Goal: Contribute content: Add original content to the website for others to see

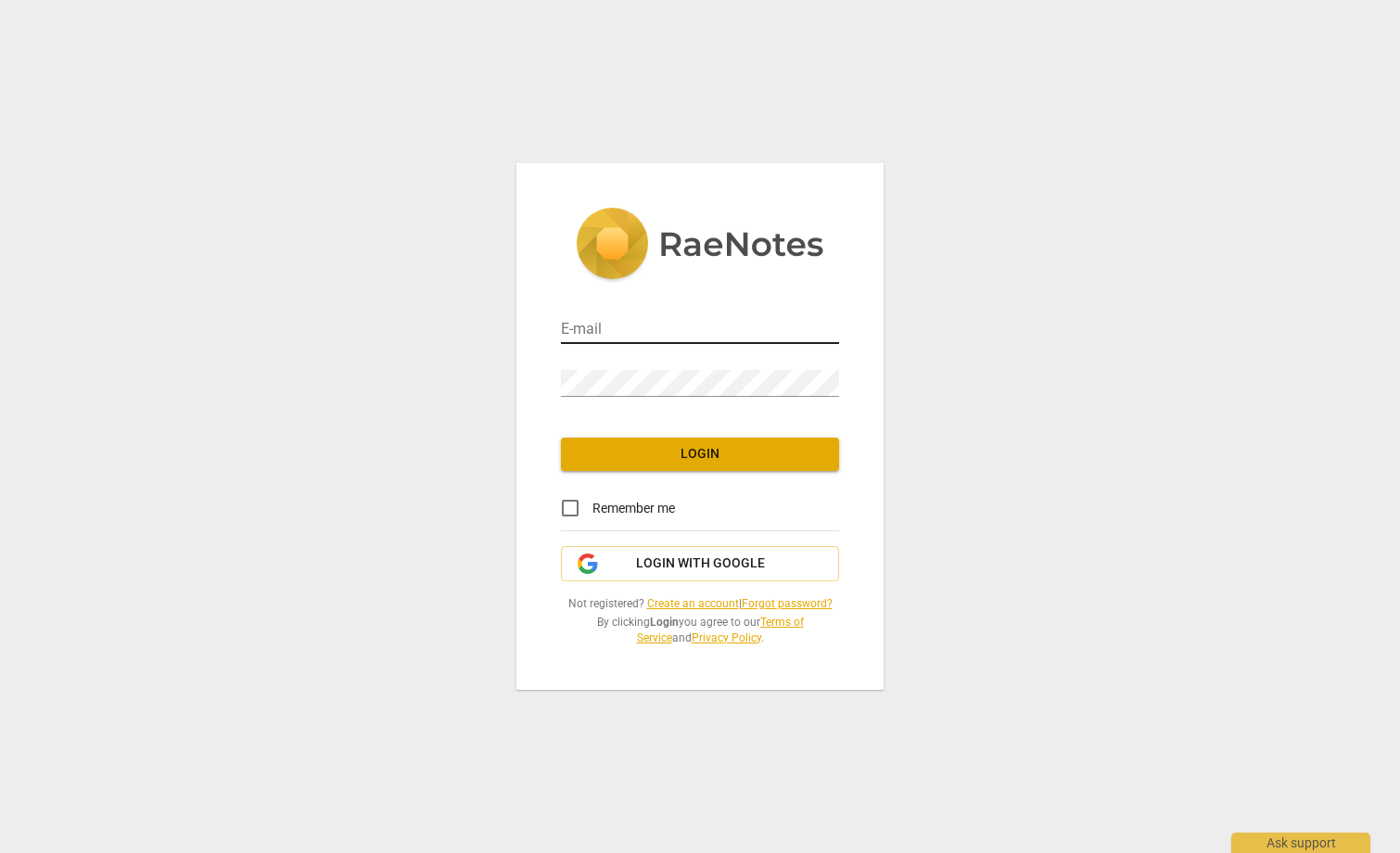
click at [653, 333] on input "email" at bounding box center [700, 330] width 278 height 27
click at [588, 324] on input "email" at bounding box center [700, 330] width 278 height 27
type input "[EMAIL_ADDRESS][DOMAIN_NAME]"
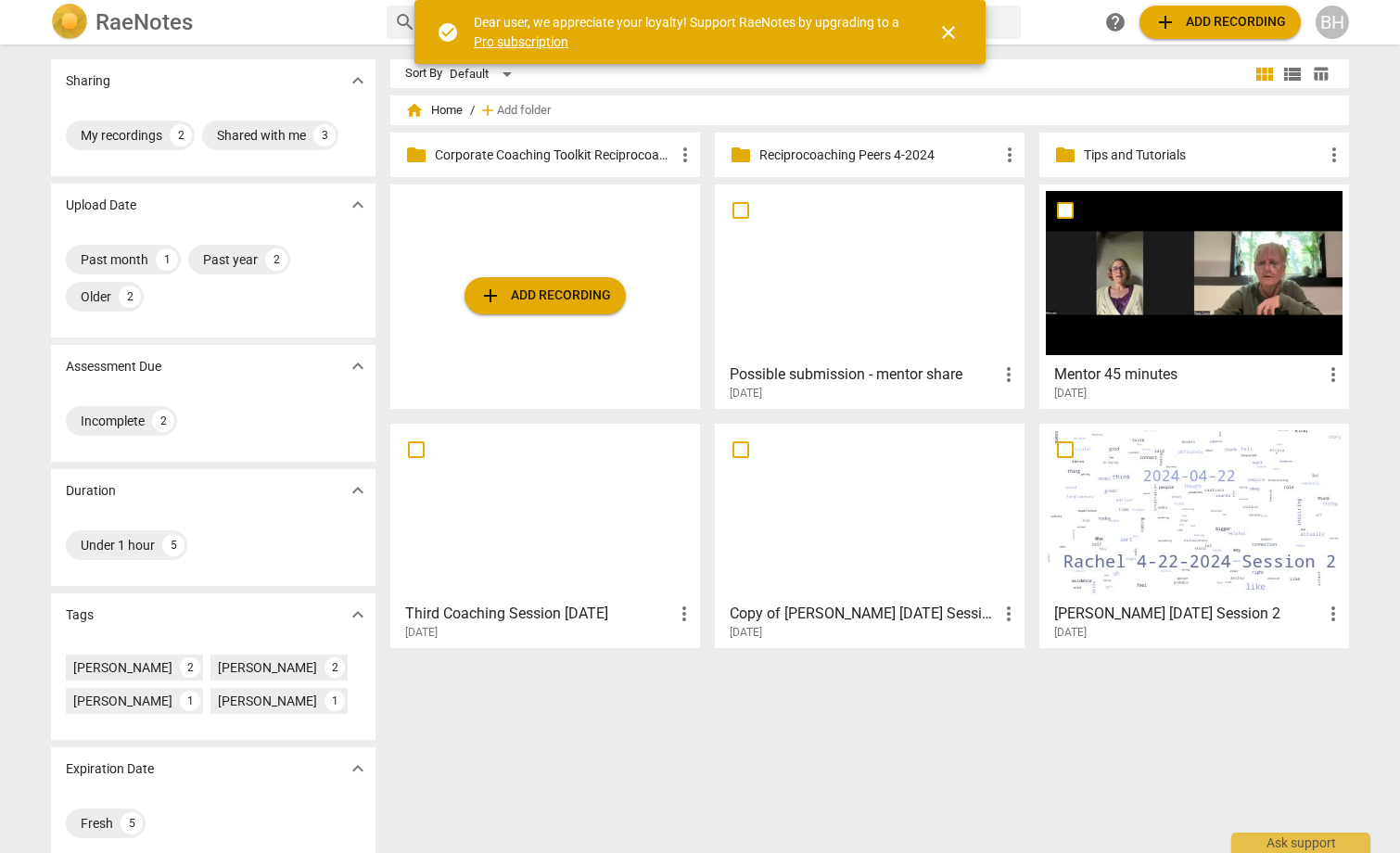
click at [849, 313] on div at bounding box center [869, 273] width 296 height 164
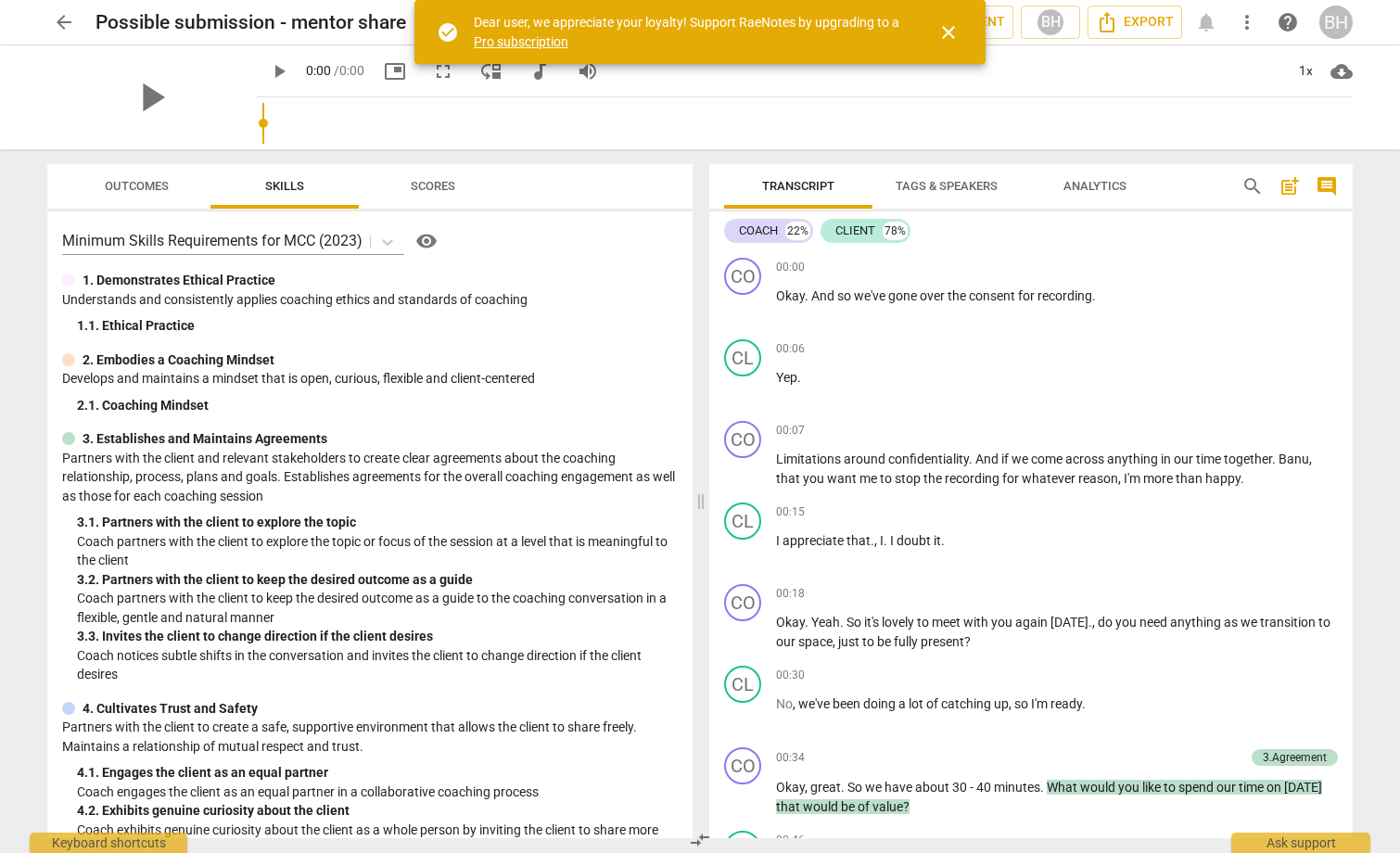
click at [952, 32] on span "close" at bounding box center [948, 33] width 23 height 23
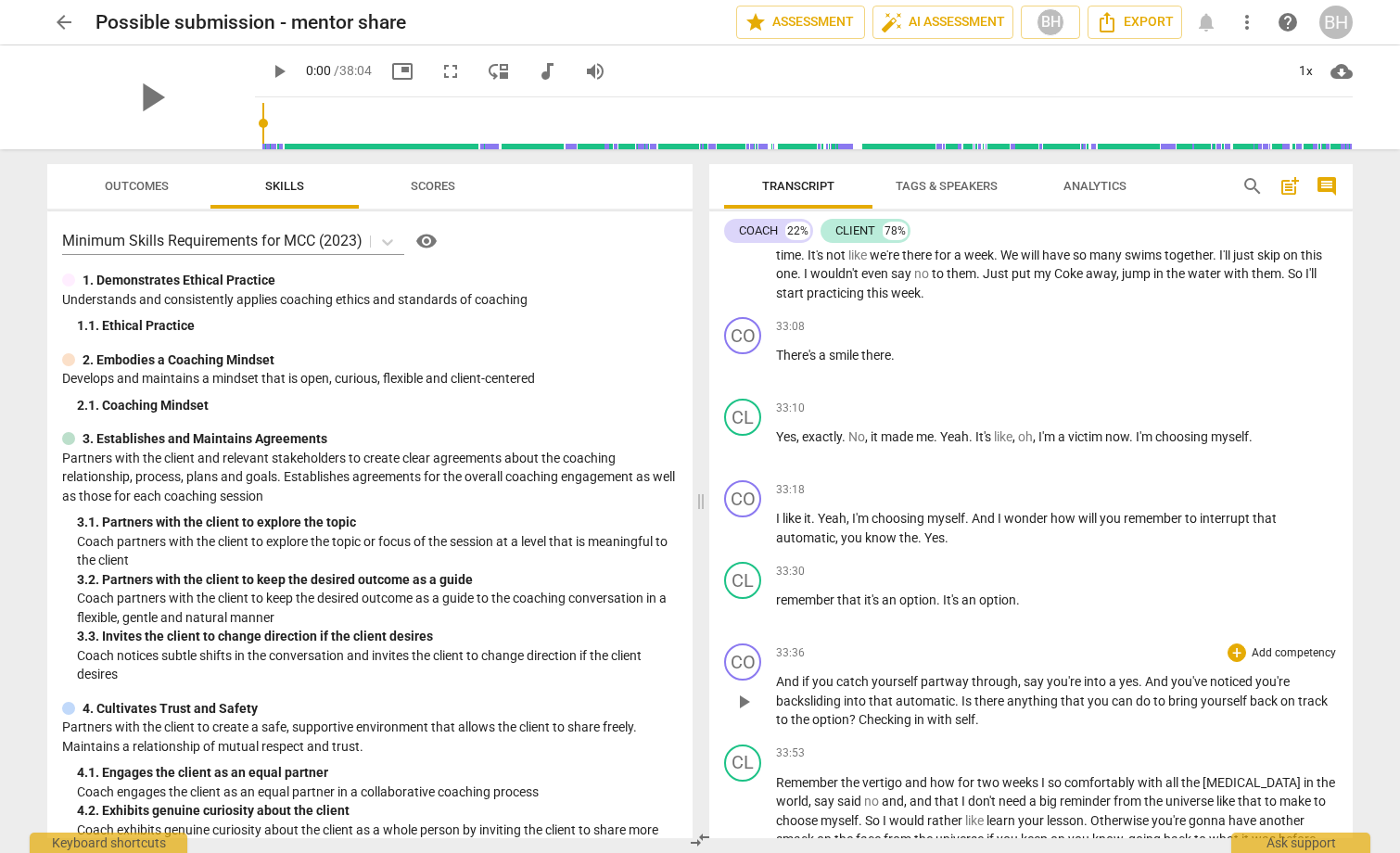
scroll to position [9256, 0]
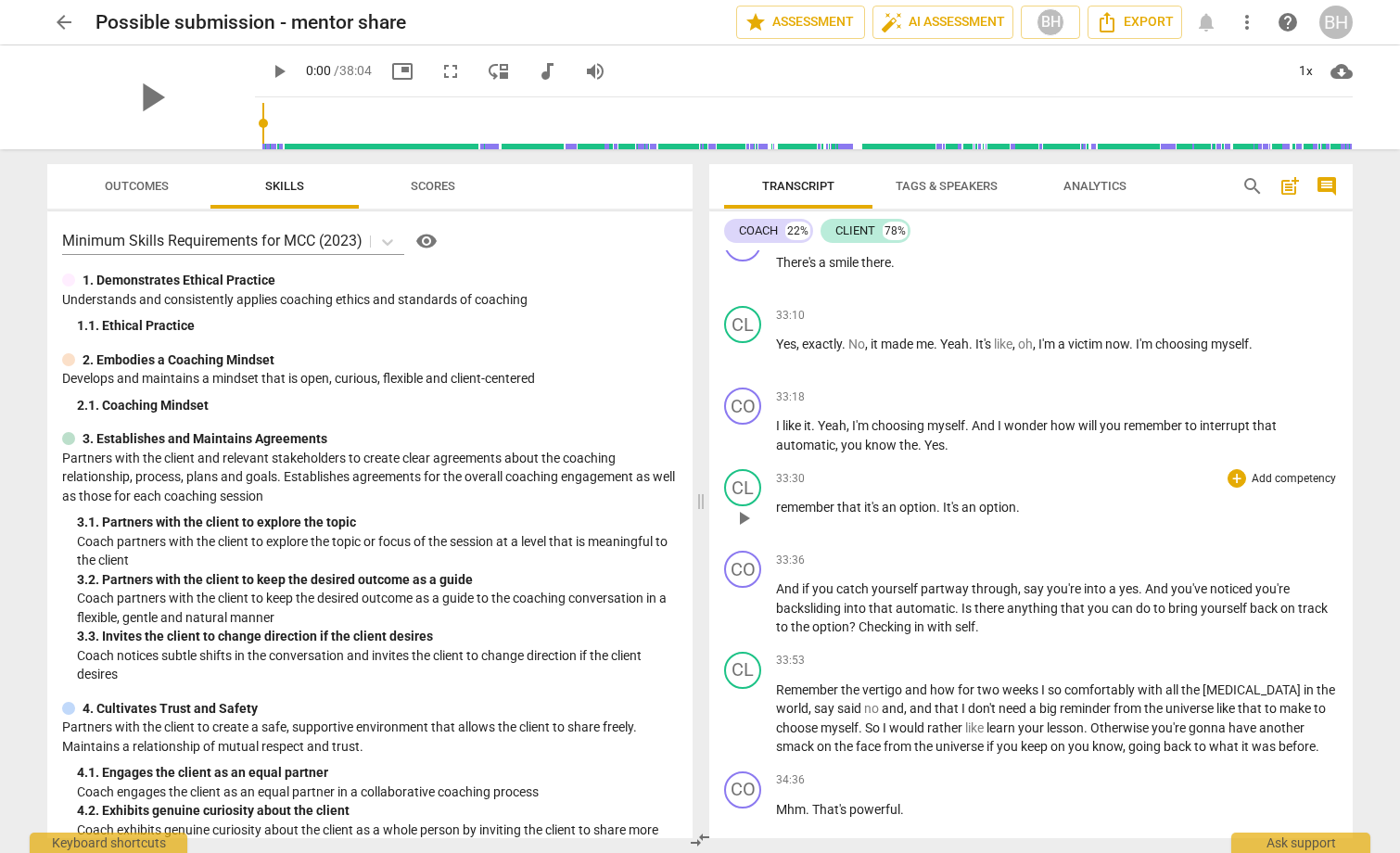
click at [1259, 473] on p "Add competency" at bounding box center [1294, 480] width 88 height 17
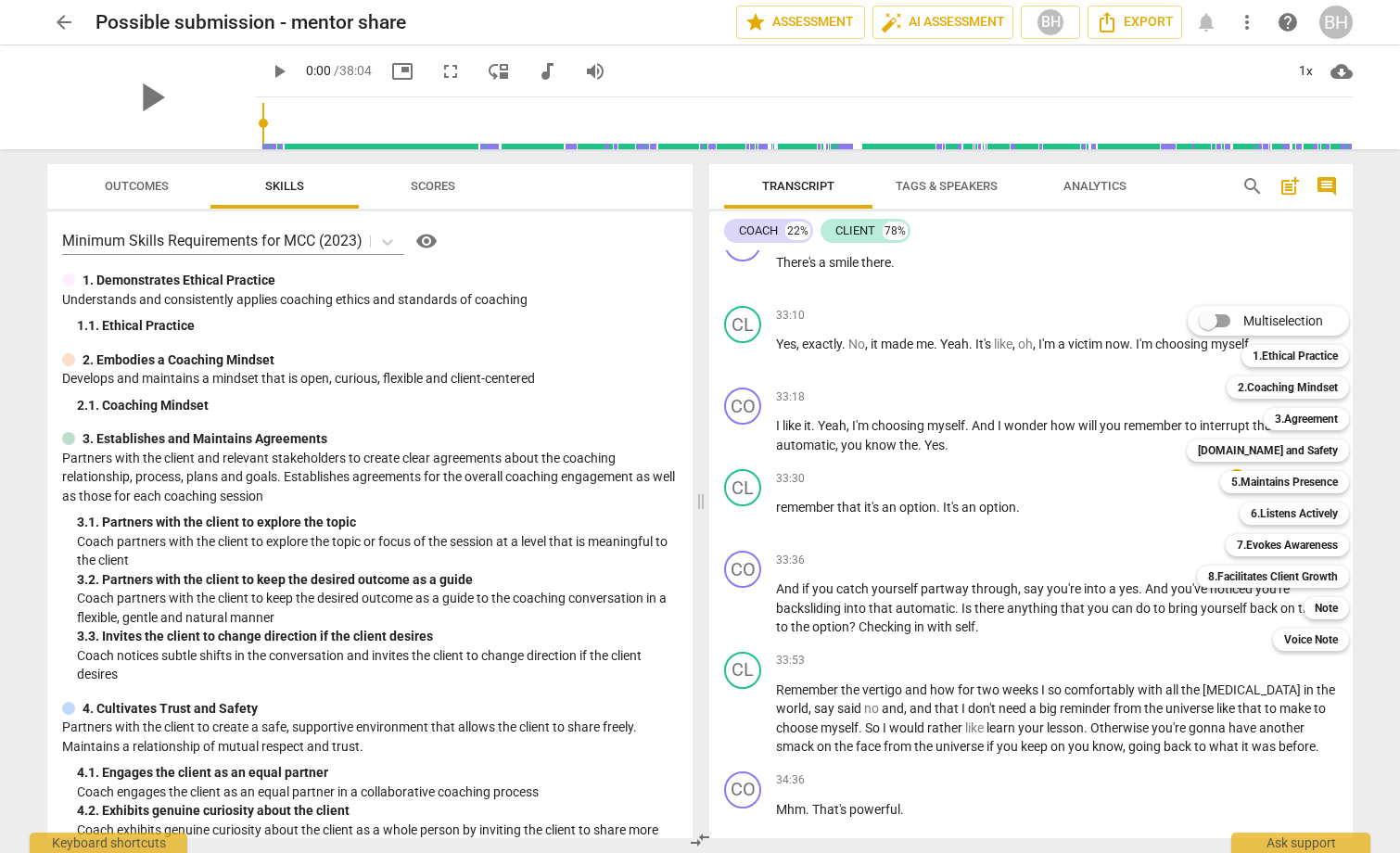
click at [748, 562] on div at bounding box center [700, 426] width 1400 height 853
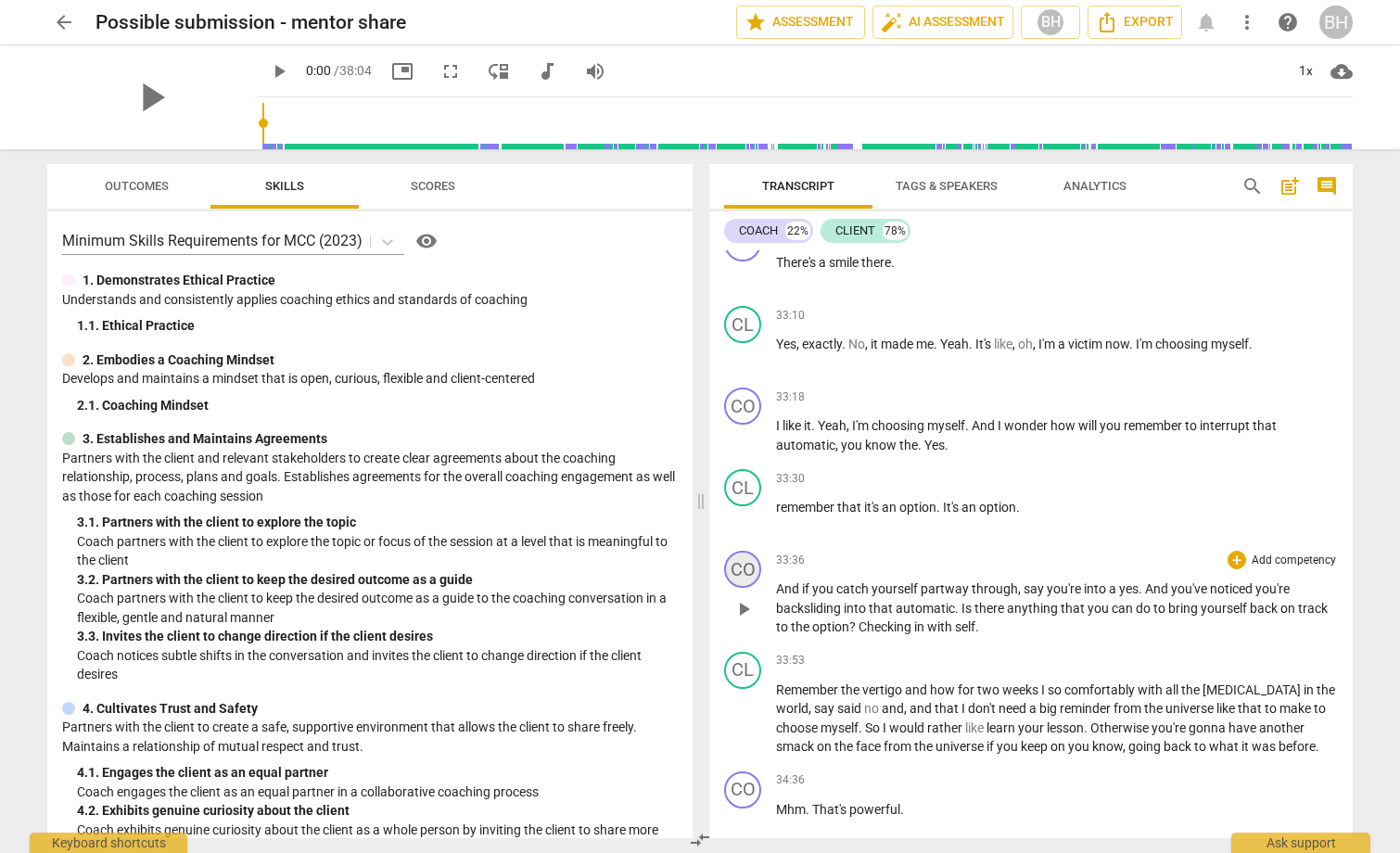
click at [740, 568] on div "CO" at bounding box center [742, 568] width 37 height 37
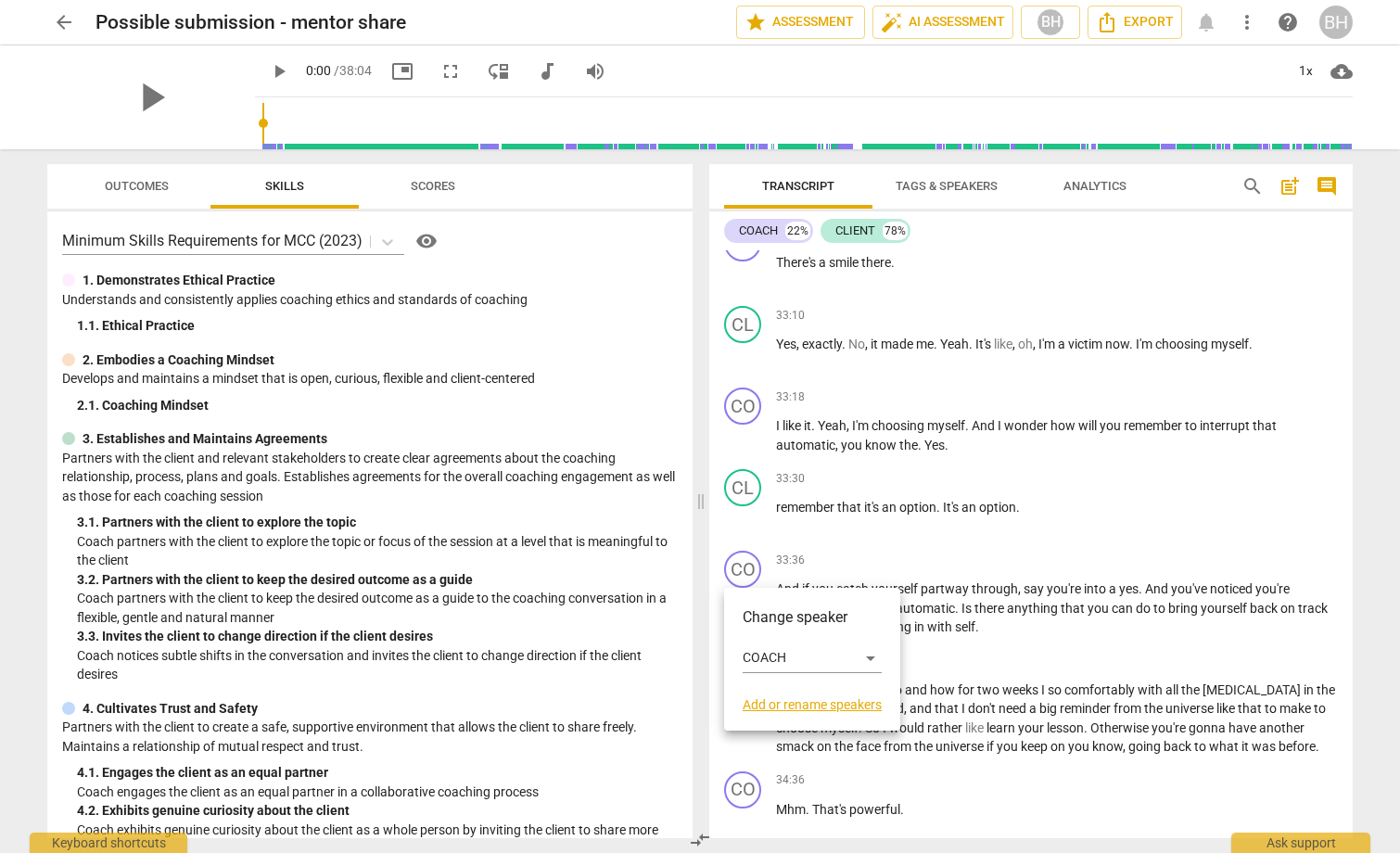
click at [780, 559] on div at bounding box center [700, 426] width 1400 height 853
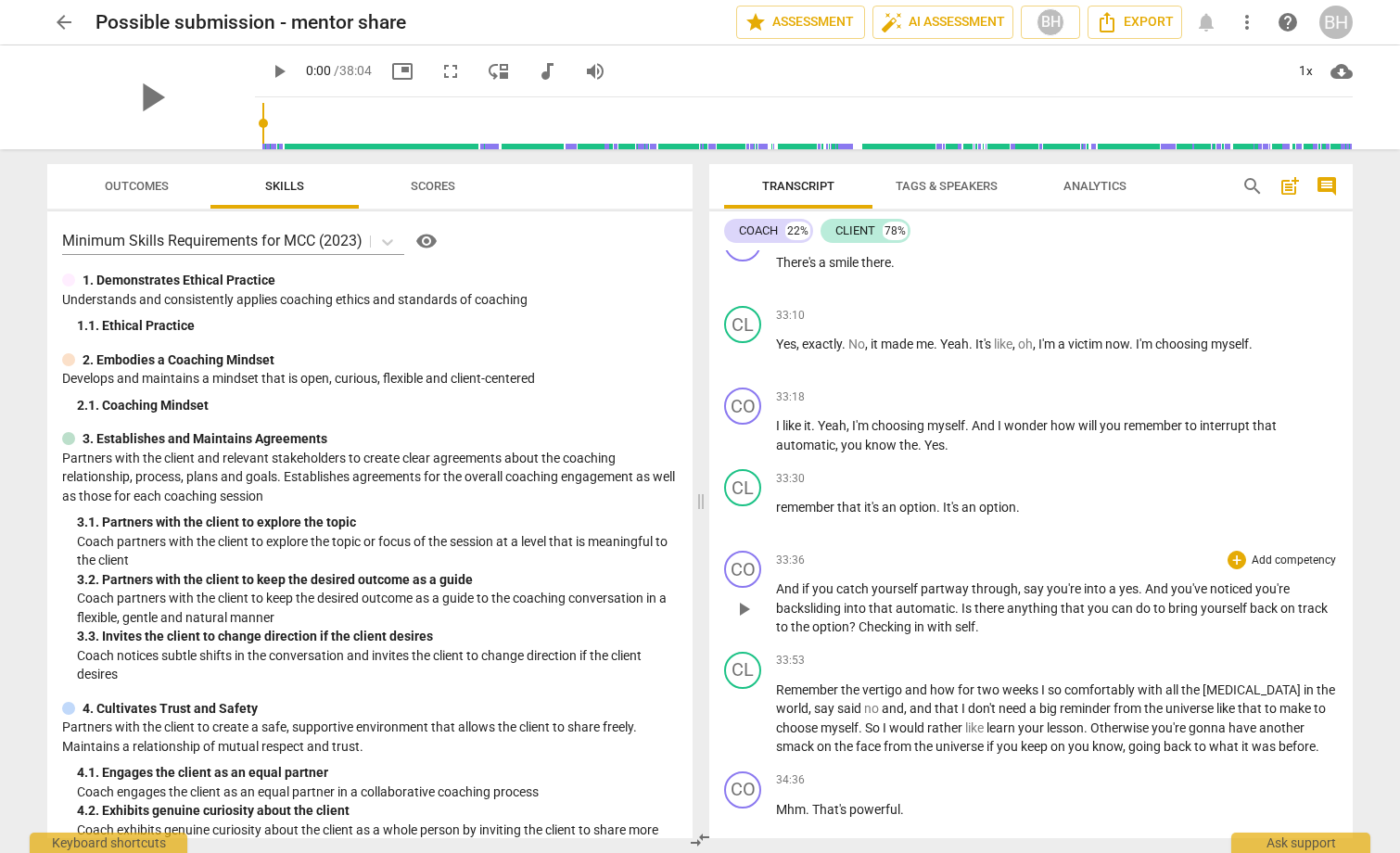
click at [743, 608] on span "play_arrow" at bounding box center [743, 609] width 23 height 23
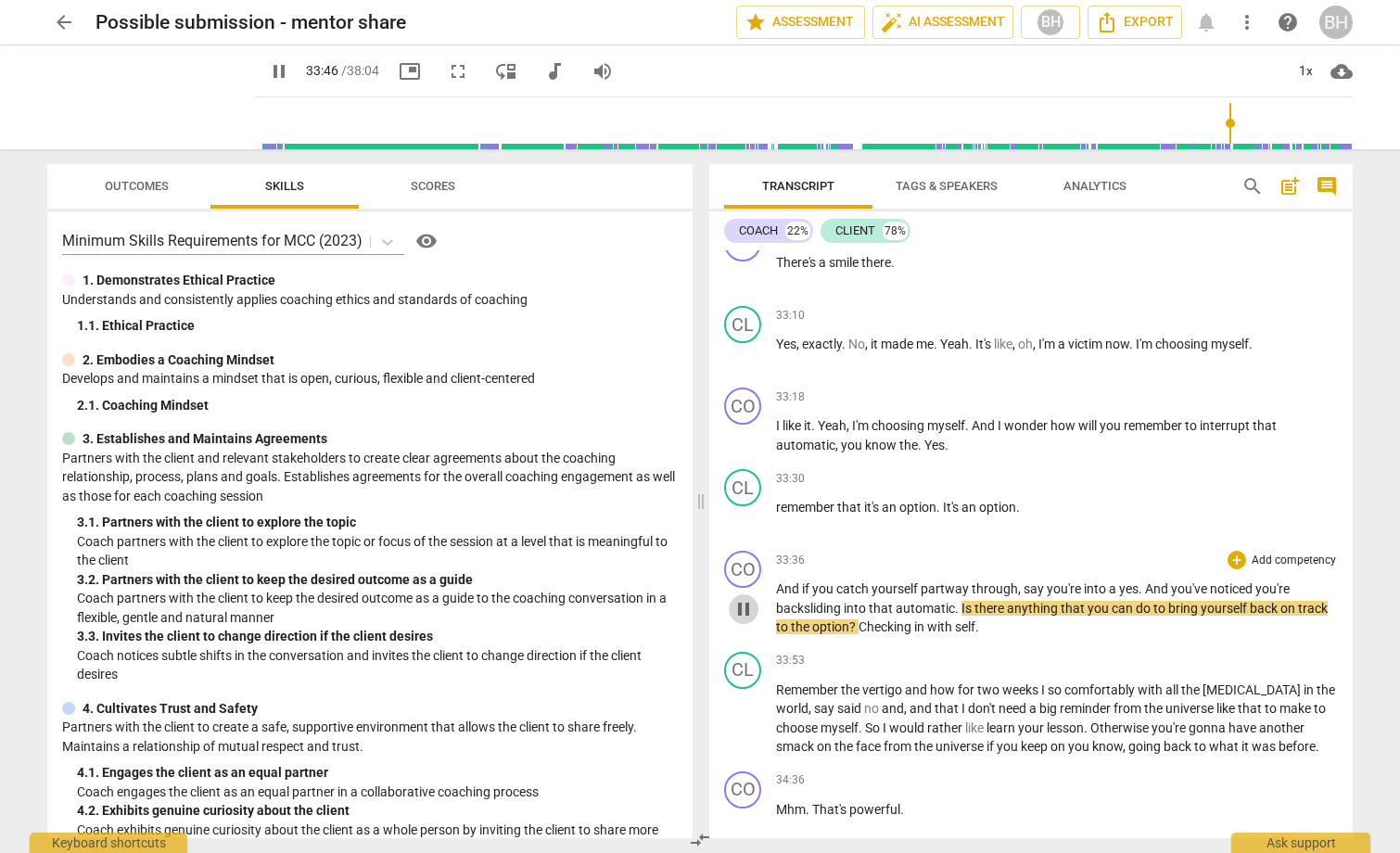
click at [746, 603] on span "pause" at bounding box center [743, 609] width 23 height 23
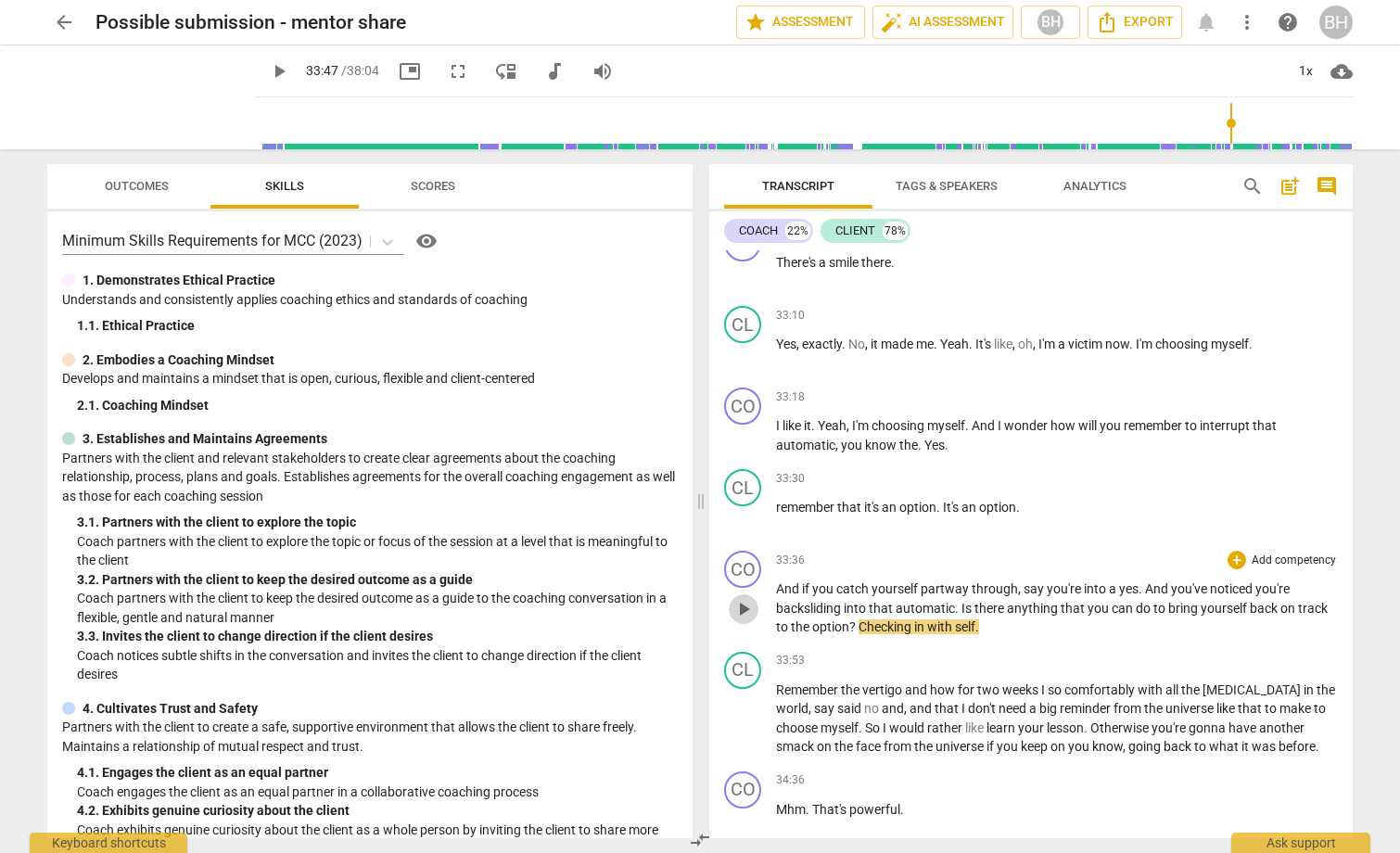
click at [746, 603] on span "play_arrow" at bounding box center [743, 609] width 23 height 23
click at [746, 603] on span "pause" at bounding box center [743, 609] width 23 height 23
type input "2029"
click at [1284, 557] on p "Add competency" at bounding box center [1294, 561] width 88 height 17
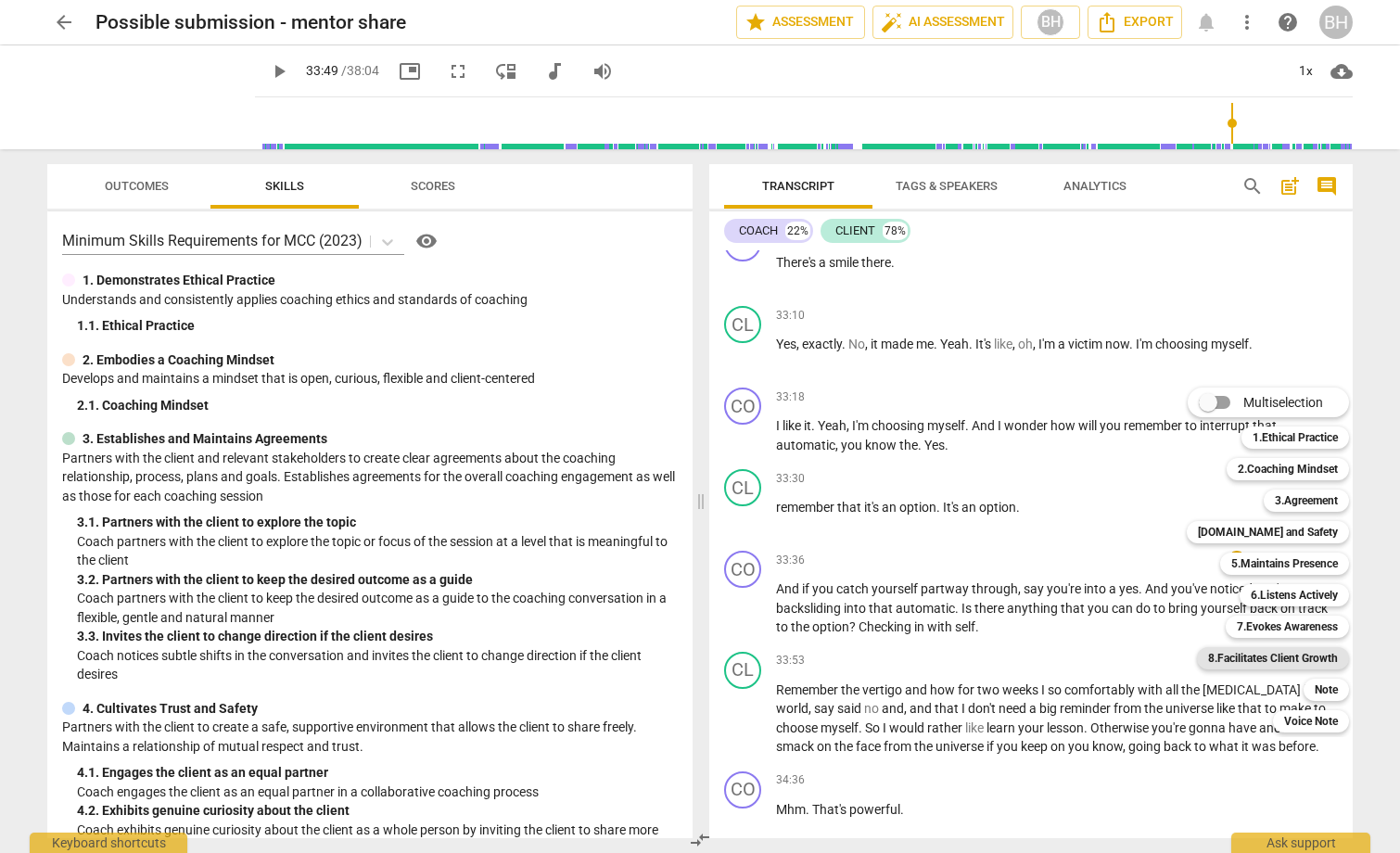
click at [1308, 654] on b "8.Facilitates Client Growth" at bounding box center [1273, 658] width 130 height 23
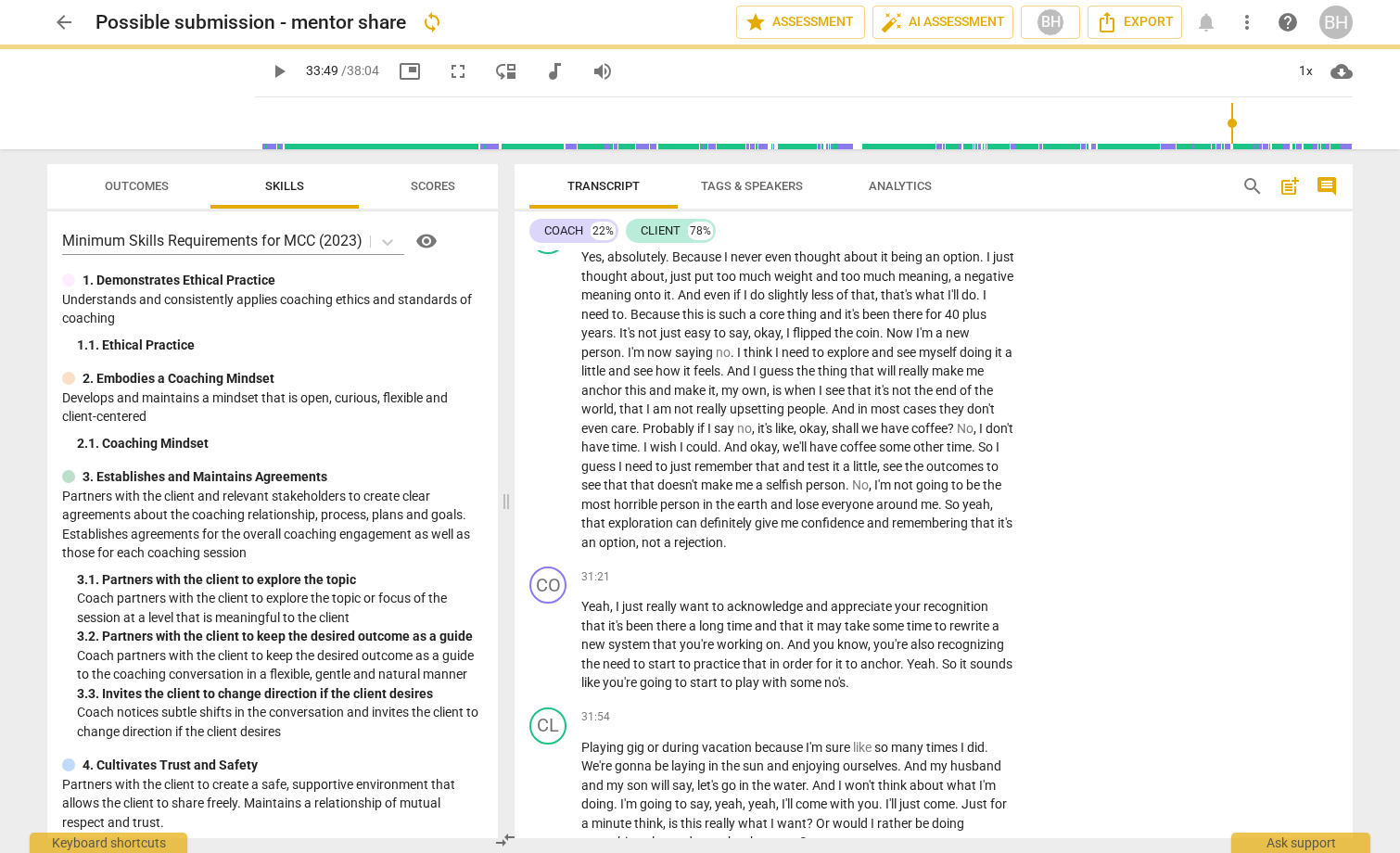
scroll to position [10288, 0]
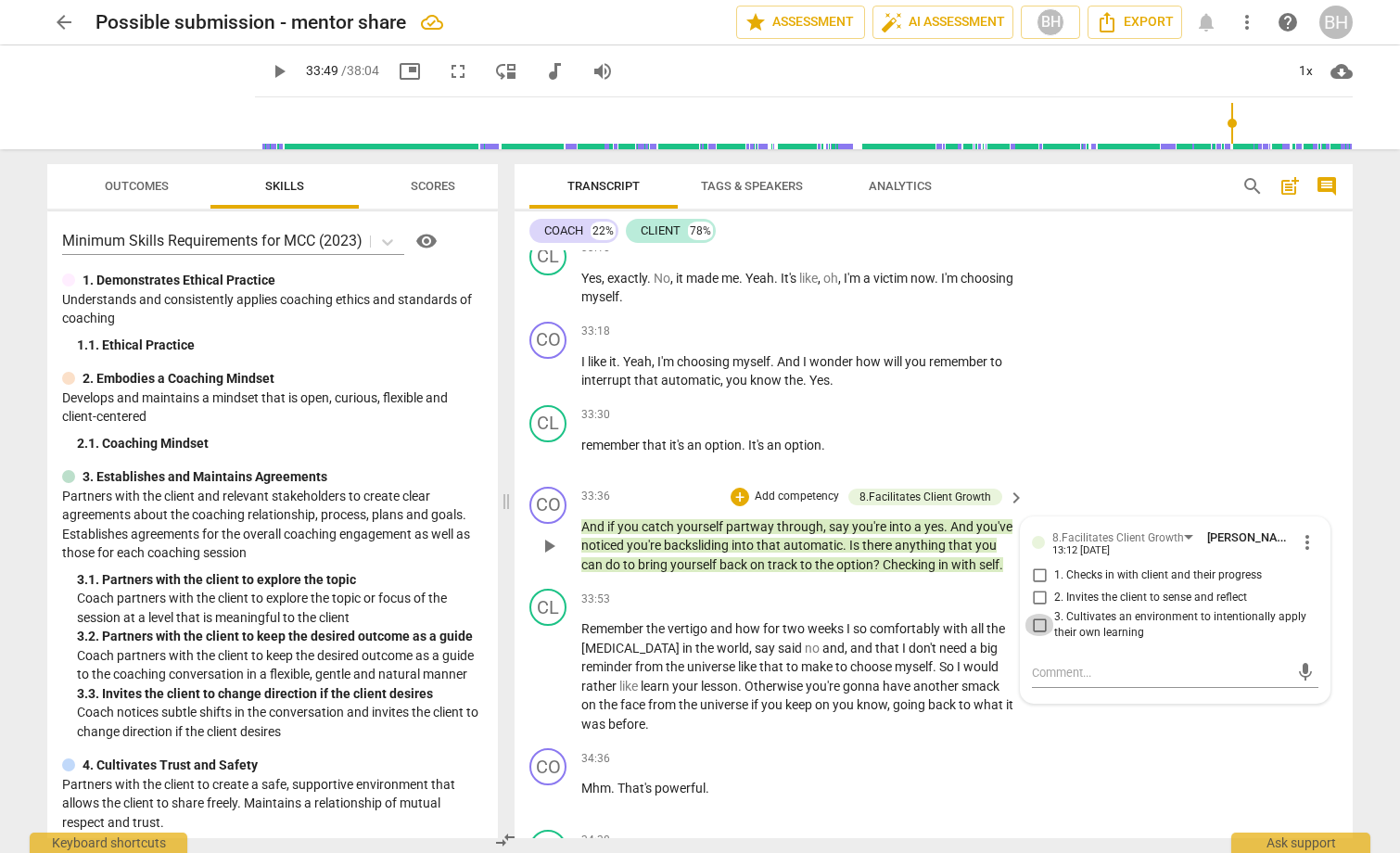
click at [1036, 636] on input "3. Cultivates an environment to intentionally apply their own learning" at bounding box center [1040, 624] width 30 height 23
checkbox input "true"
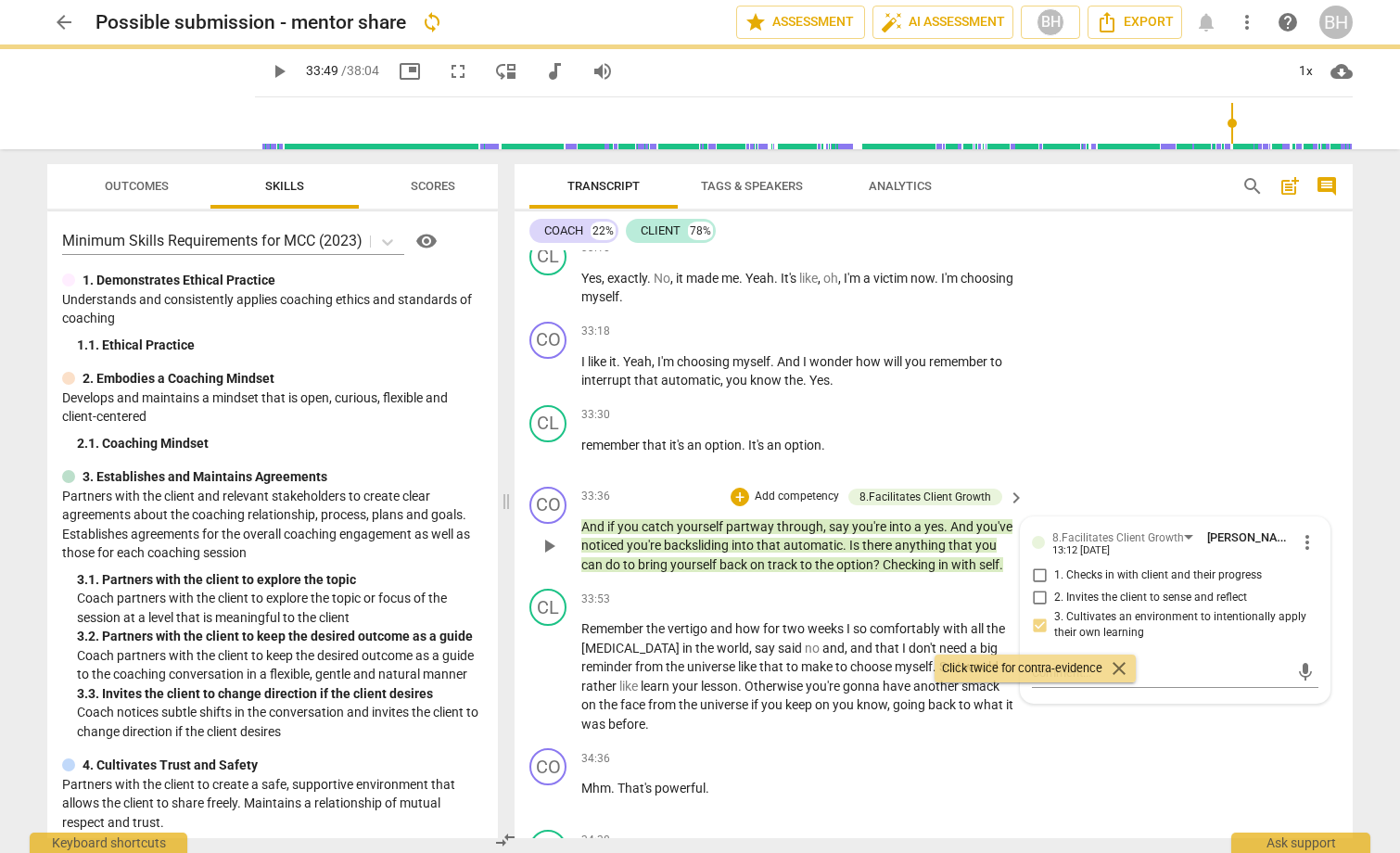
click at [1253, 546] on div "CO play_arrow pause 33:36 + Add competency 8.Facilitates Client Growth keyboard…" at bounding box center [933, 529] width 838 height 103
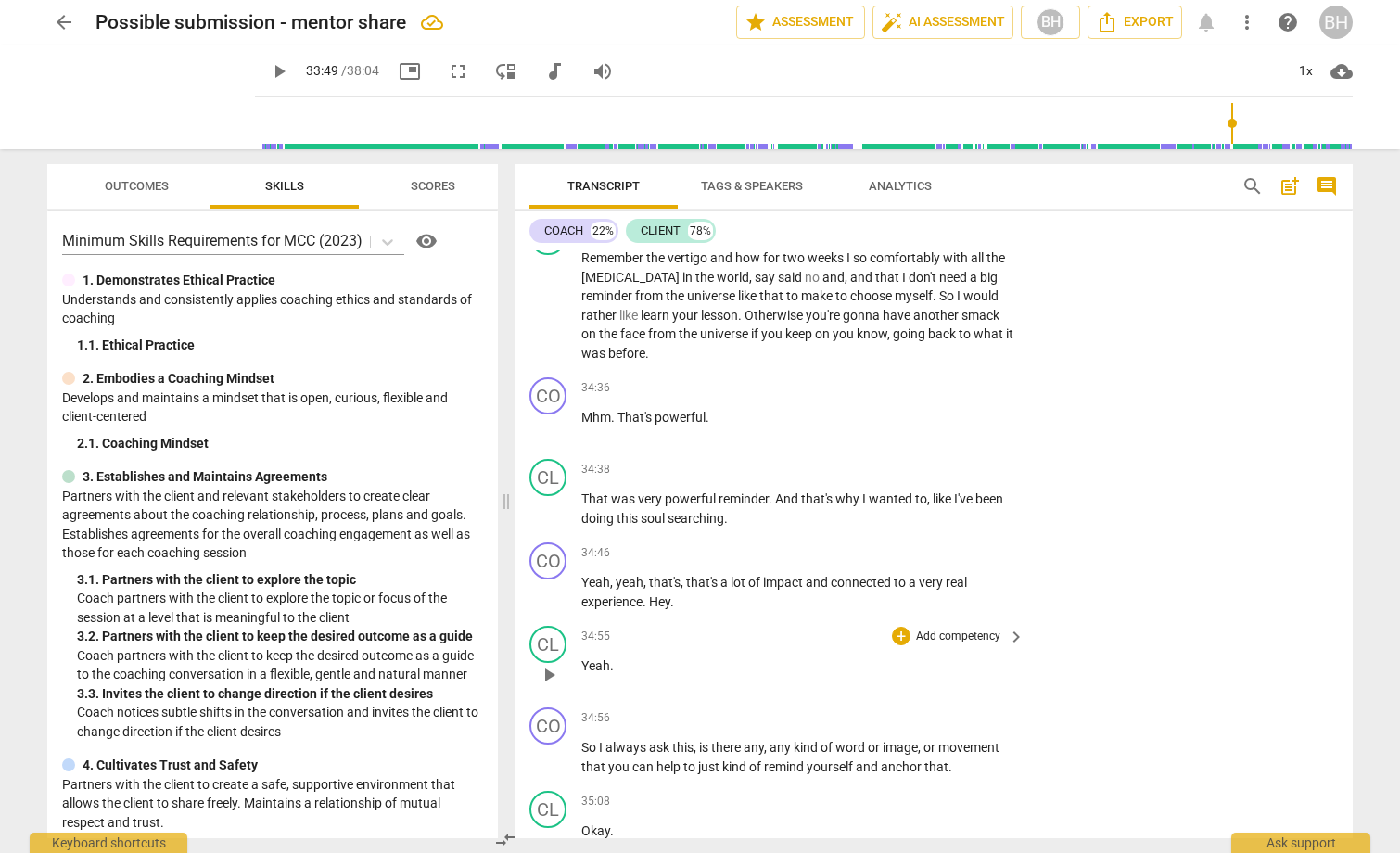
scroll to position [10751, 0]
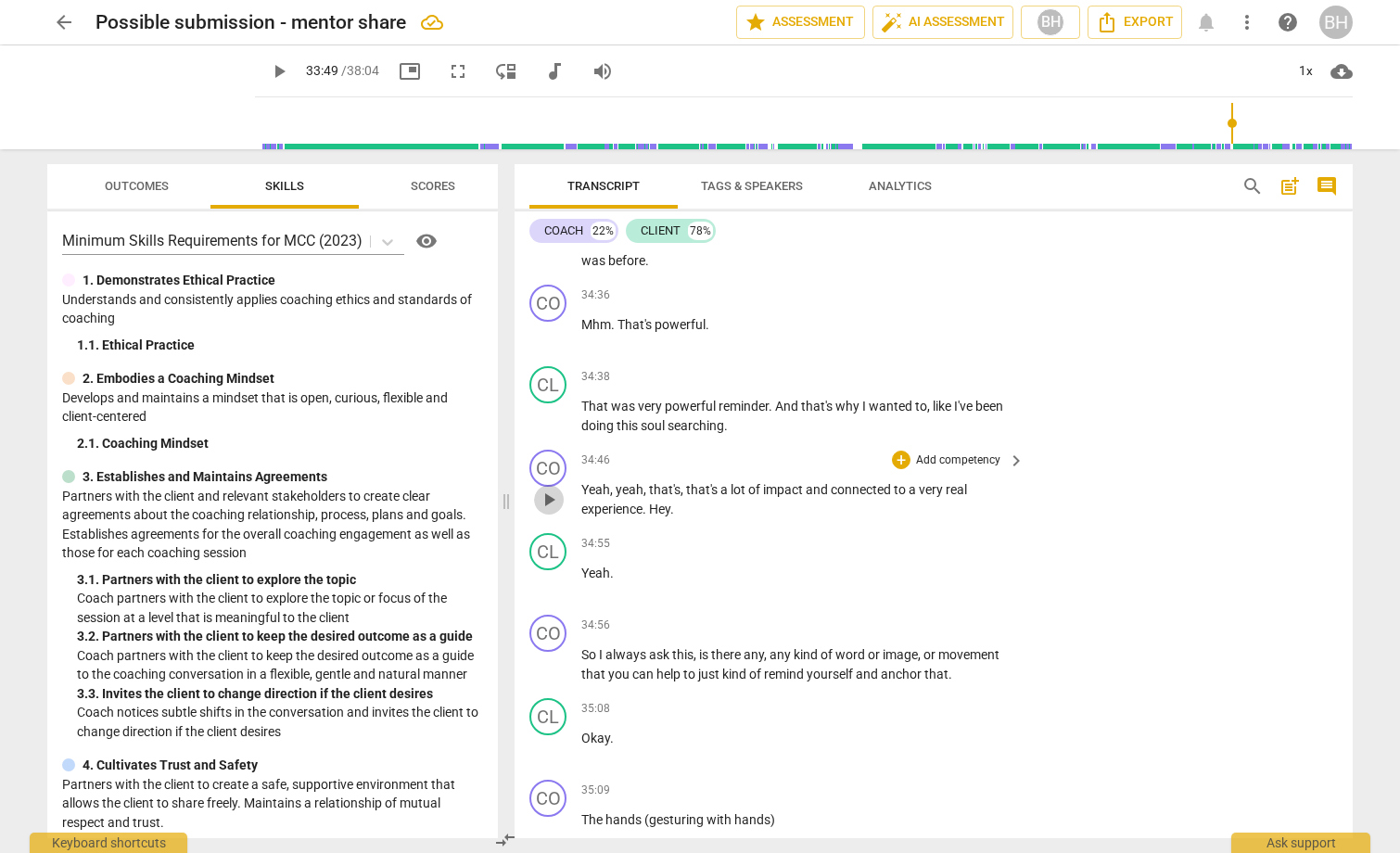
click at [545, 511] on span "play_arrow" at bounding box center [549, 499] width 23 height 23
click at [547, 511] on span "pause" at bounding box center [549, 499] width 23 height 23
type input "2096"
click at [939, 469] on p "Add competency" at bounding box center [959, 461] width 88 height 17
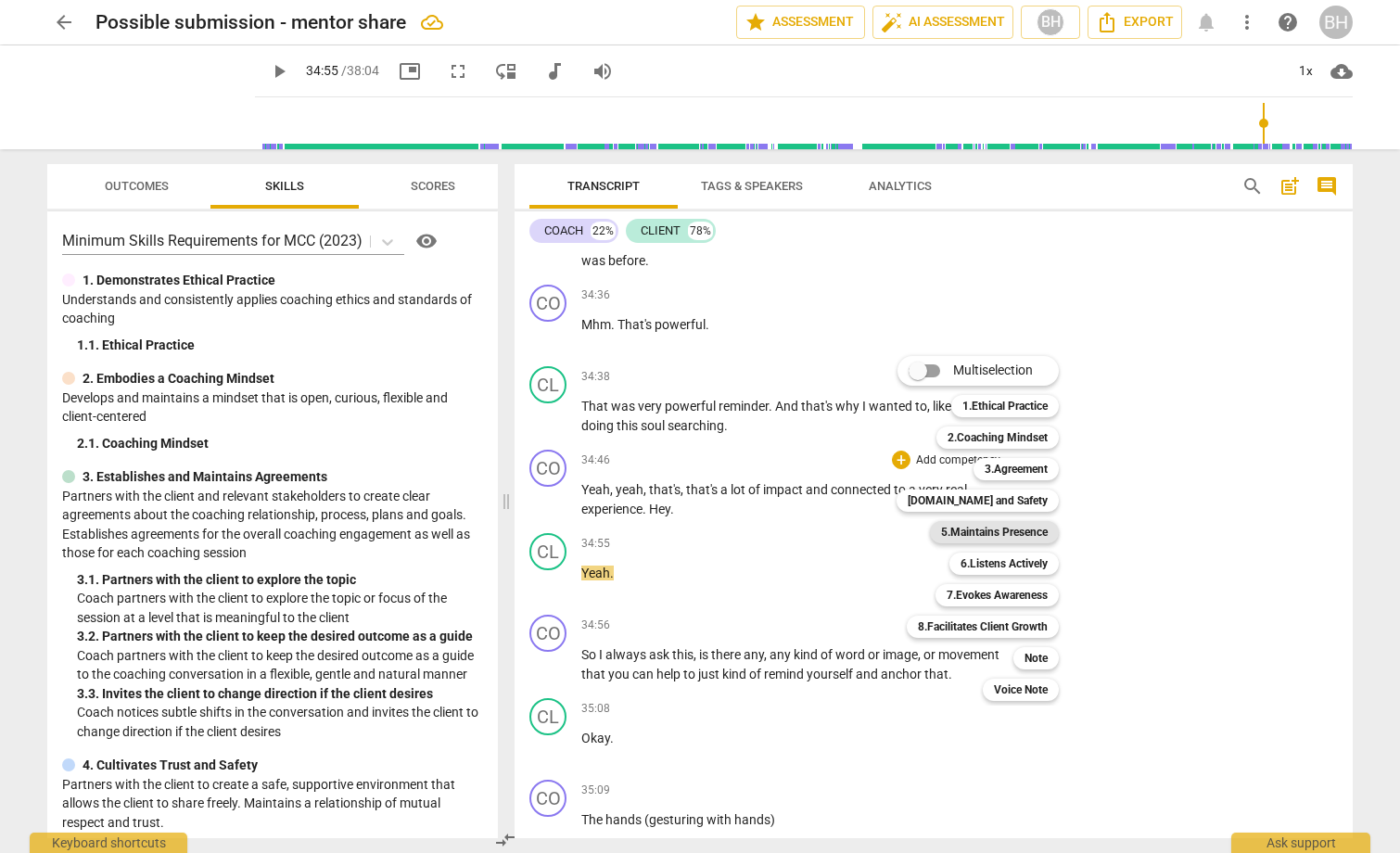
click at [1008, 529] on b "5.Maintains Presence" at bounding box center [994, 532] width 106 height 23
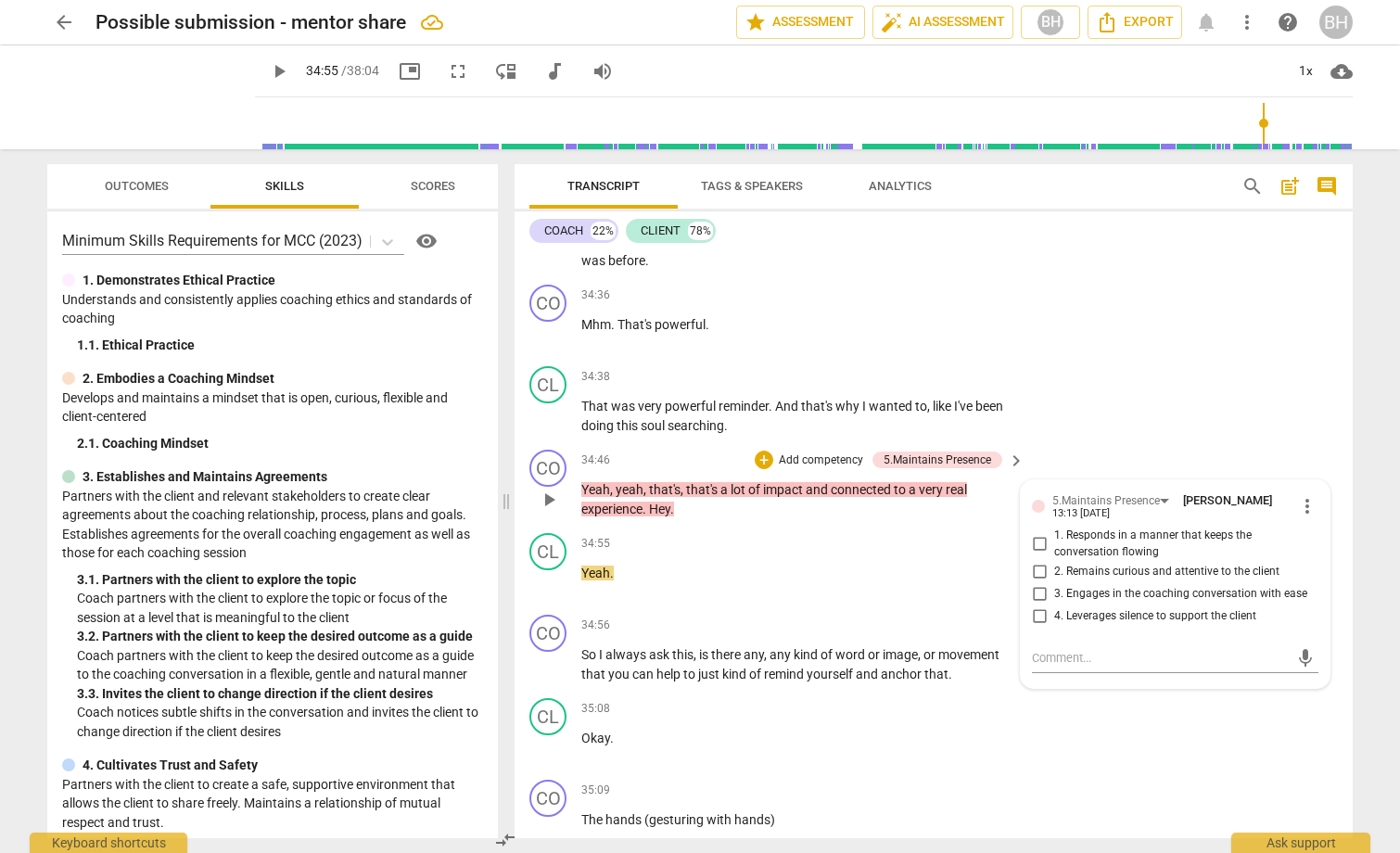
click at [815, 469] on p "Add competency" at bounding box center [821, 461] width 88 height 17
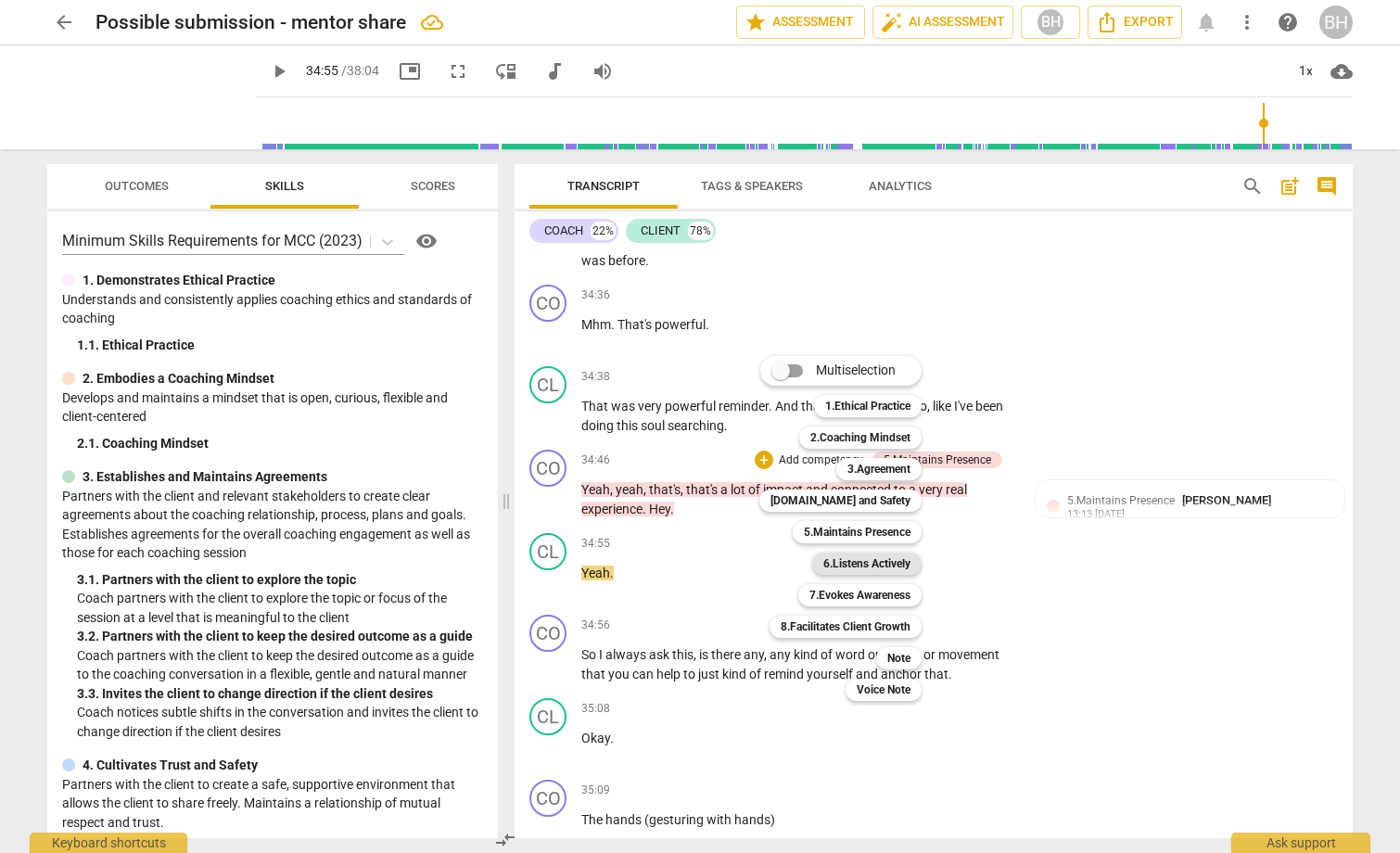
click at [864, 562] on b "6.Listens Actively" at bounding box center [867, 563] width 88 height 23
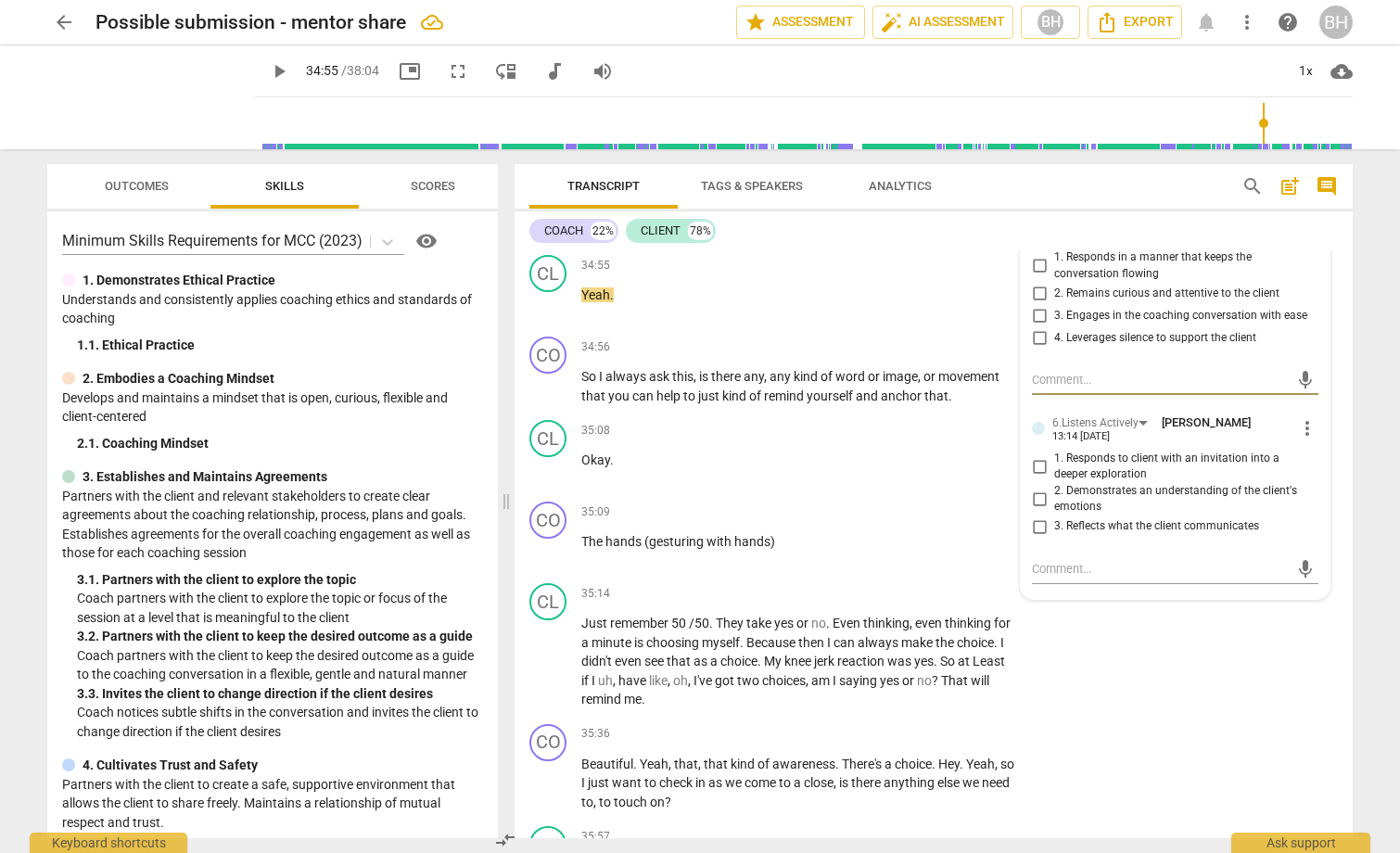
scroll to position [10844, 0]
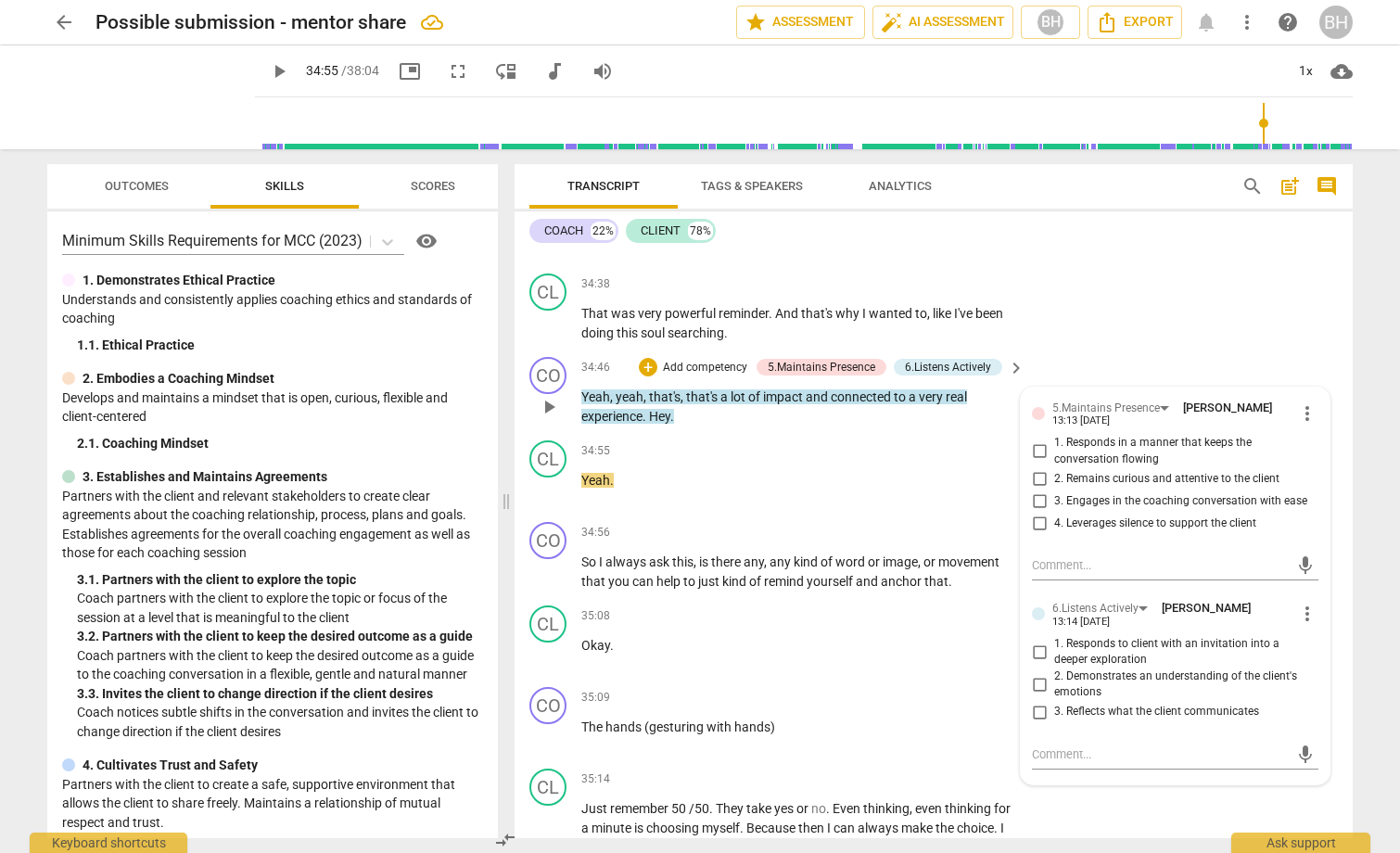
click at [705, 376] on p "Add competency" at bounding box center [706, 368] width 88 height 17
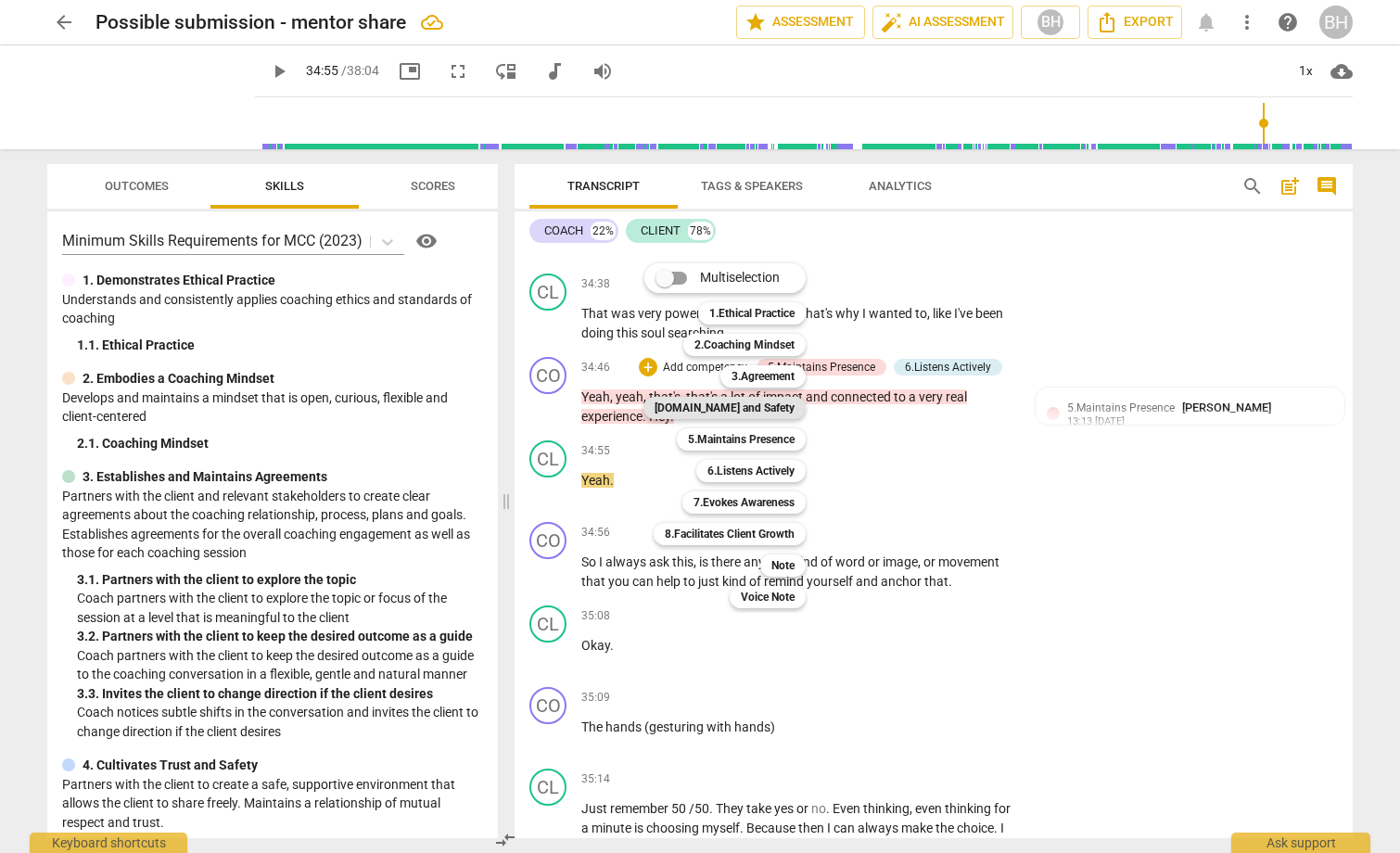
click at [740, 403] on b "[DOMAIN_NAME] and Safety" at bounding box center [724, 408] width 140 height 23
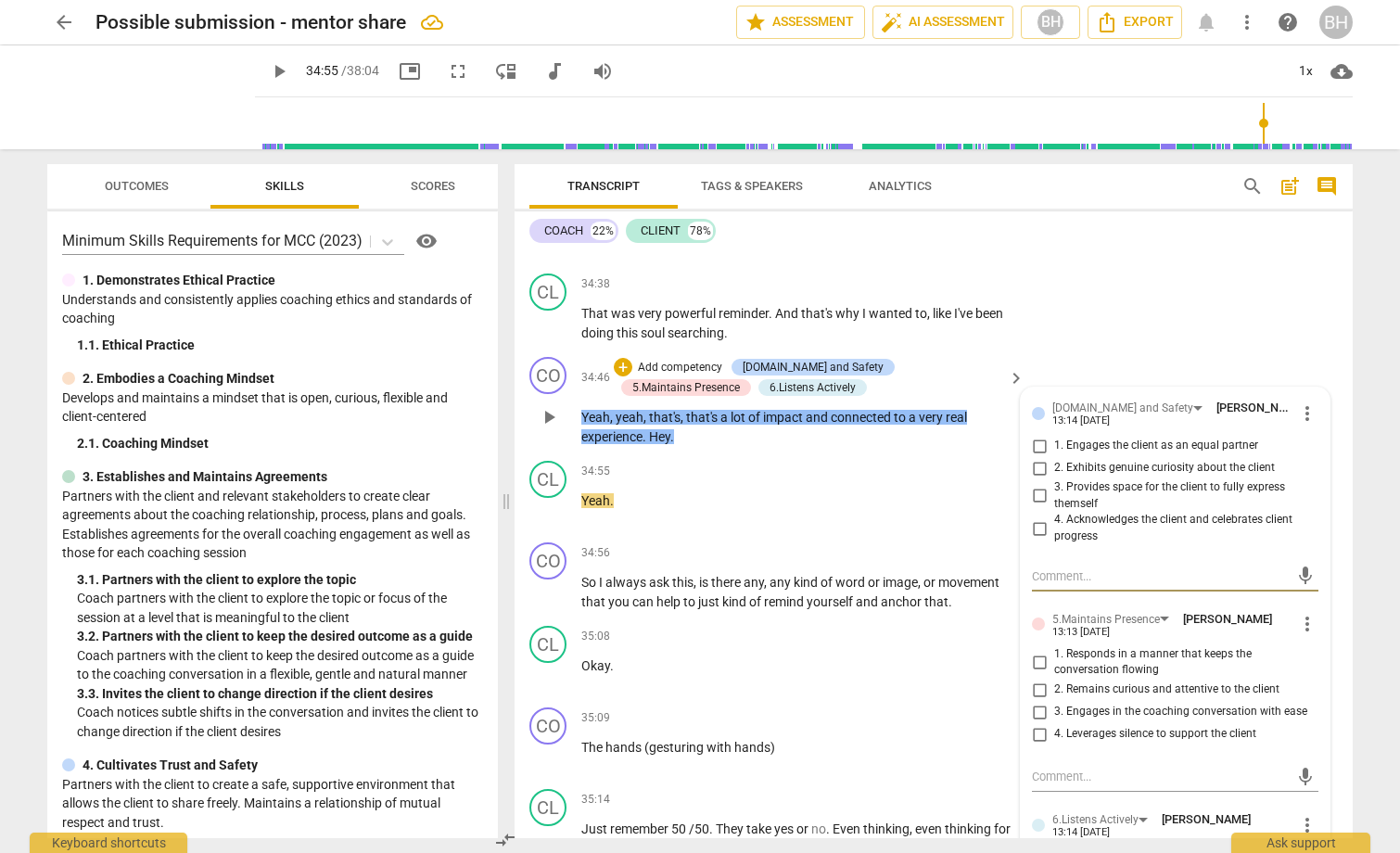
click at [1035, 457] on input "1. Engages the client as an equal partner" at bounding box center [1040, 446] width 30 height 23
checkbox input "true"
click at [1039, 539] on input "4. Acknowledges the client and celebrates client progress" at bounding box center [1040, 529] width 30 height 23
checkbox input "true"
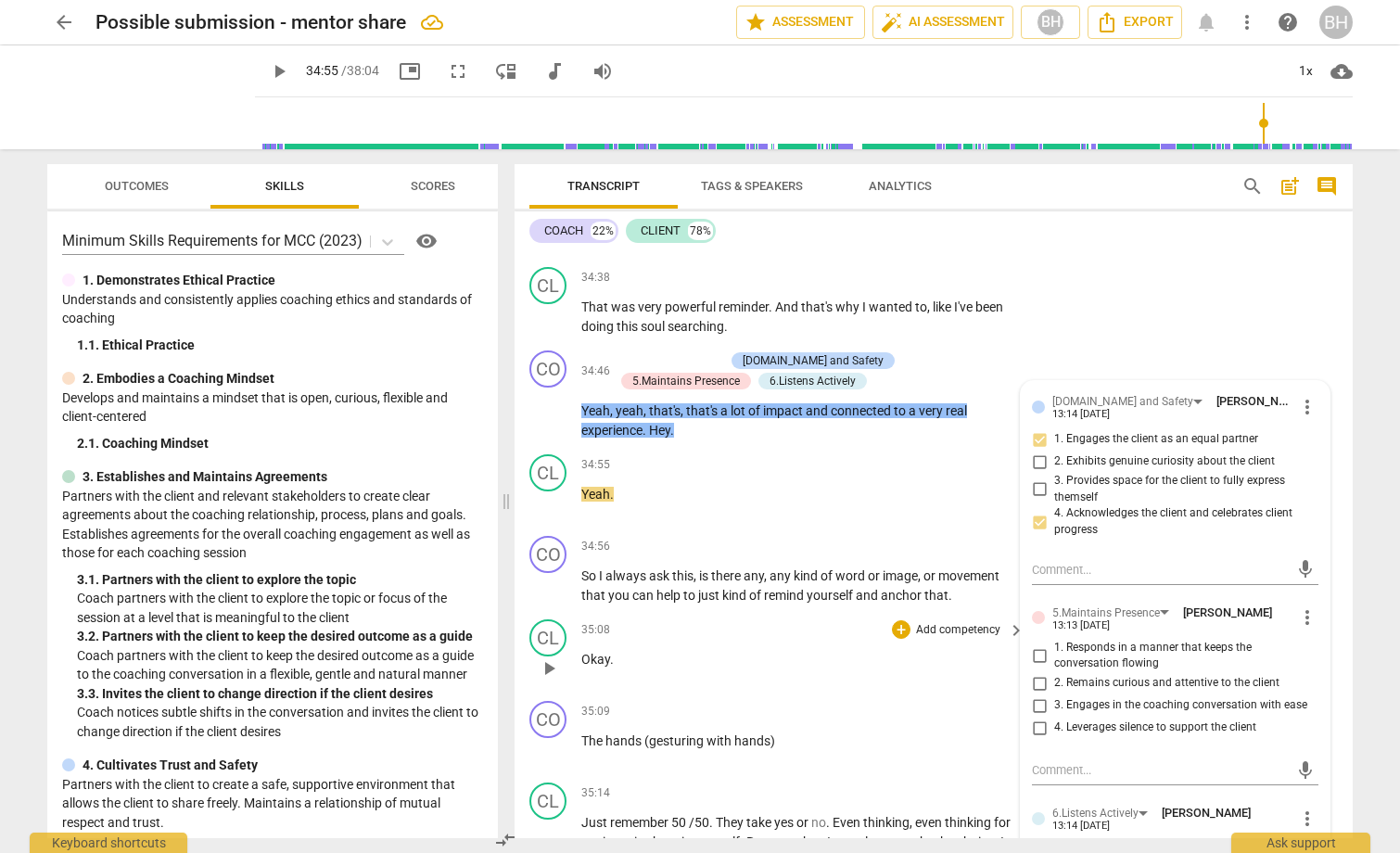
scroll to position [10937, 0]
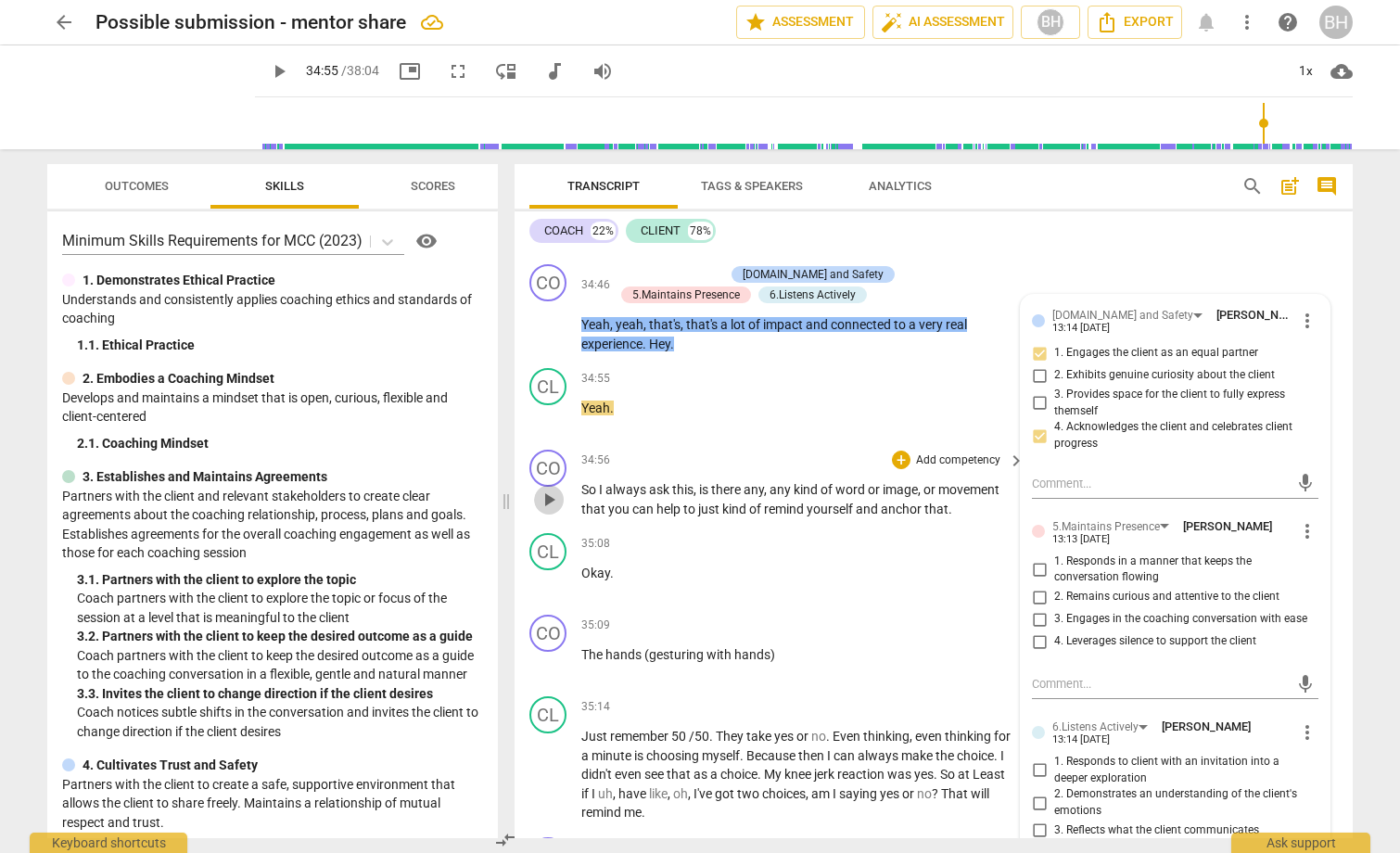
click at [548, 511] on span "play_arrow" at bounding box center [549, 499] width 23 height 23
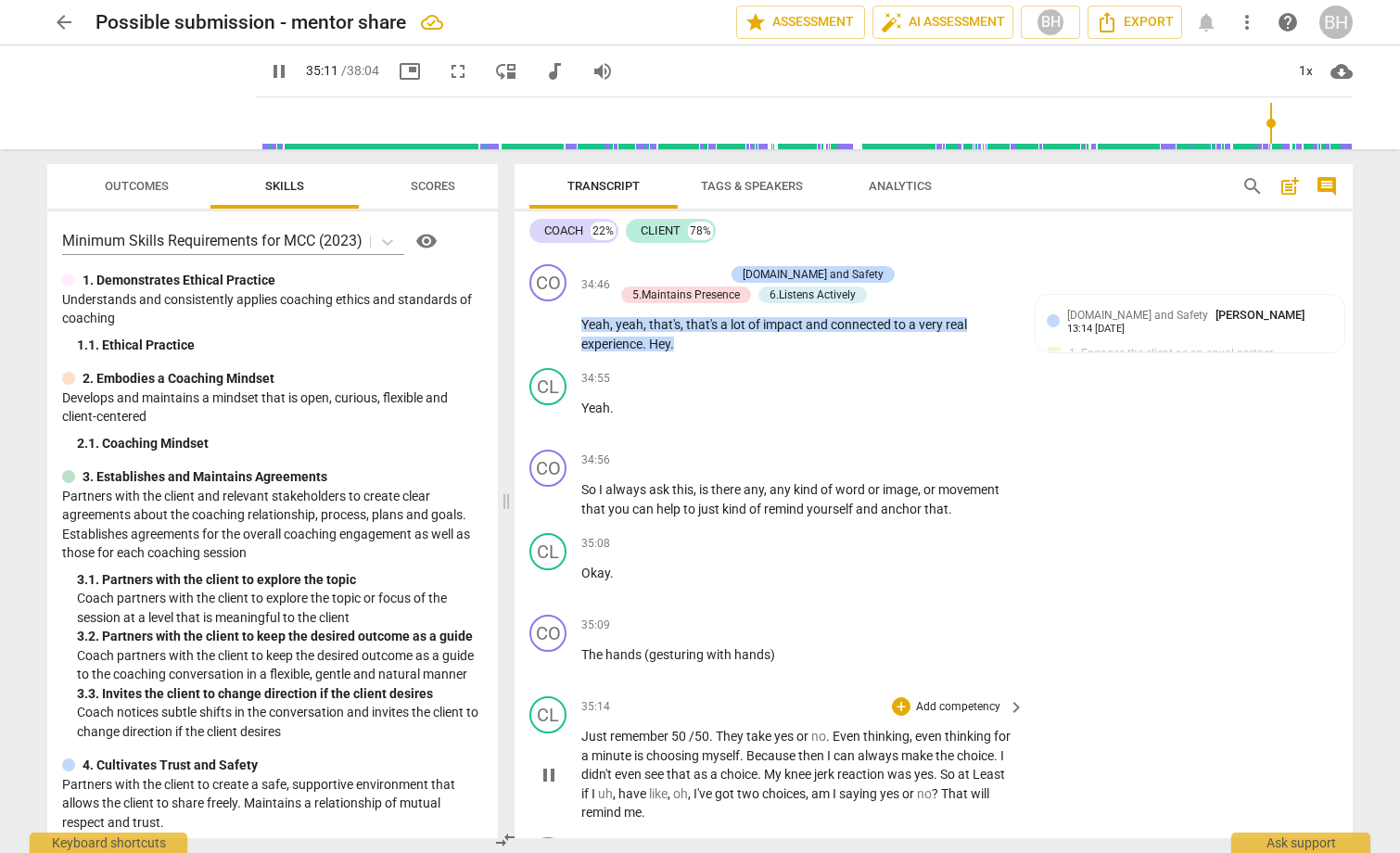
scroll to position [11215, 0]
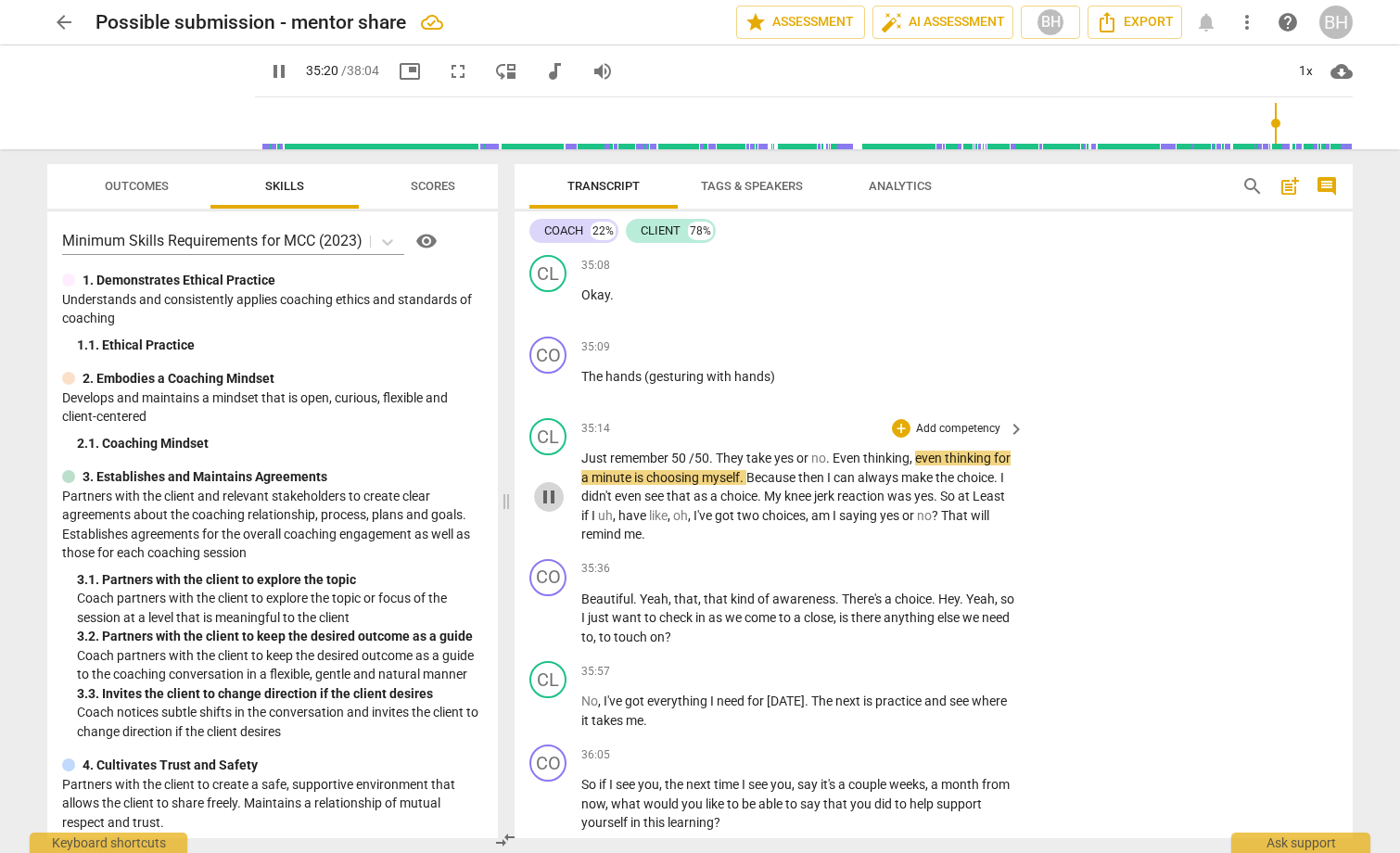
click at [551, 508] on span "pause" at bounding box center [549, 497] width 23 height 23
type input "2121"
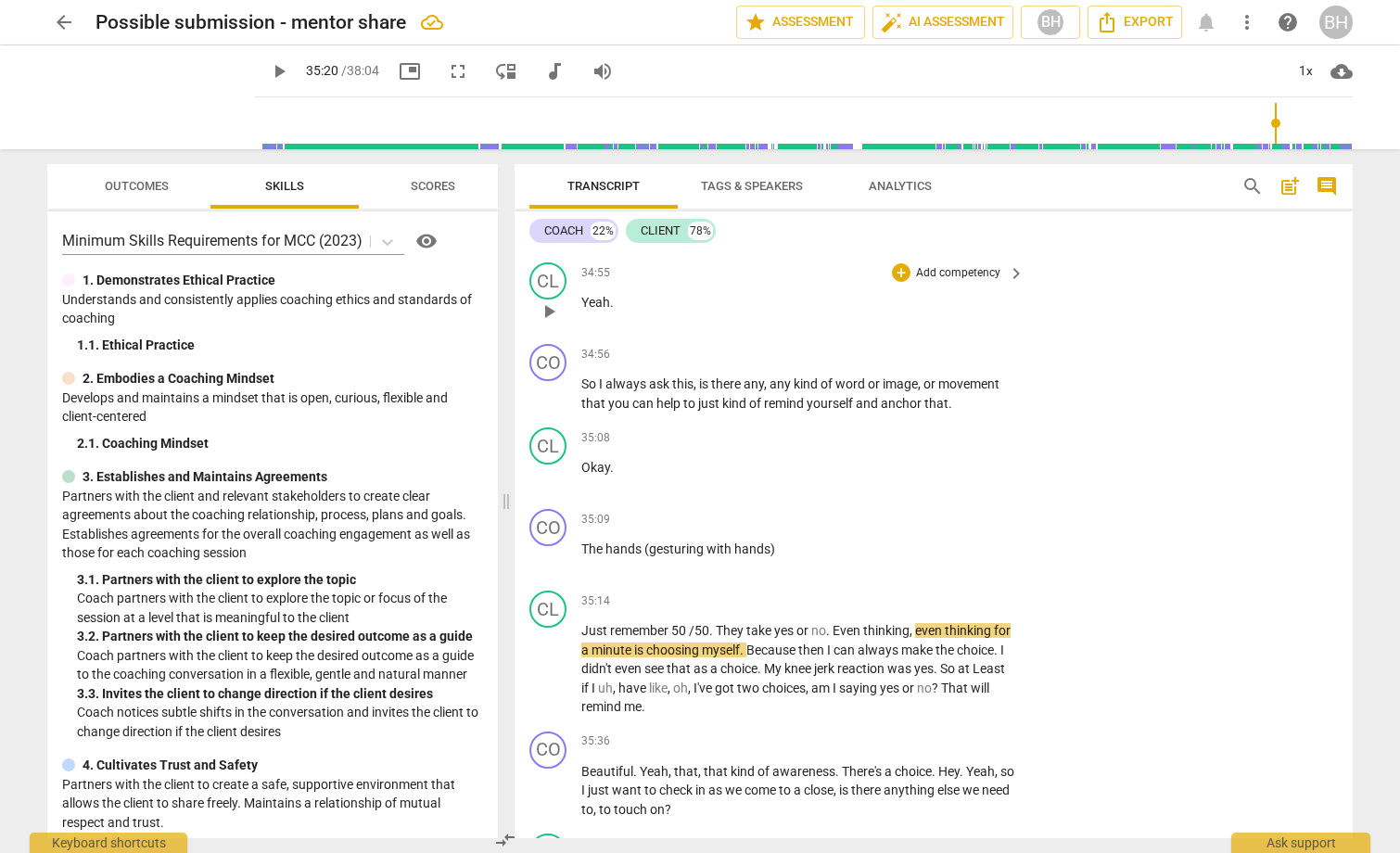
scroll to position [11030, 0]
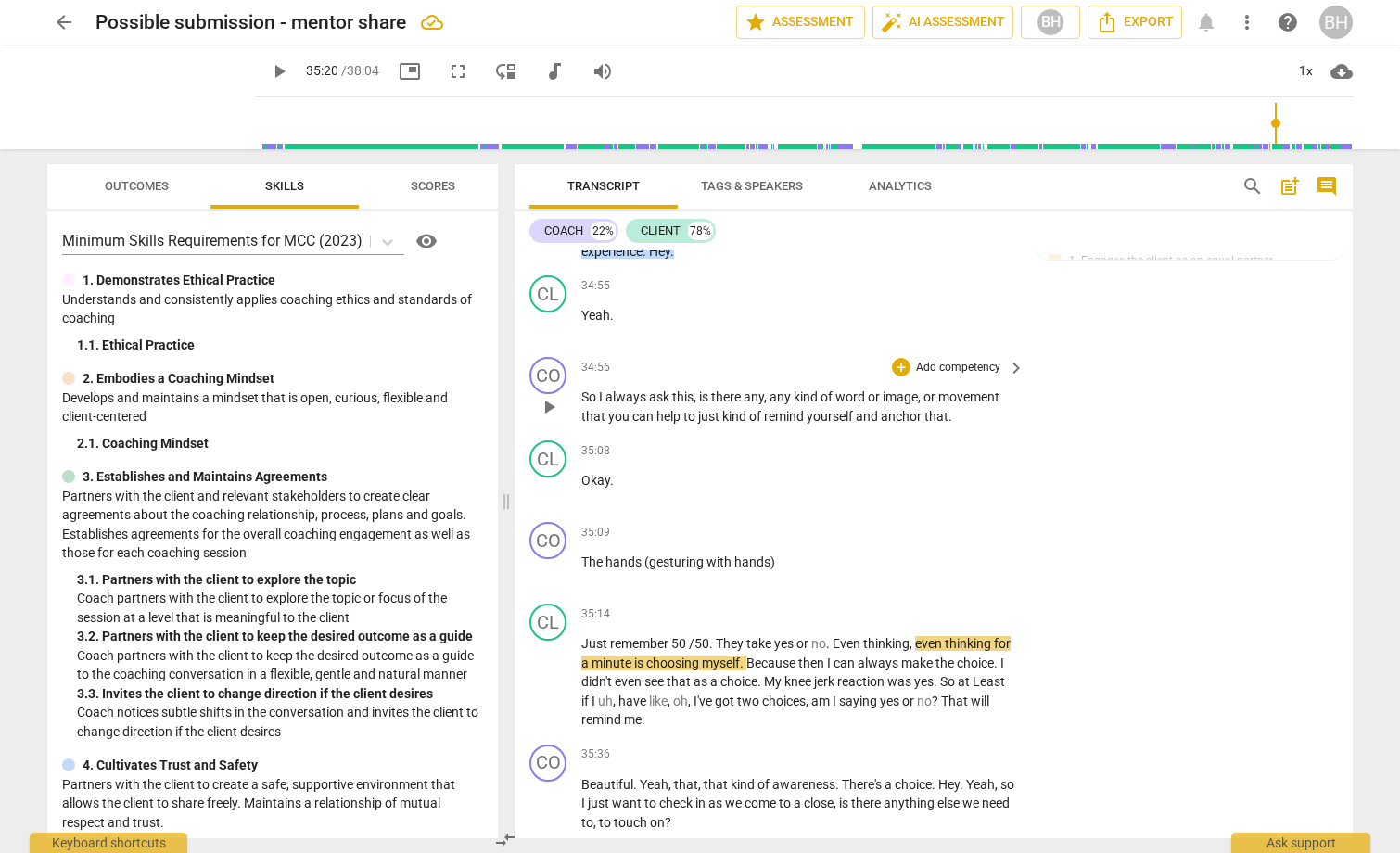
click at [955, 376] on p "Add competency" at bounding box center [959, 368] width 88 height 17
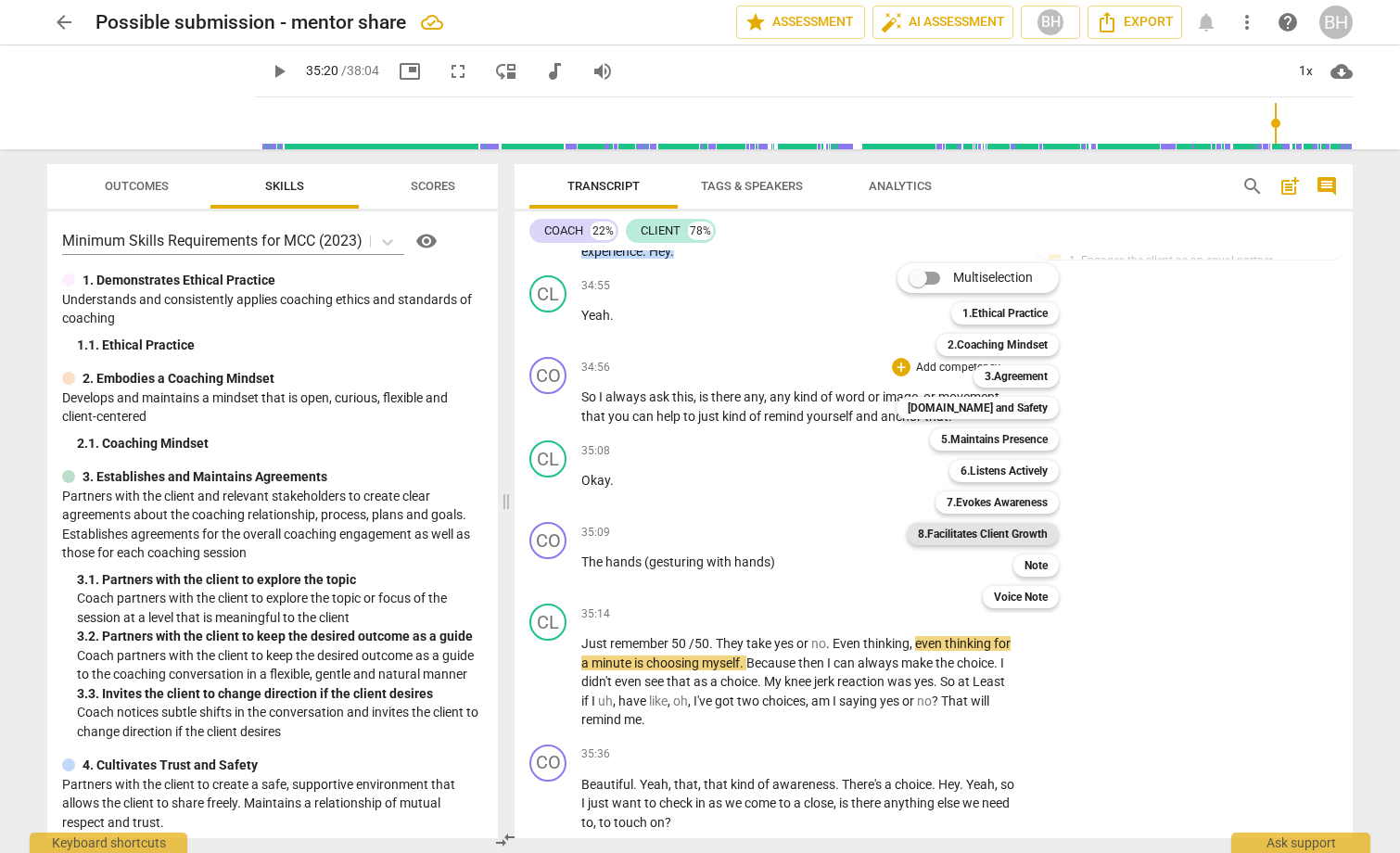
click at [1042, 533] on b "8.Facilitates Client Growth" at bounding box center [983, 534] width 130 height 23
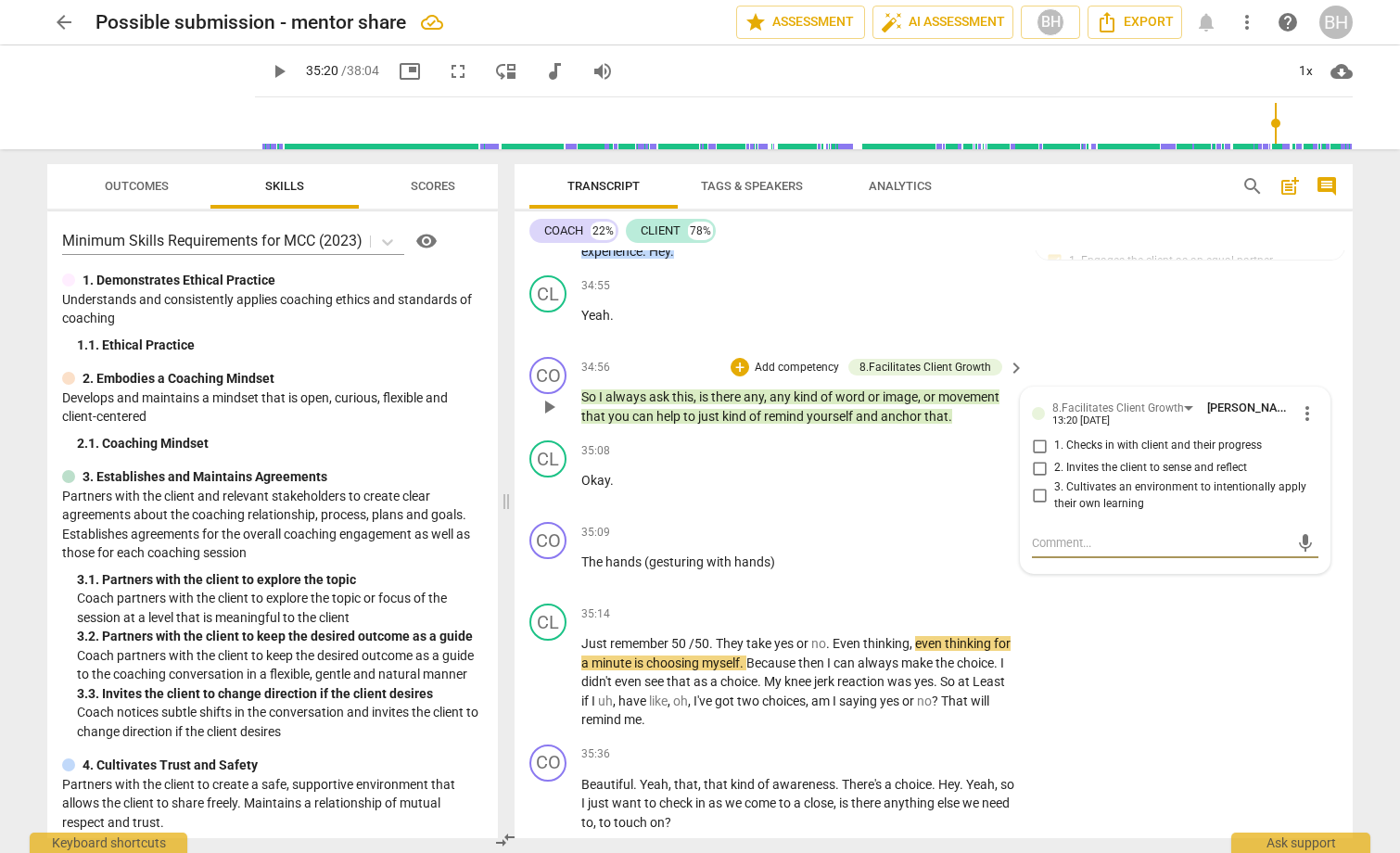
click at [1036, 507] on input "3. Cultivates an environment to intentionally apply their own learning" at bounding box center [1040, 496] width 30 height 23
checkbox input "true"
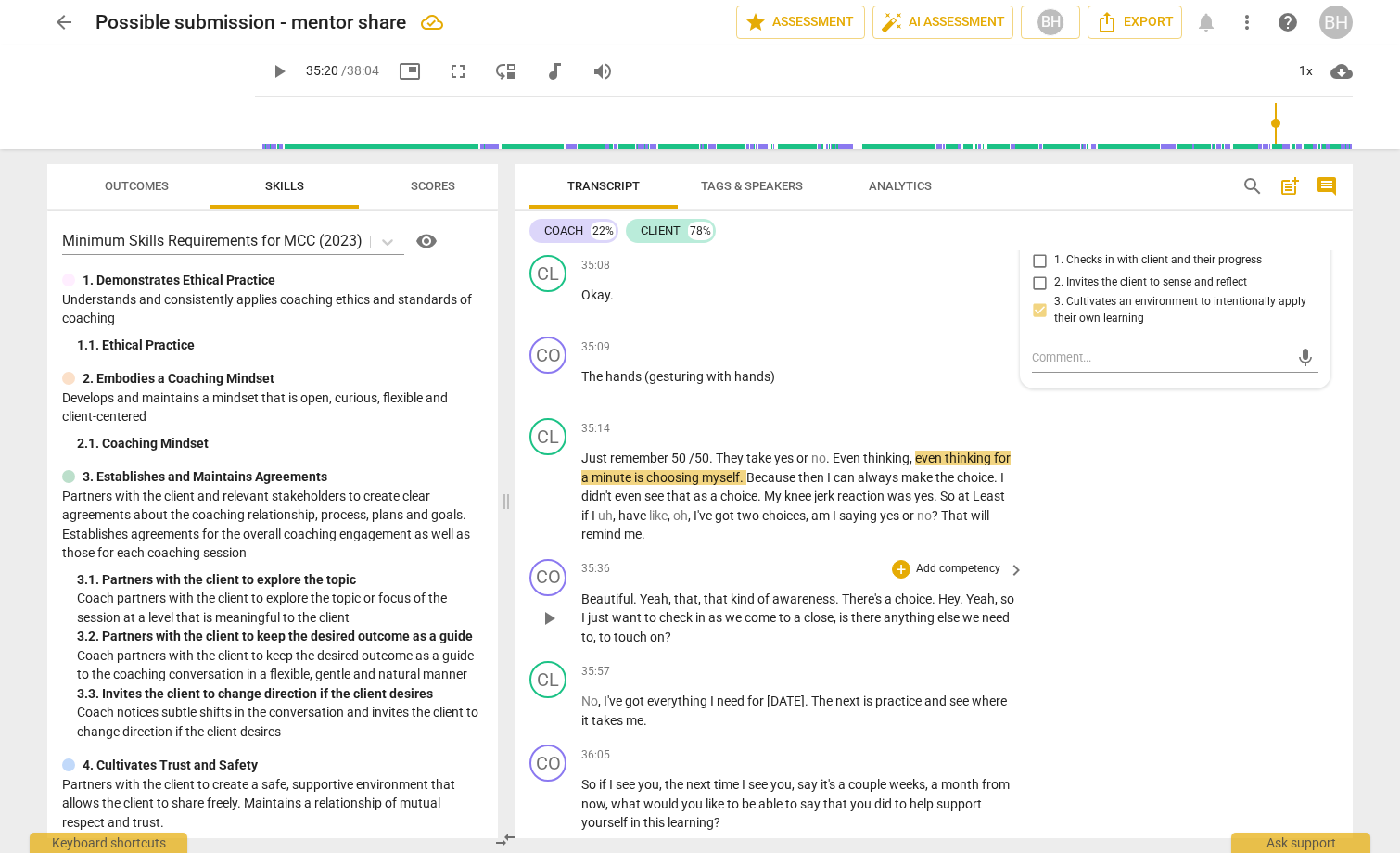
scroll to position [11307, 0]
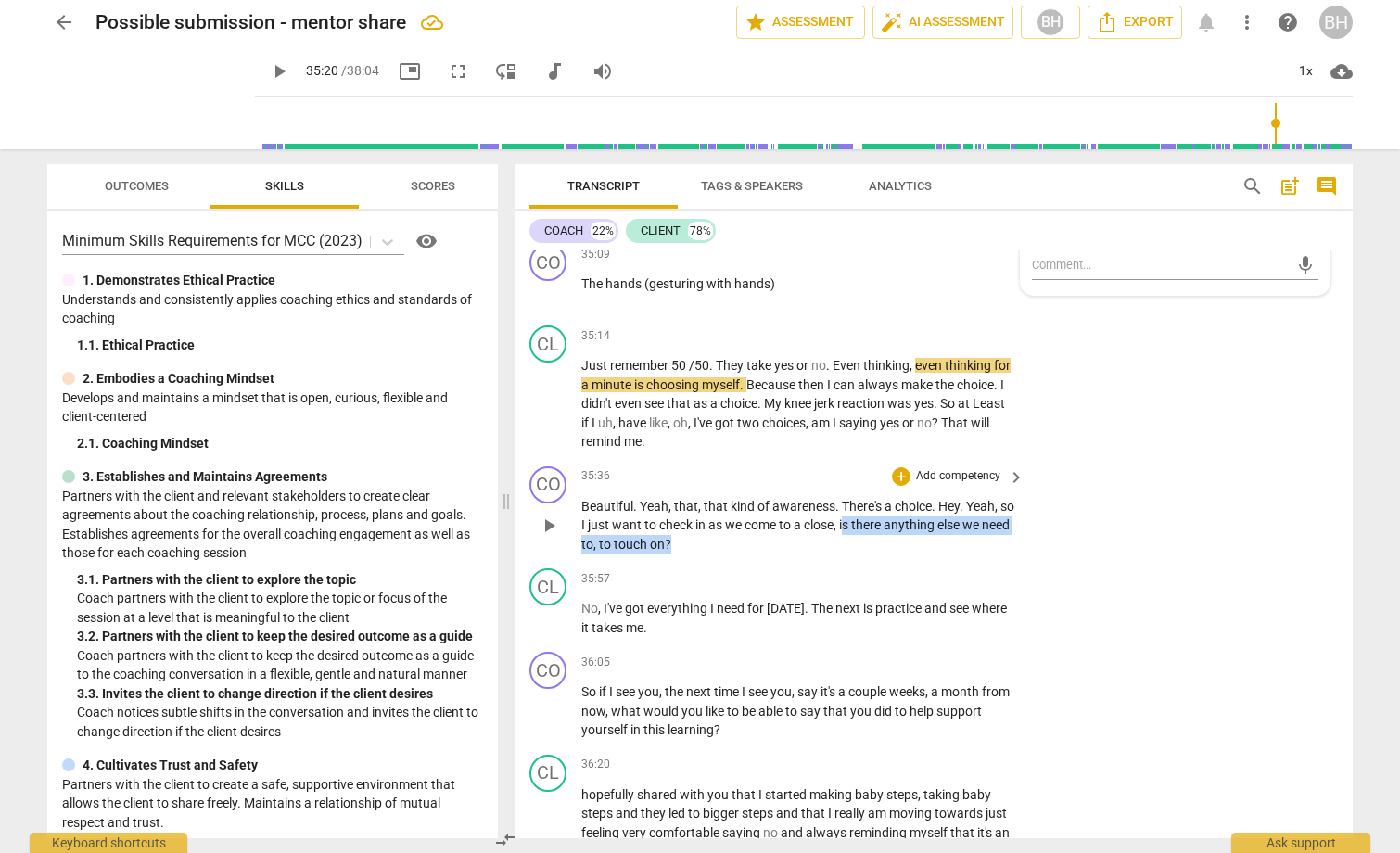
drag, startPoint x: 863, startPoint y: 592, endPoint x: 920, endPoint y: 626, distance: 66.4
click at [915, 561] on div "CO play_arrow pause 35:36 + Add competency keyboard_arrow_right Beautiful . Yea…" at bounding box center [933, 510] width 838 height 103
click at [947, 484] on p "Add competency" at bounding box center [959, 477] width 88 height 17
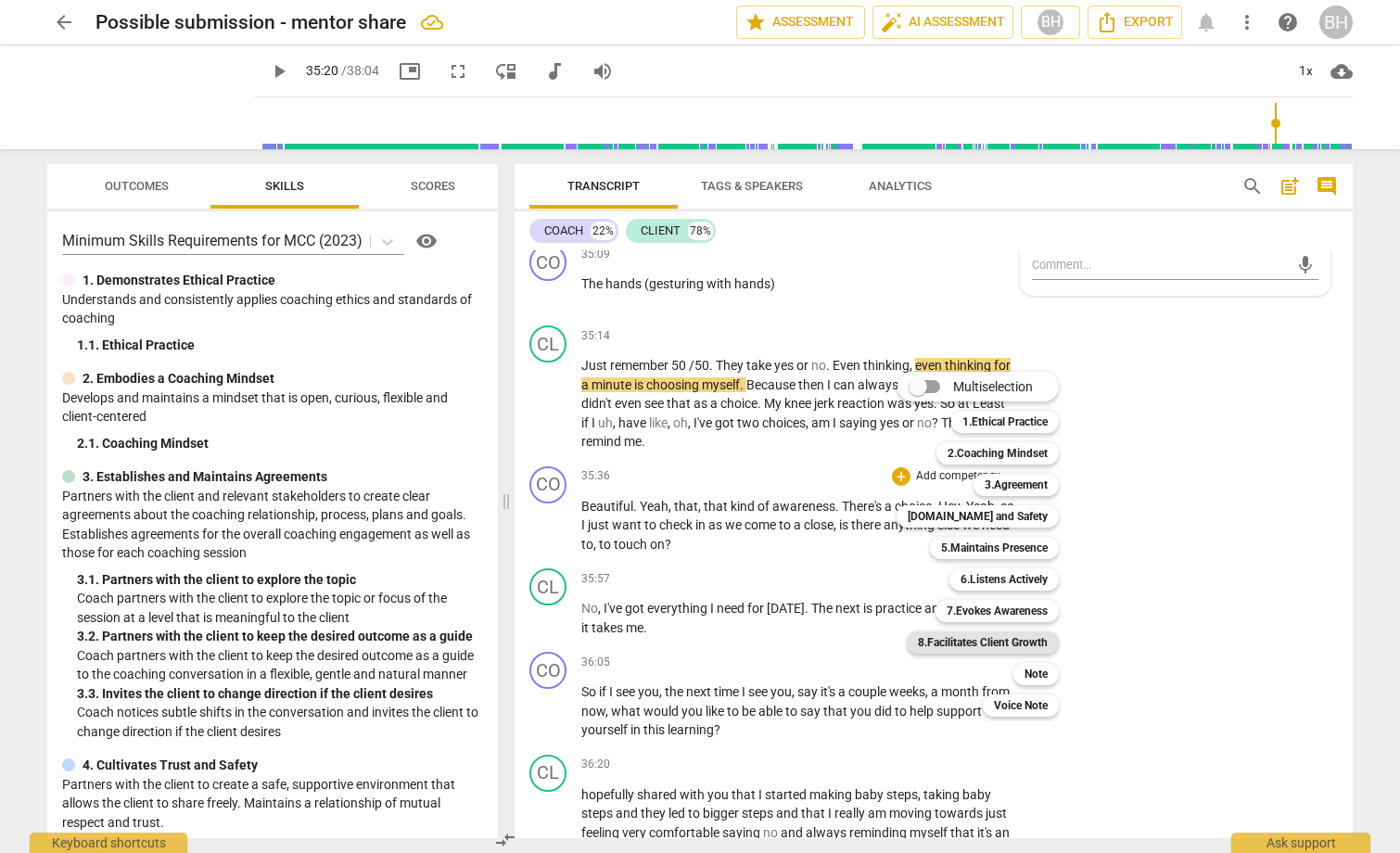
click at [979, 646] on b "8.Facilitates Client Growth" at bounding box center [983, 642] width 130 height 23
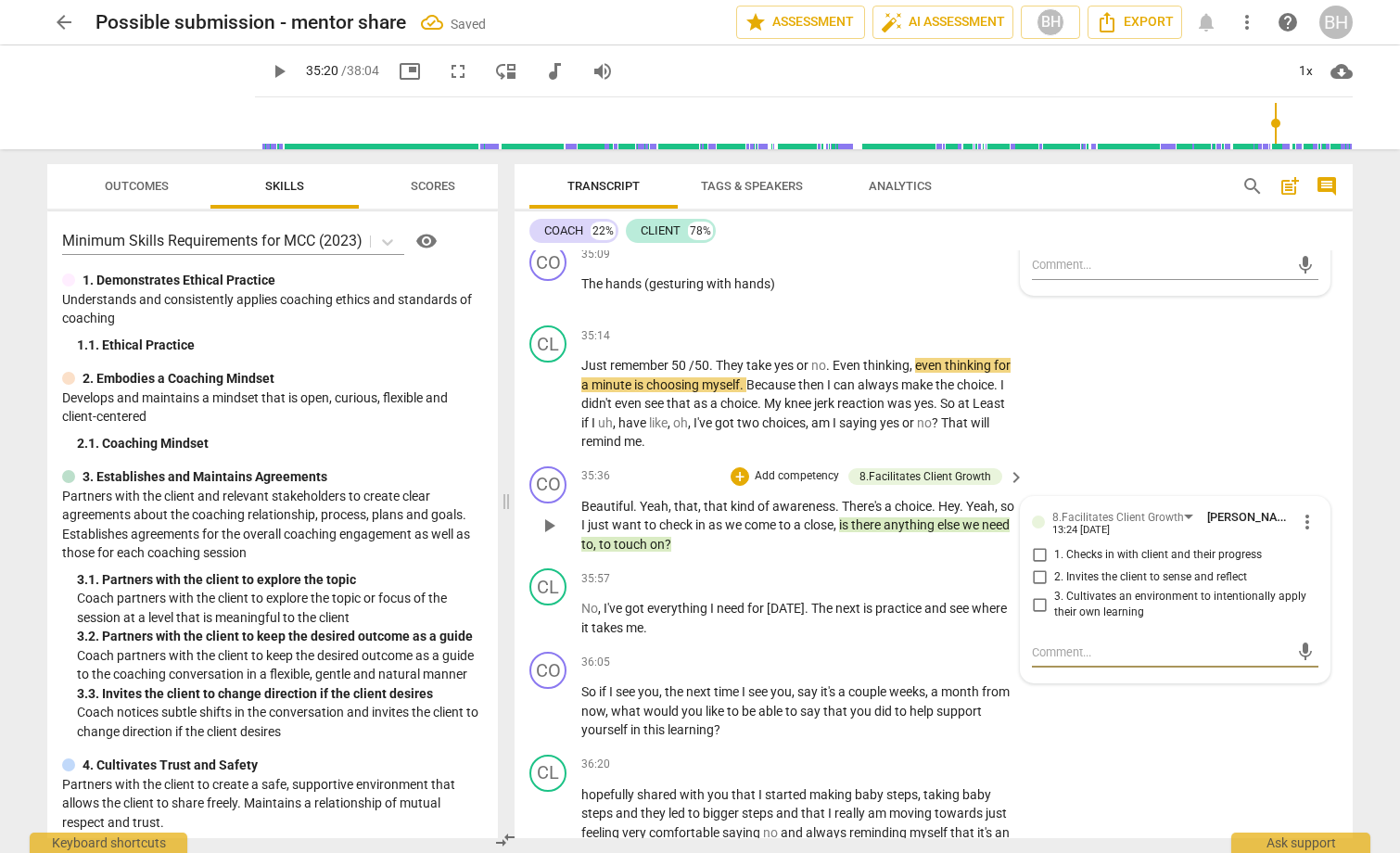
drag, startPoint x: 1039, startPoint y: 623, endPoint x: 1062, endPoint y: 666, distance: 48.8
click at [1039, 566] on input "1. Checks in with client and their progress" at bounding box center [1040, 555] width 30 height 23
checkbox input "true"
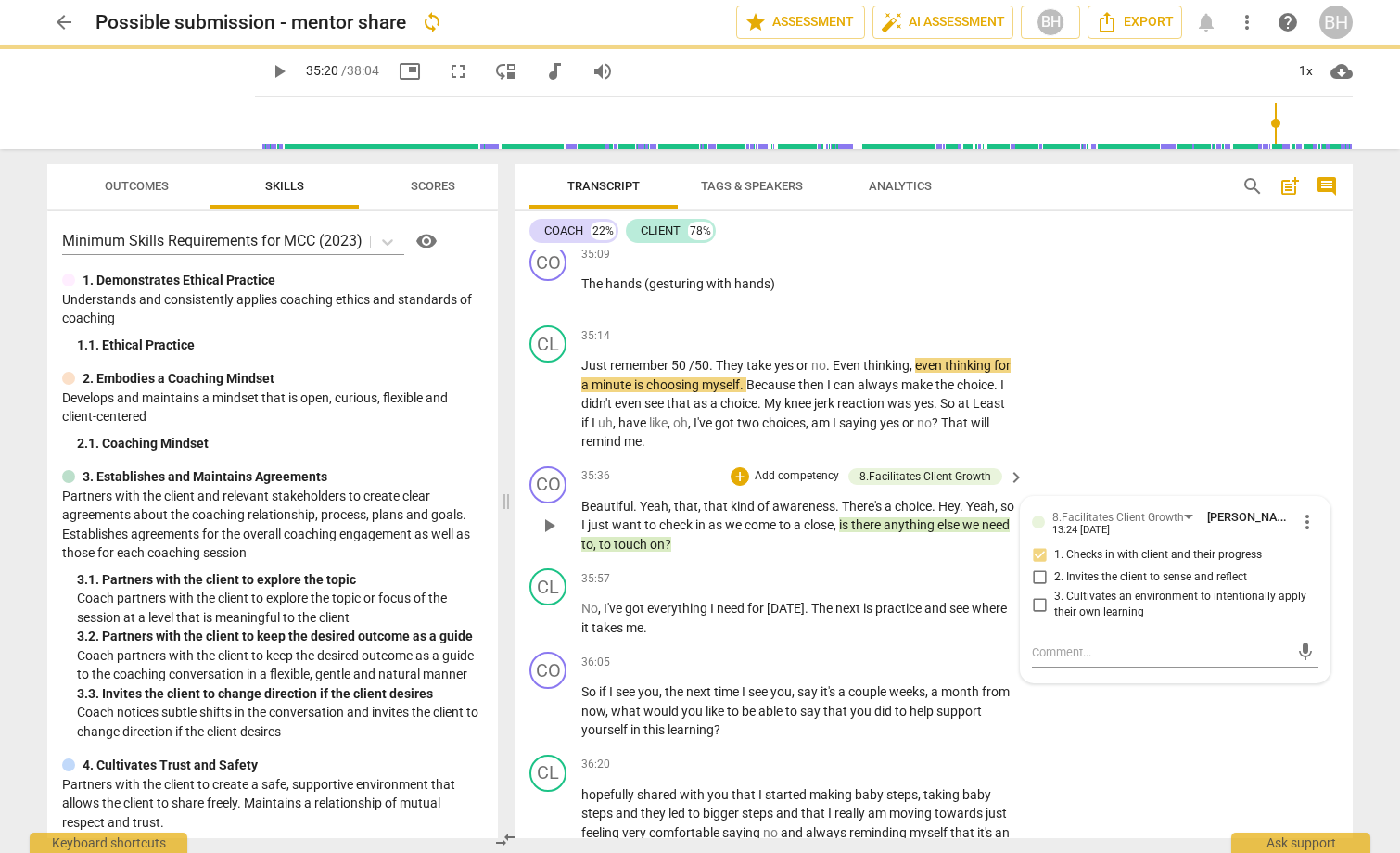
click at [803, 554] on p "Beautiful . Yeah , that , that kind of awareness . There's a choice . Hey . Yea…" at bounding box center [798, 525] width 434 height 57
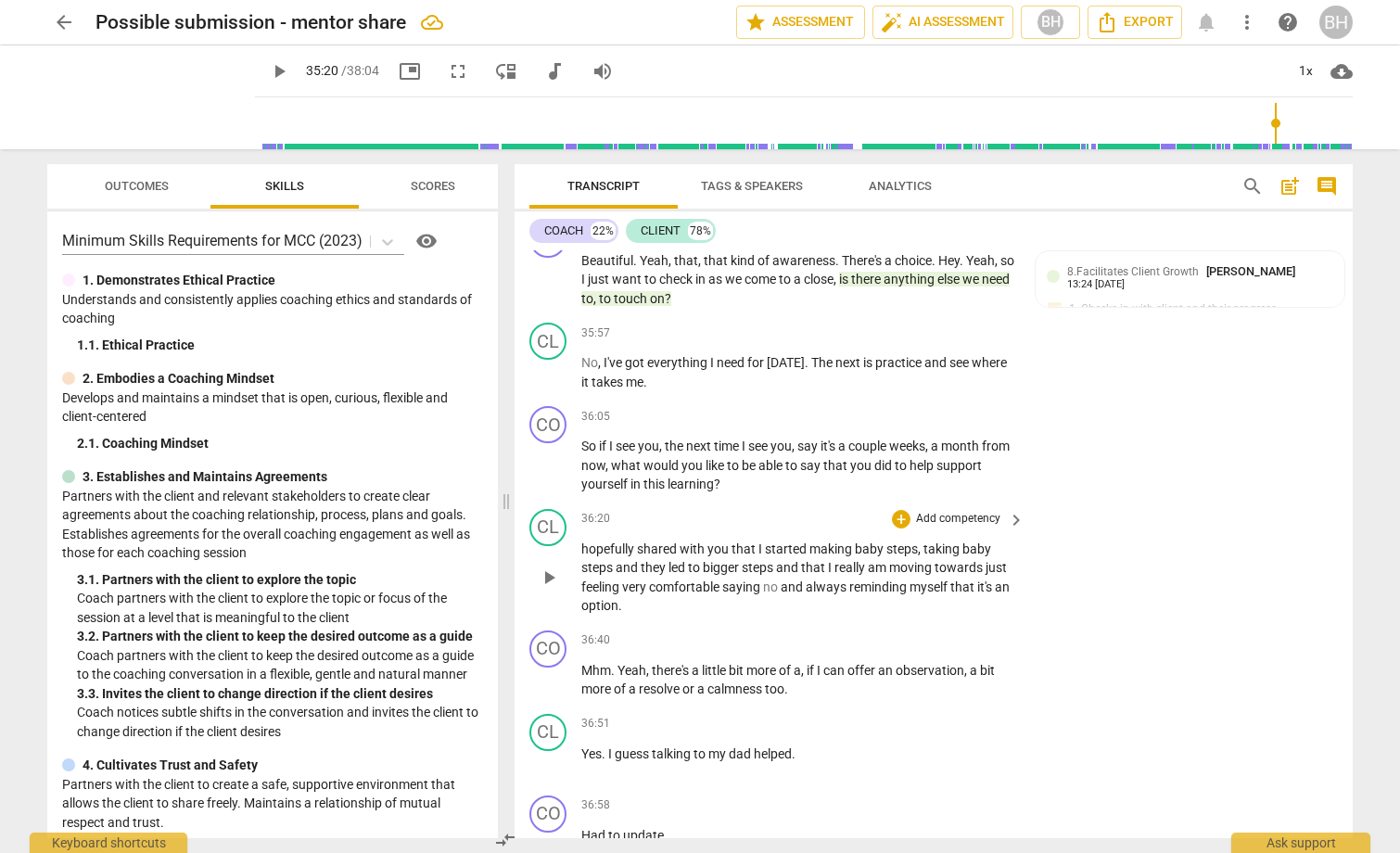
scroll to position [11586, 0]
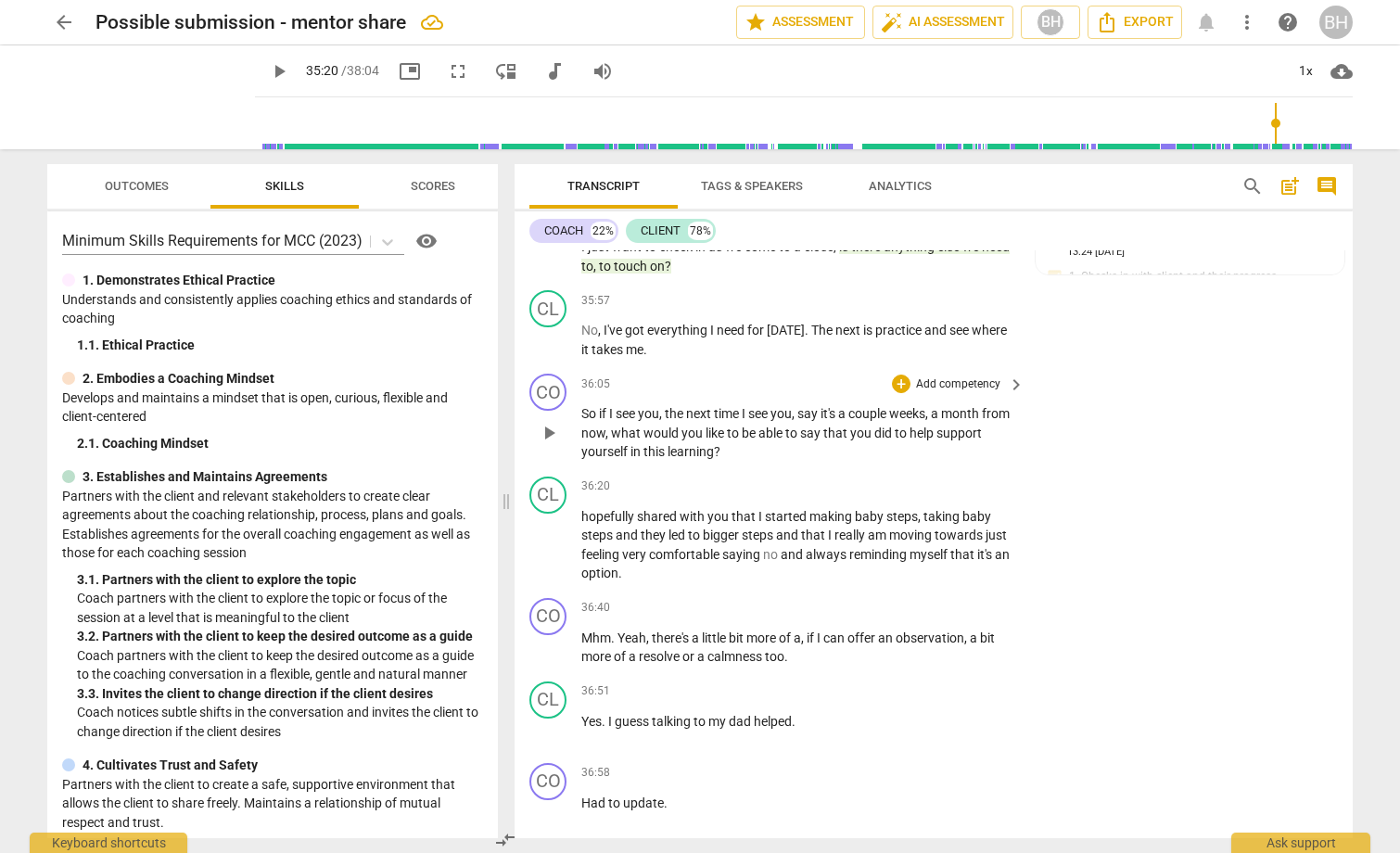
click at [953, 393] on p "Add competency" at bounding box center [959, 385] width 88 height 17
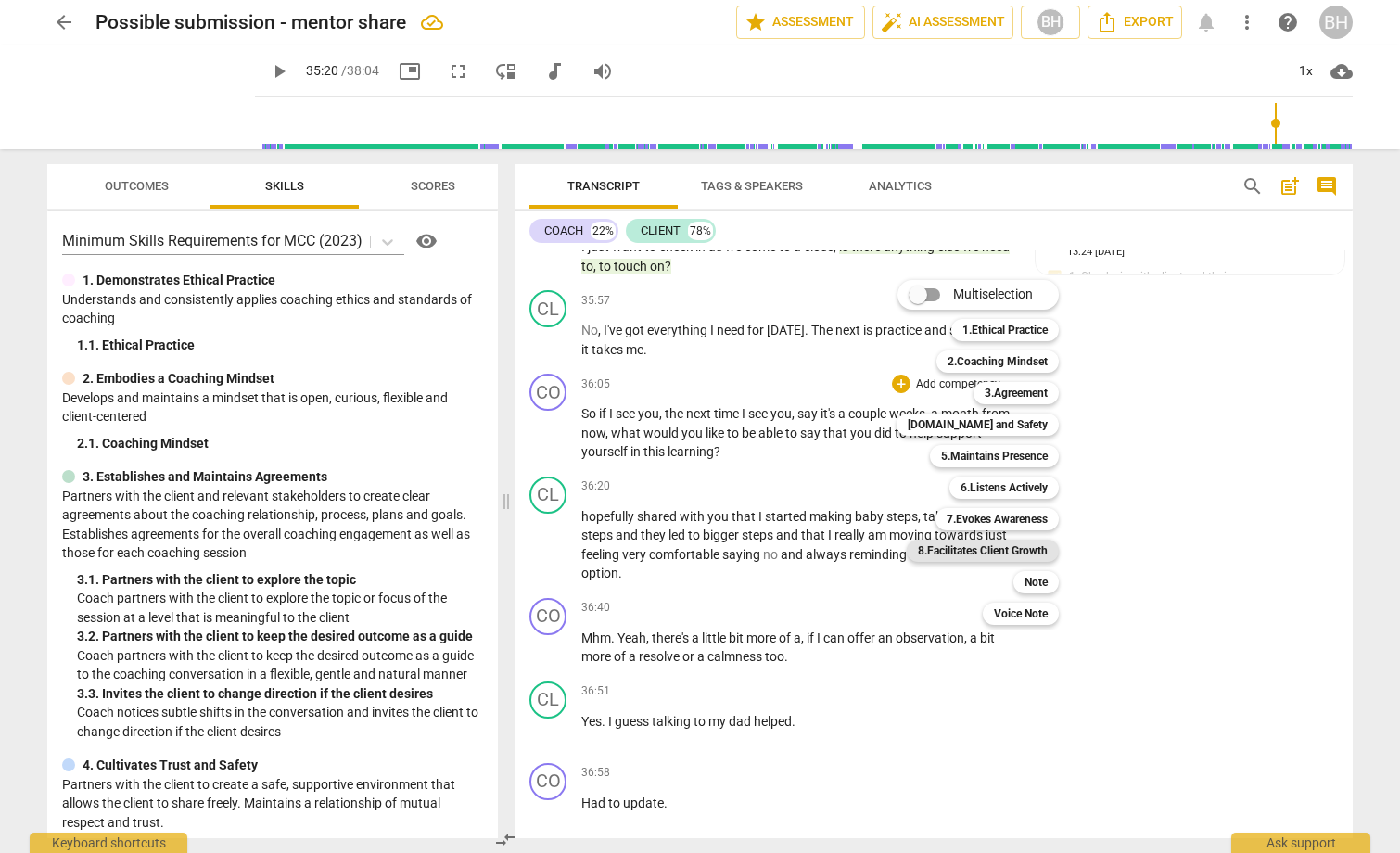
click at [993, 548] on b "8.Facilitates Client Growth" at bounding box center [983, 550] width 130 height 23
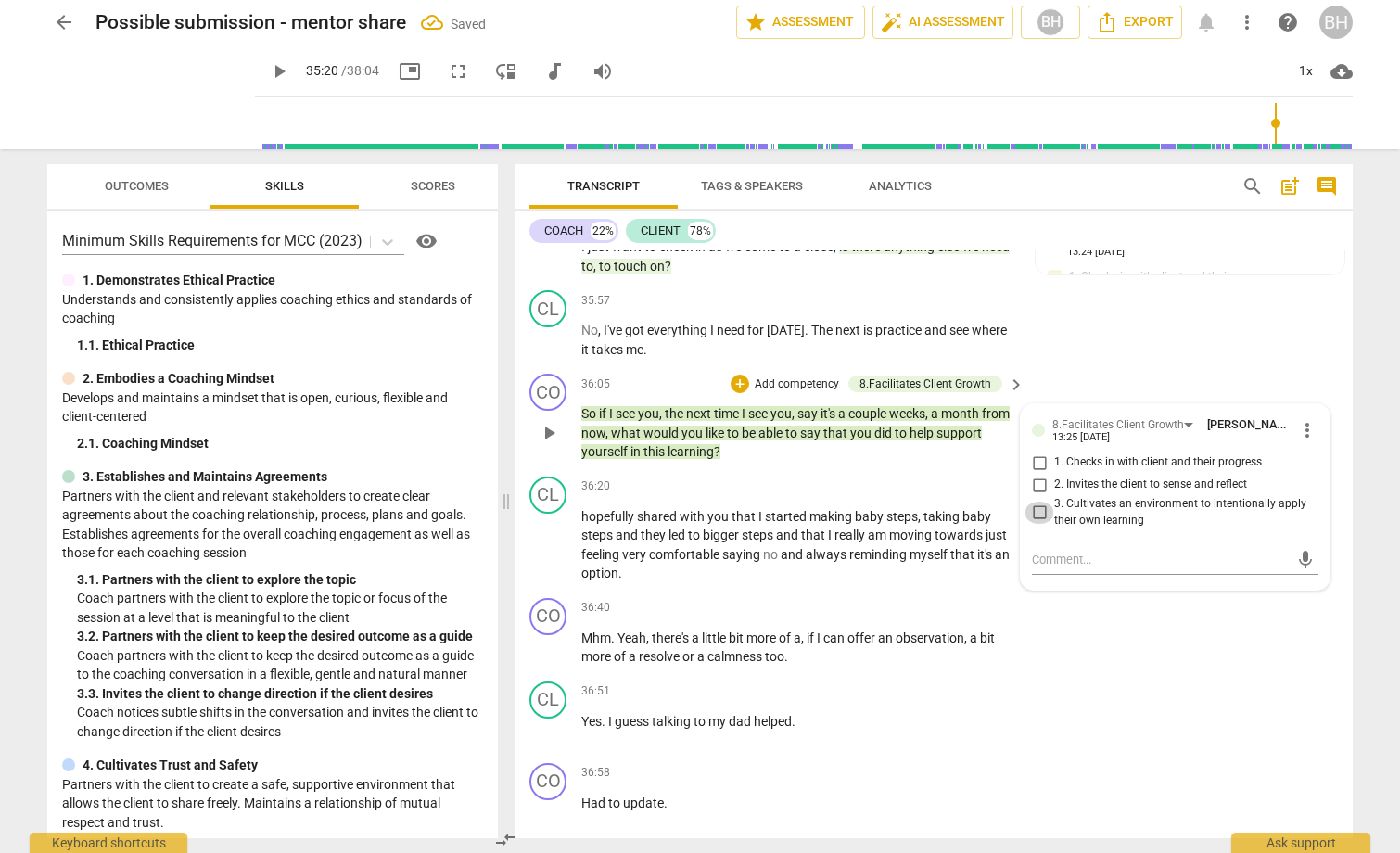
click at [1039, 524] on input "3. Cultivates an environment to intentionally apply their own learning" at bounding box center [1040, 513] width 30 height 23
checkbox input "true"
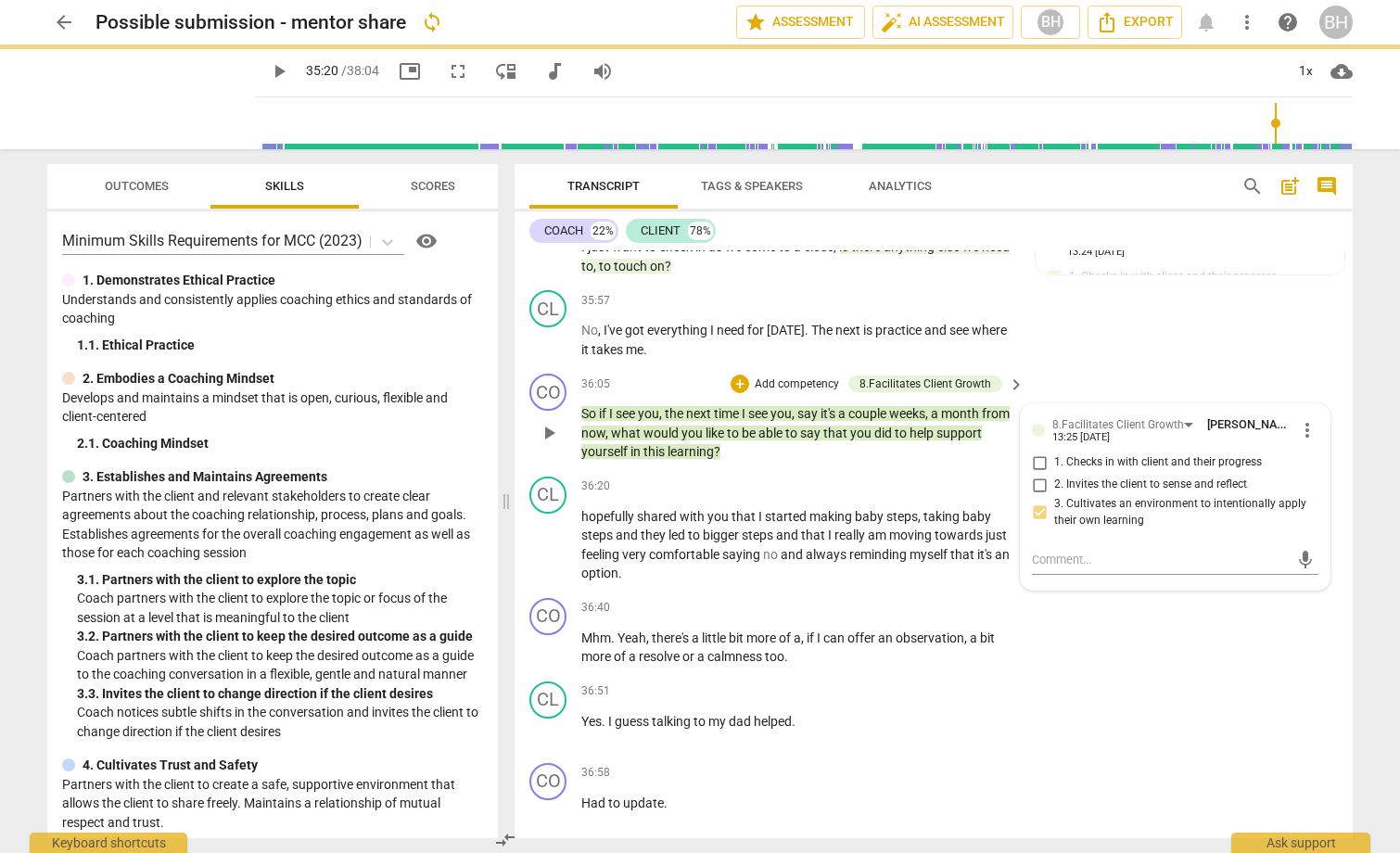
click at [1035, 496] on input "2. Invites the client to sense and reflect" at bounding box center [1040, 485] width 30 height 23
checkbox input "true"
click at [843, 469] on div "CO play_arrow pause 36:05 + Add competency 8.Facilitates Client Growth keyboard…" at bounding box center [933, 417] width 838 height 103
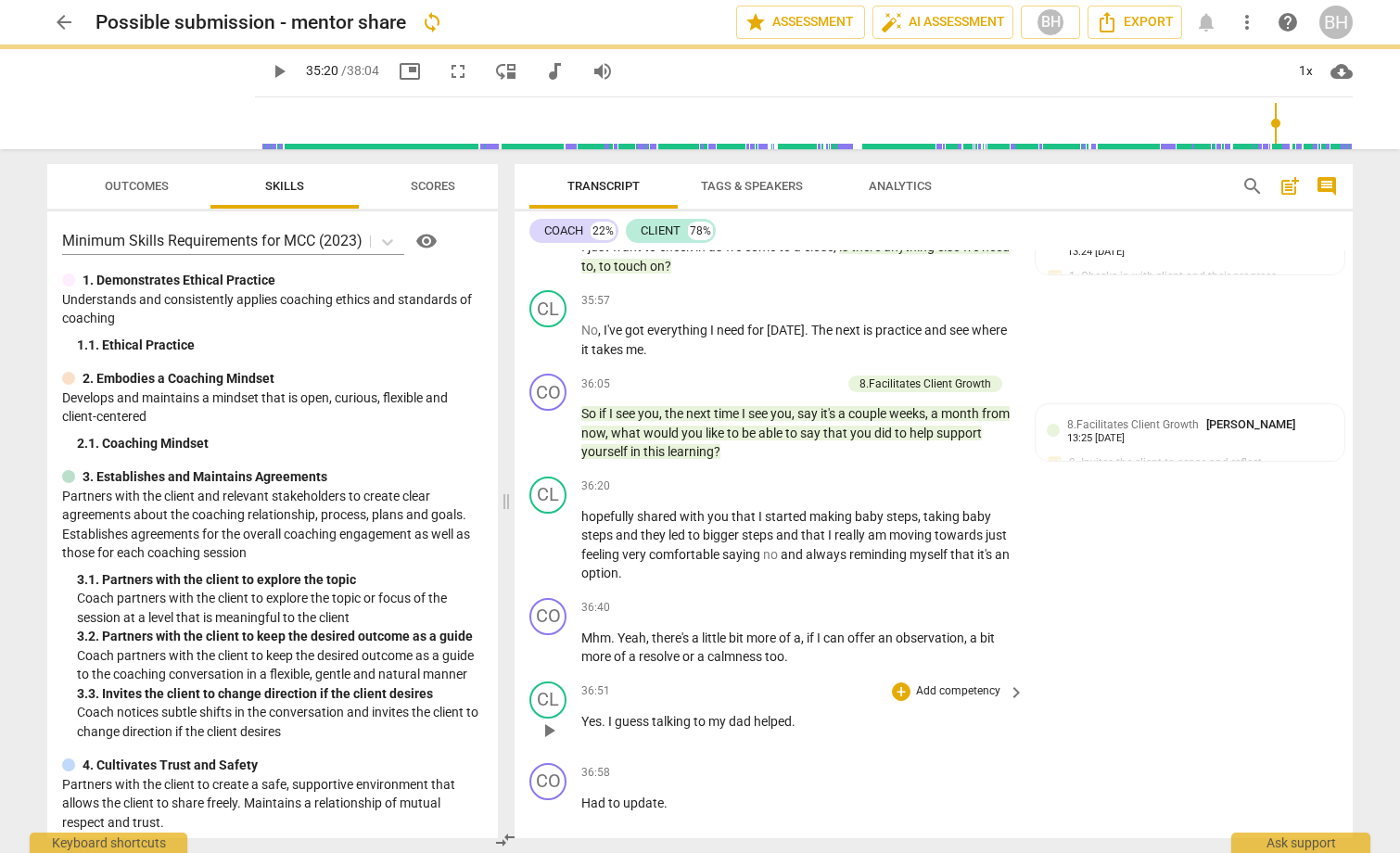
scroll to position [11771, 0]
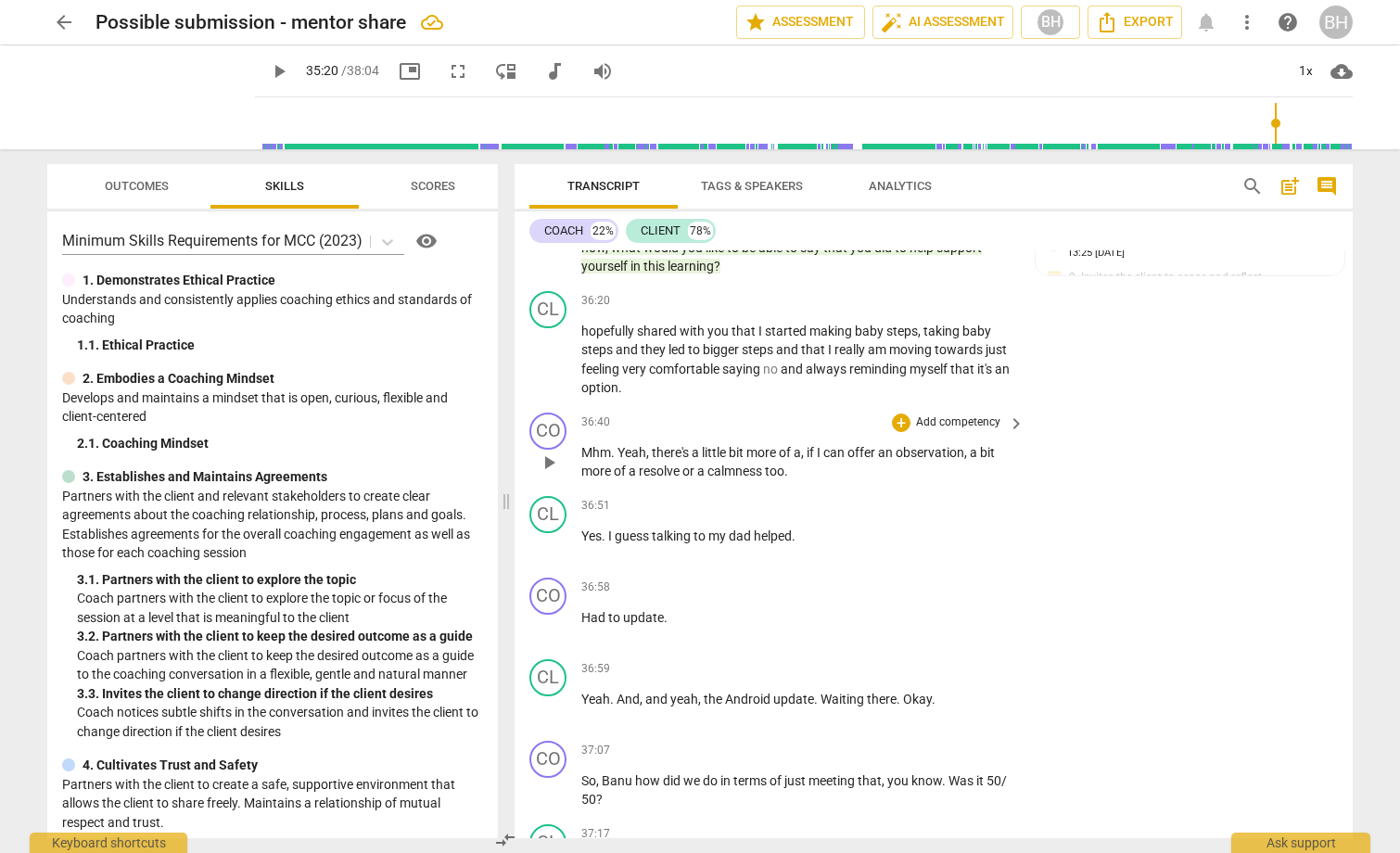
click at [962, 431] on p "Add competency" at bounding box center [959, 422] width 88 height 17
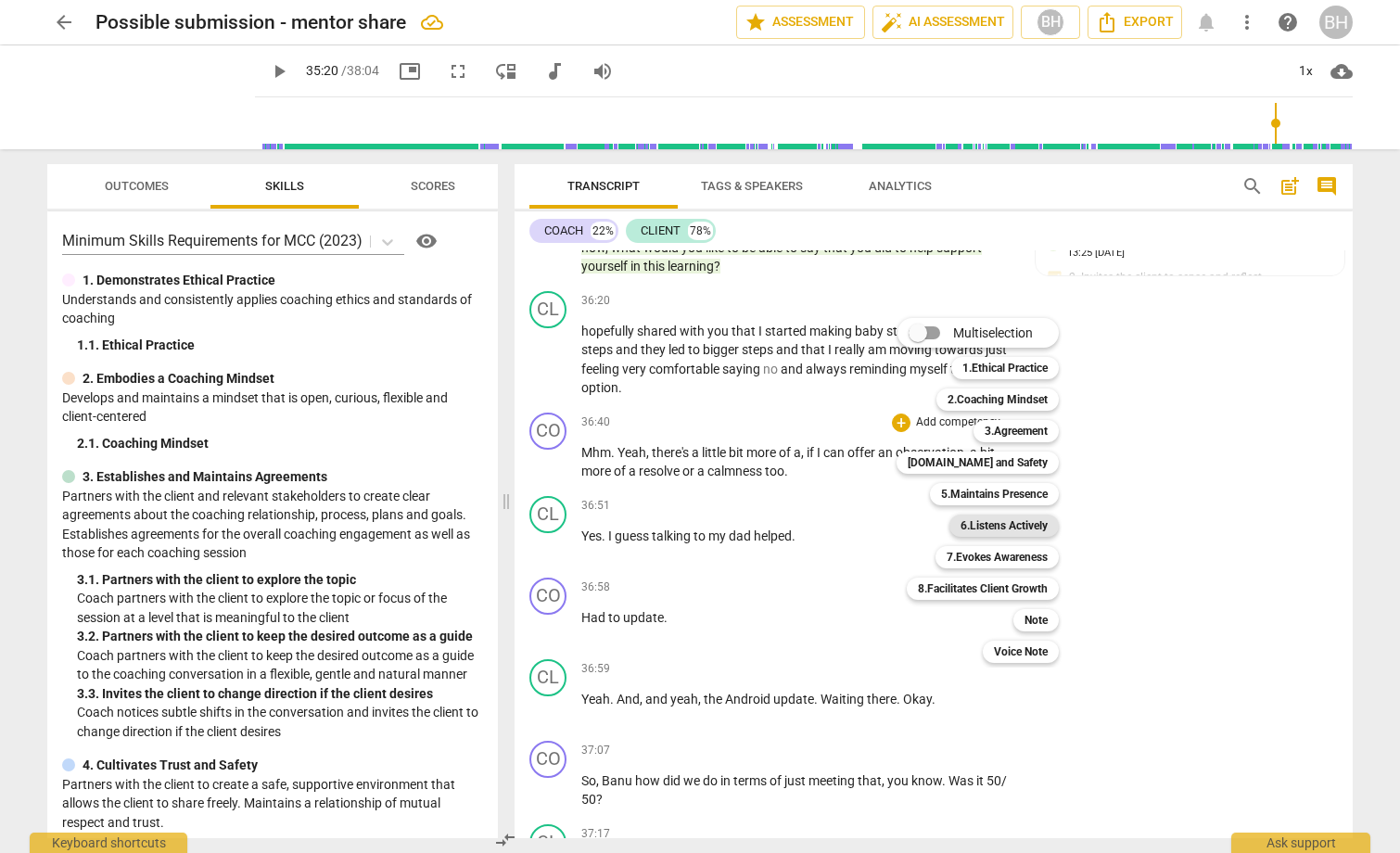
click at [1006, 529] on b "6.Listens Actively" at bounding box center [1004, 526] width 88 height 23
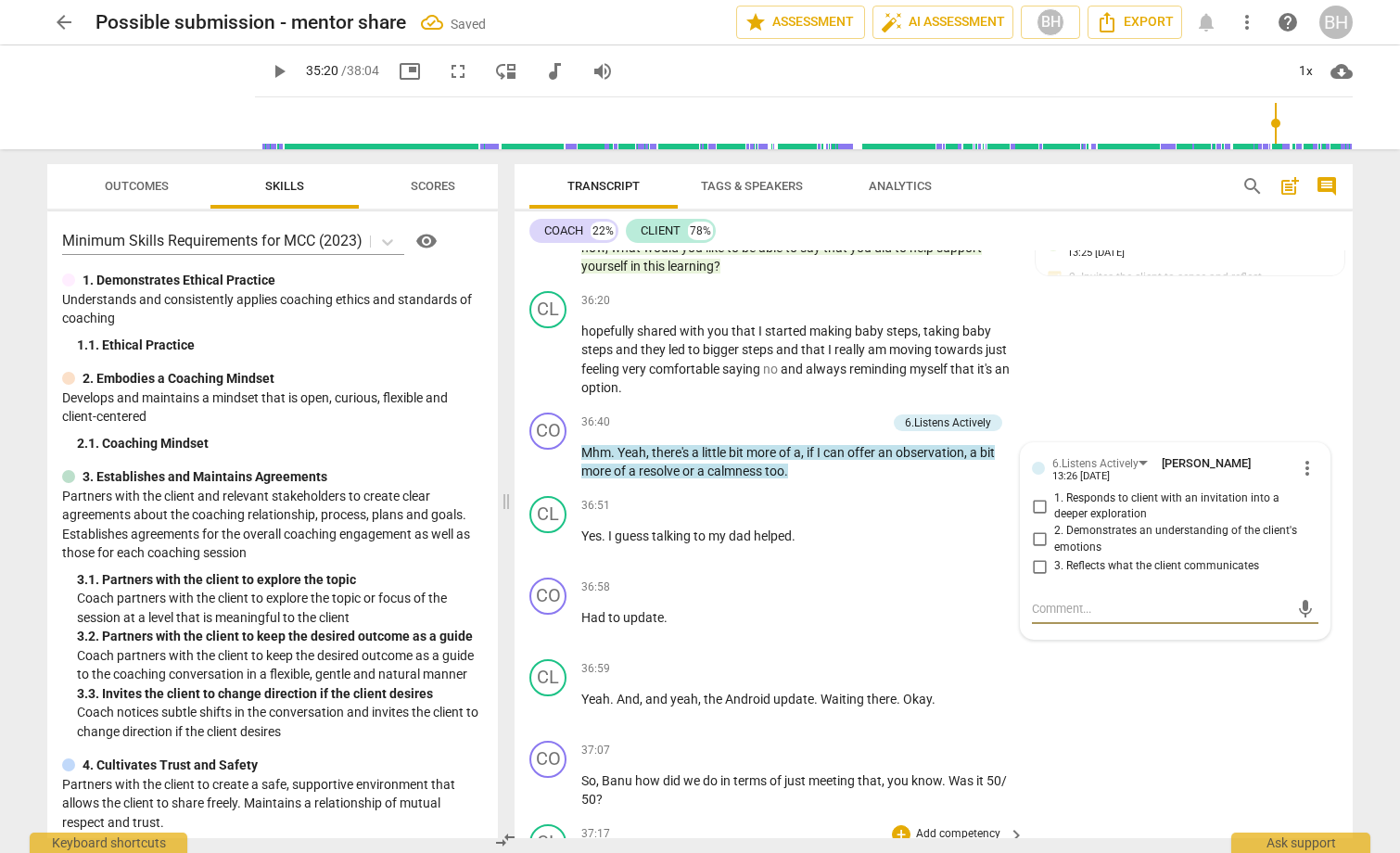
scroll to position [12049, 0]
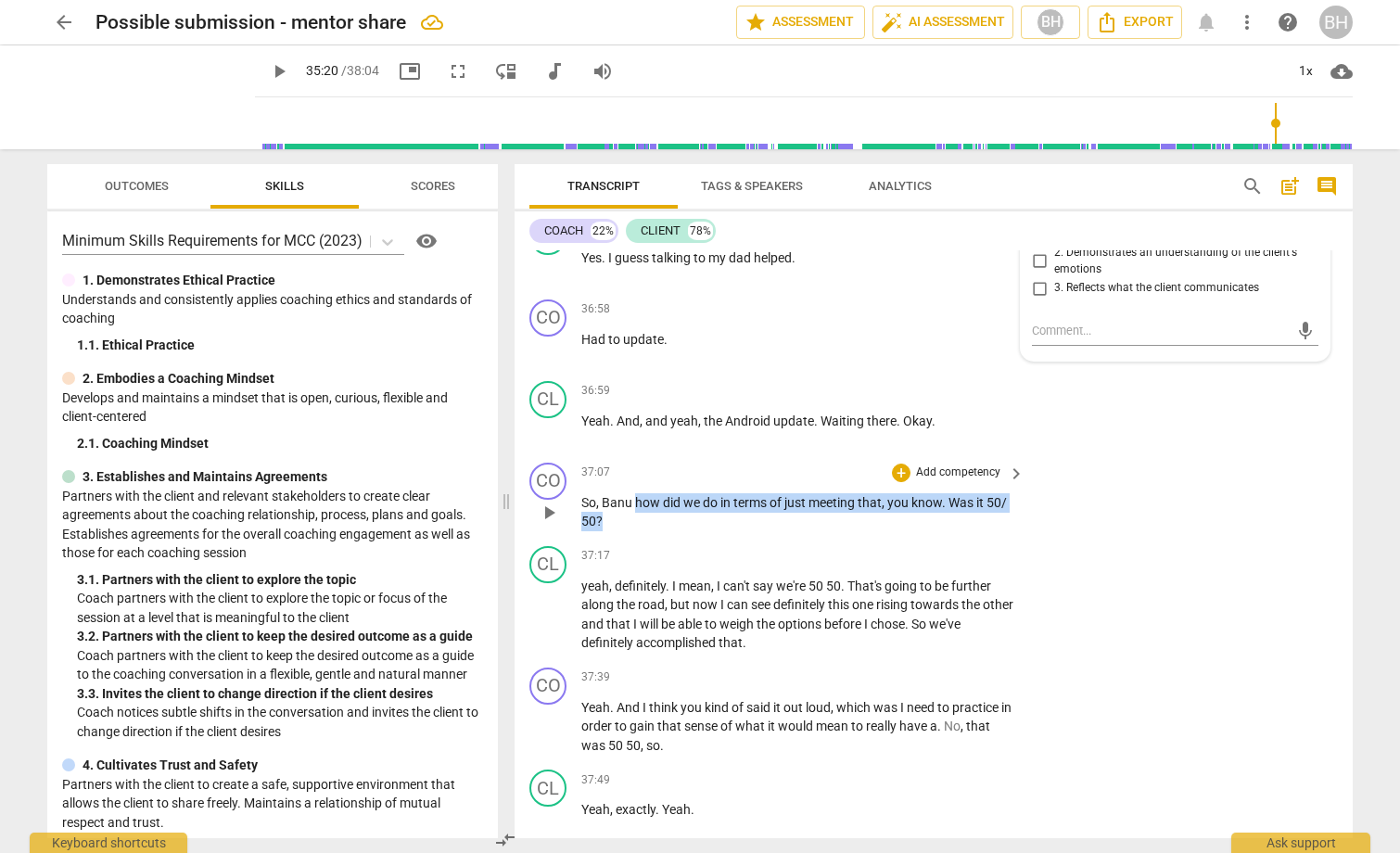
drag, startPoint x: 637, startPoint y: 566, endPoint x: 662, endPoint y: 588, distance: 33.3
click at [662, 531] on p "So , [PERSON_NAME] how did we do in terms of just meeting that , you know . Was…" at bounding box center [798, 512] width 434 height 38
click at [970, 481] on p "Add competency" at bounding box center [959, 473] width 88 height 17
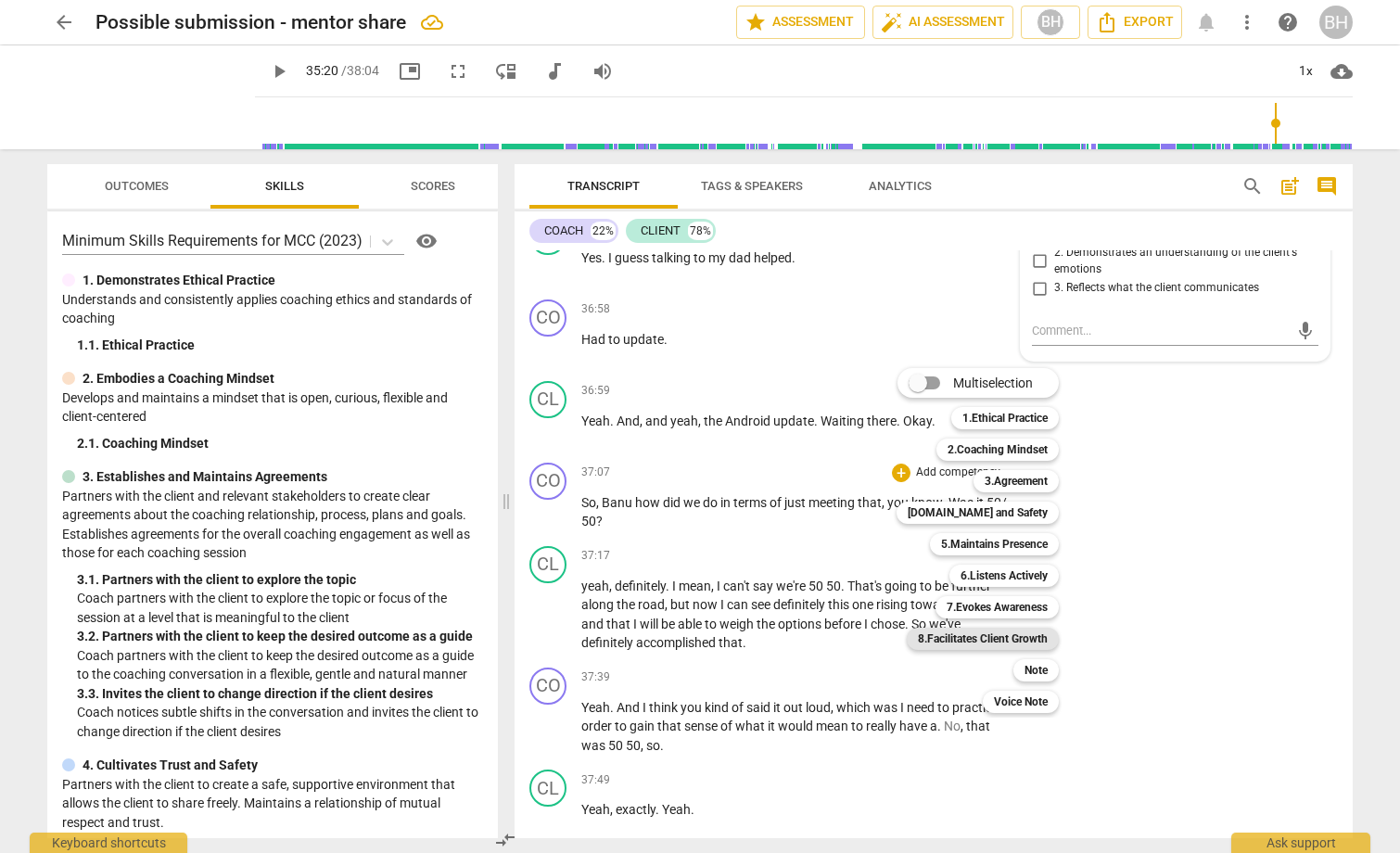
click at [1005, 637] on b "8.Facilitates Client Growth" at bounding box center [983, 639] width 130 height 23
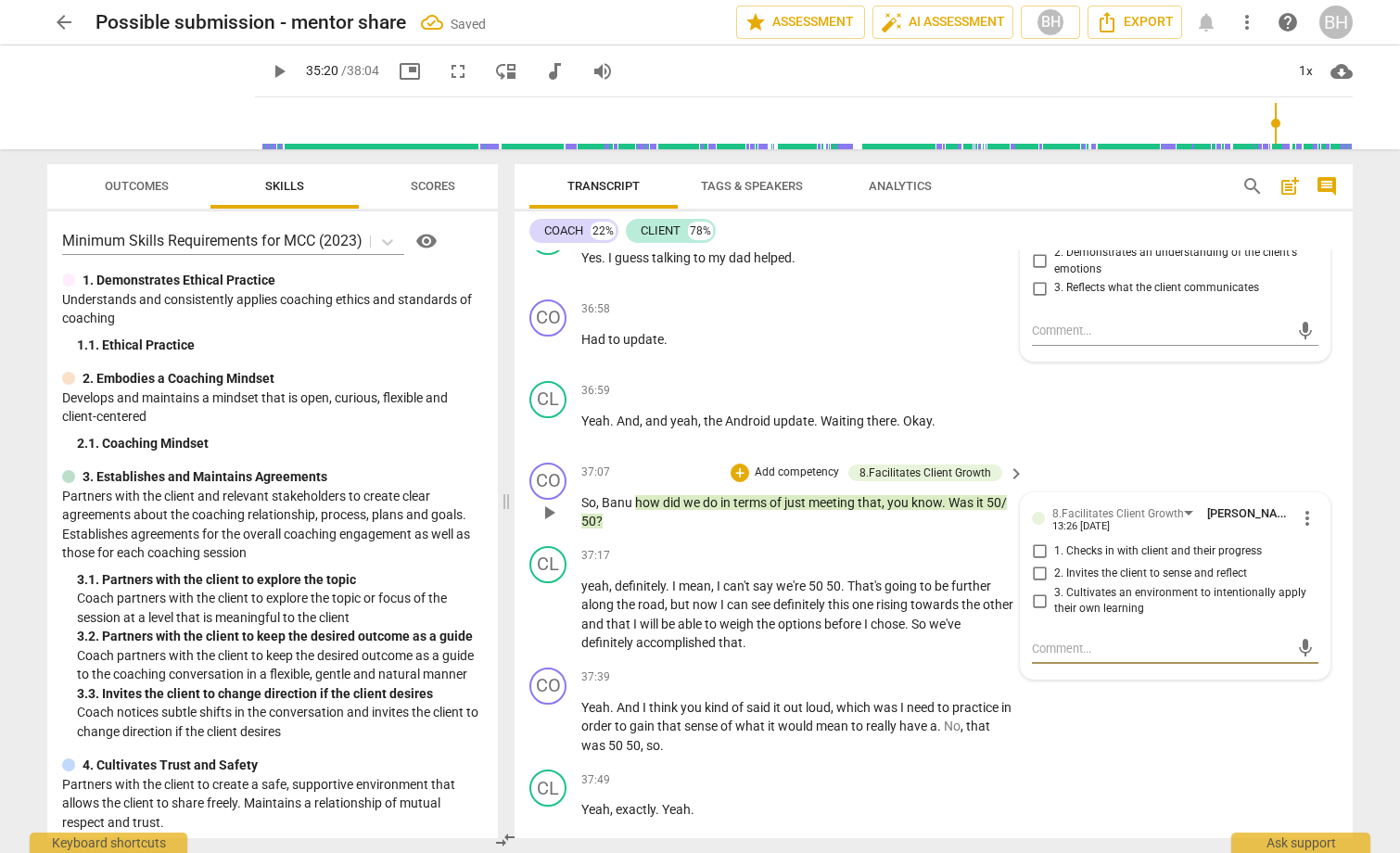
click at [1034, 562] on input "1. Checks in with client and their progress" at bounding box center [1040, 551] width 30 height 23
checkbox input "true"
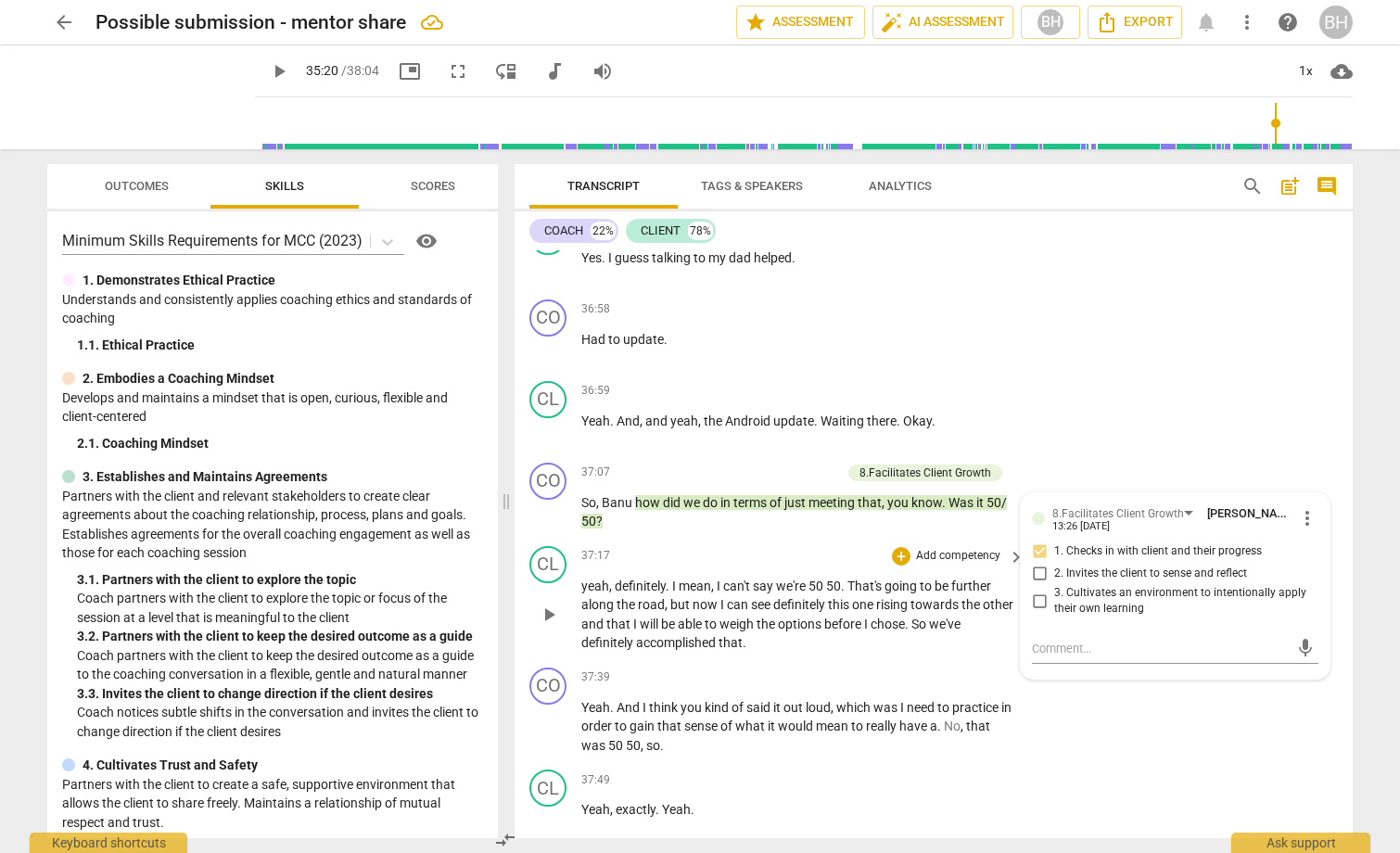
click at [781, 612] on div "CL play_arrow pause 37:17 + Add competency keyboard_arrow_right yeah , definite…" at bounding box center [933, 598] width 838 height 121
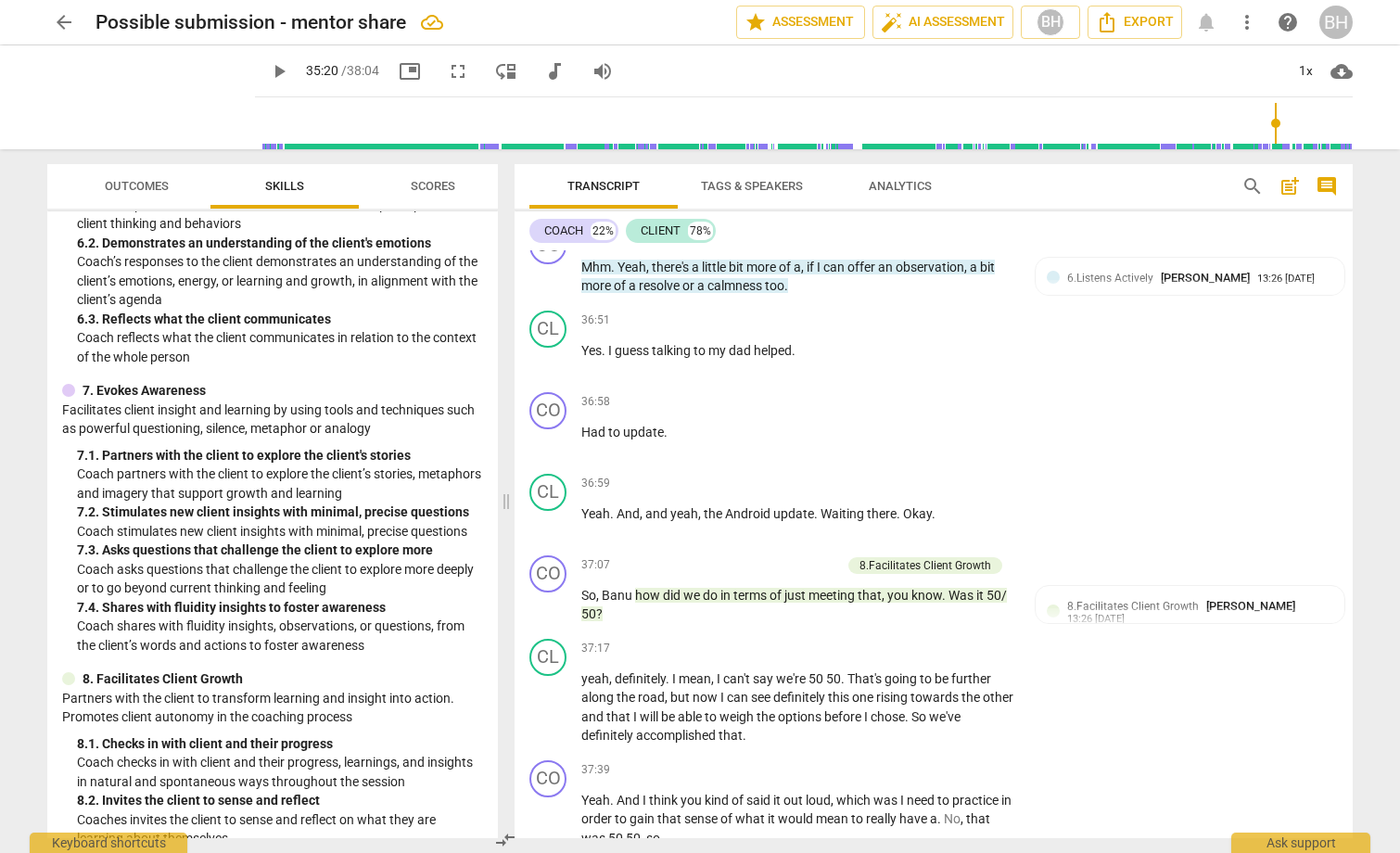
scroll to position [1359, 0]
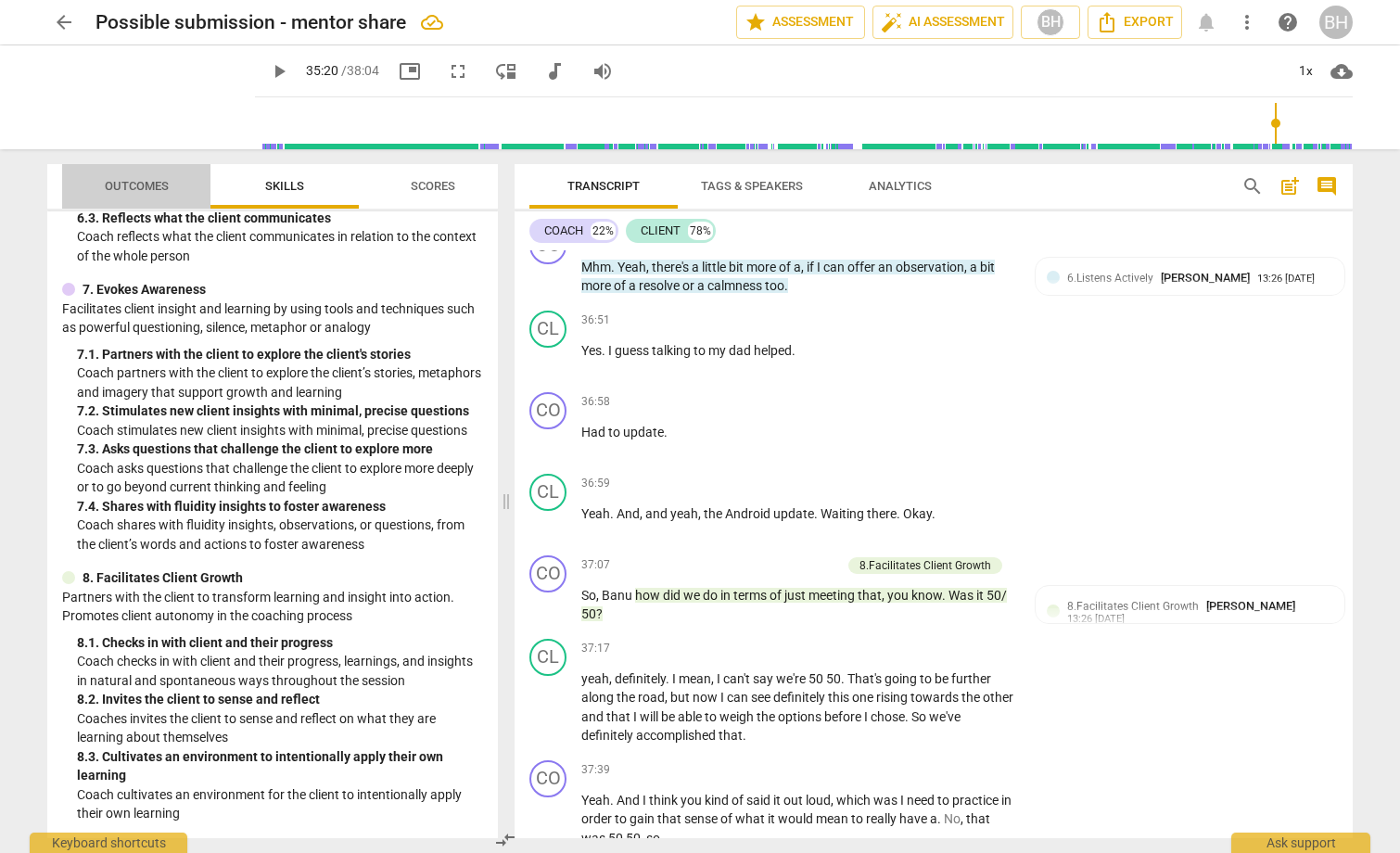
click at [143, 177] on span "Outcomes" at bounding box center [136, 186] width 108 height 25
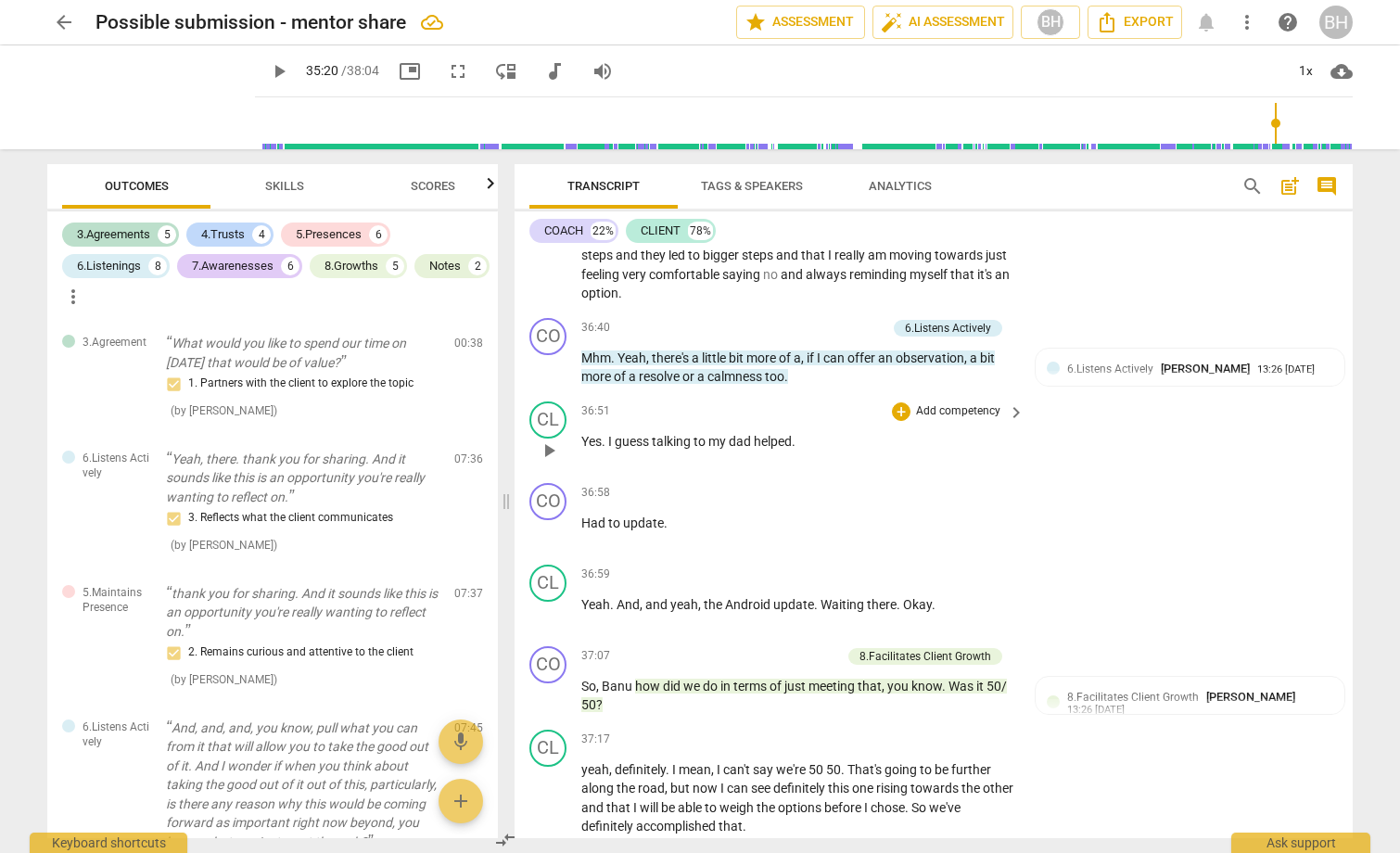
scroll to position [11584, 0]
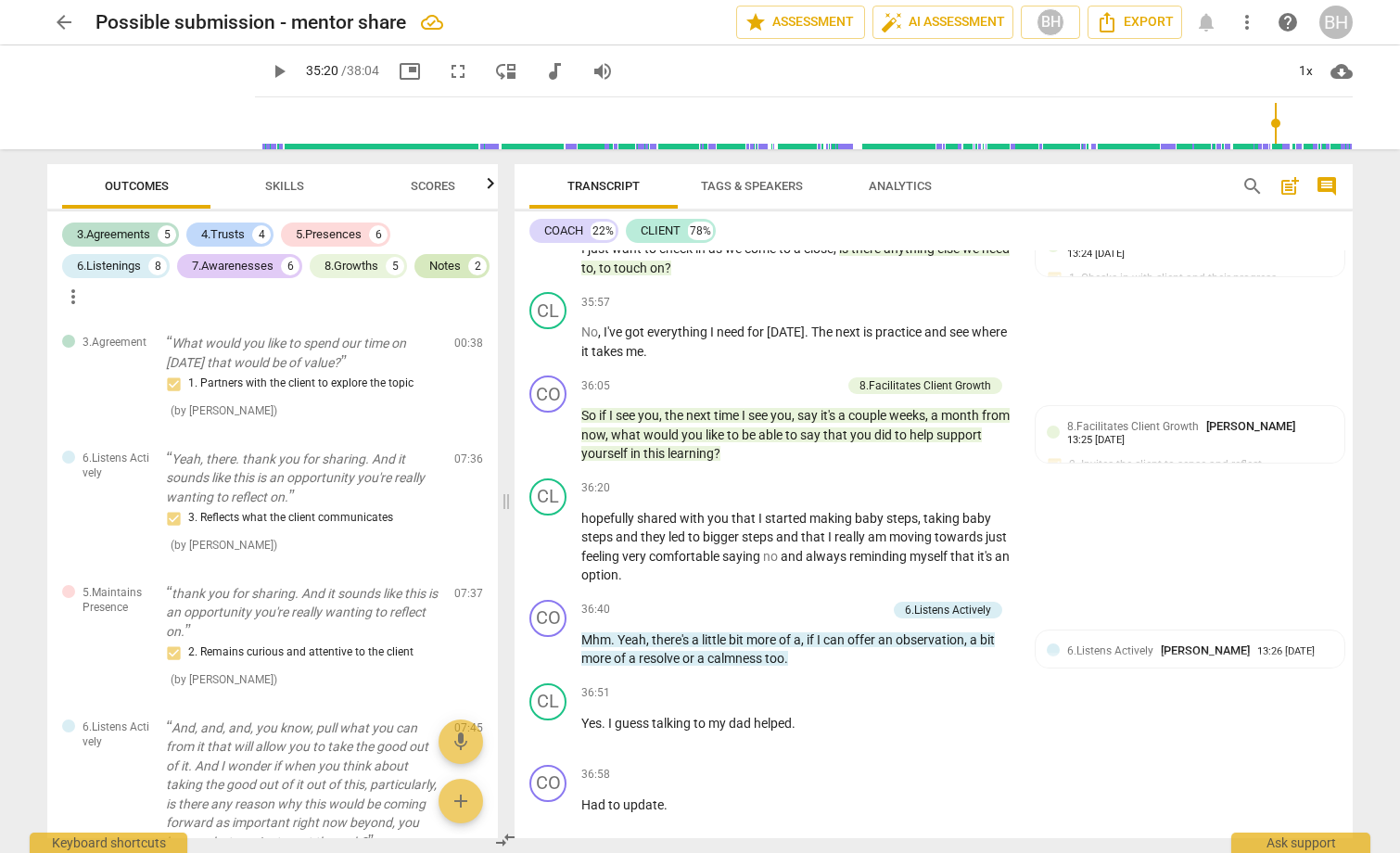
click at [429, 276] on div "Notes" at bounding box center [445, 266] width 32 height 19
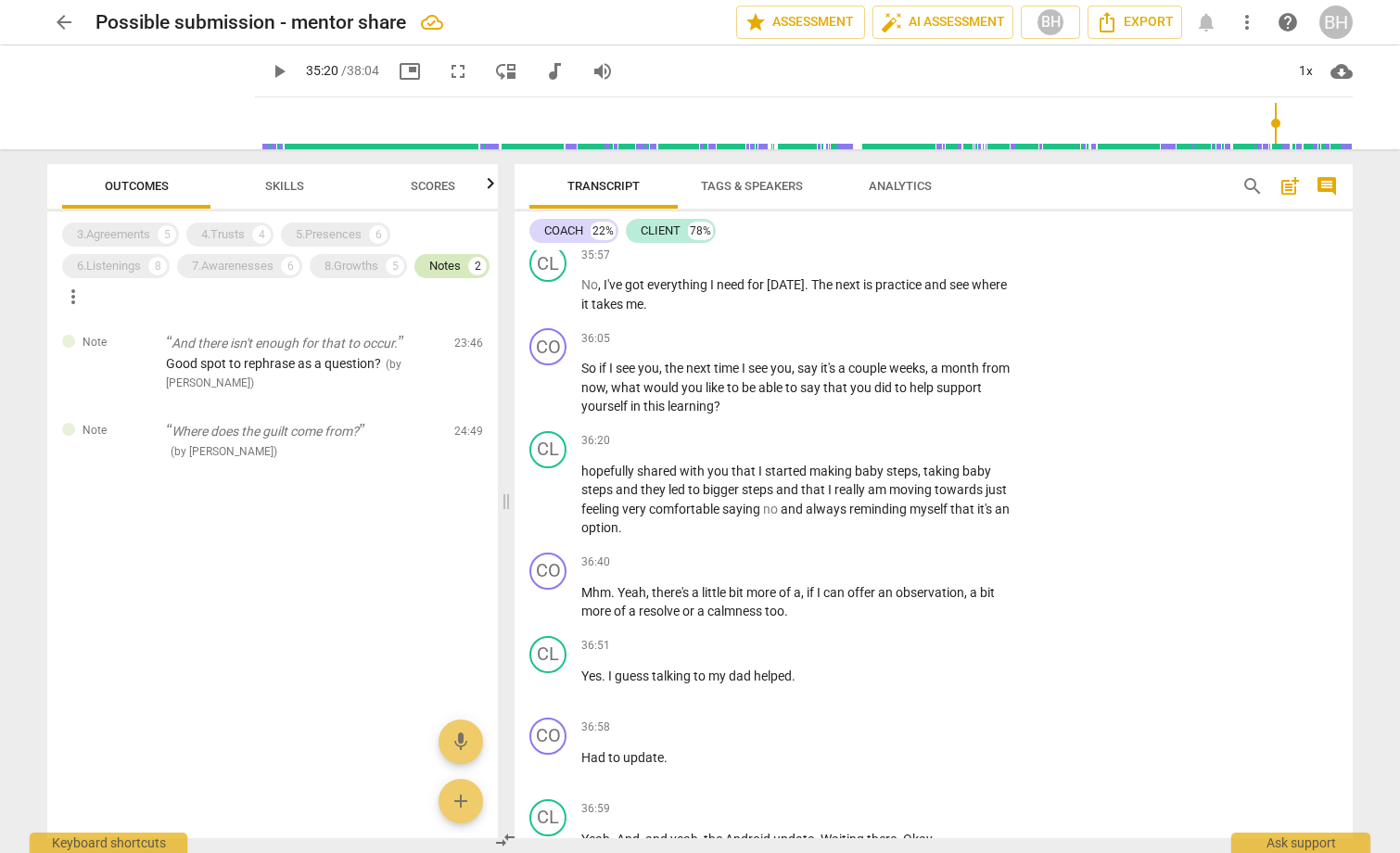
scroll to position [11563, 0]
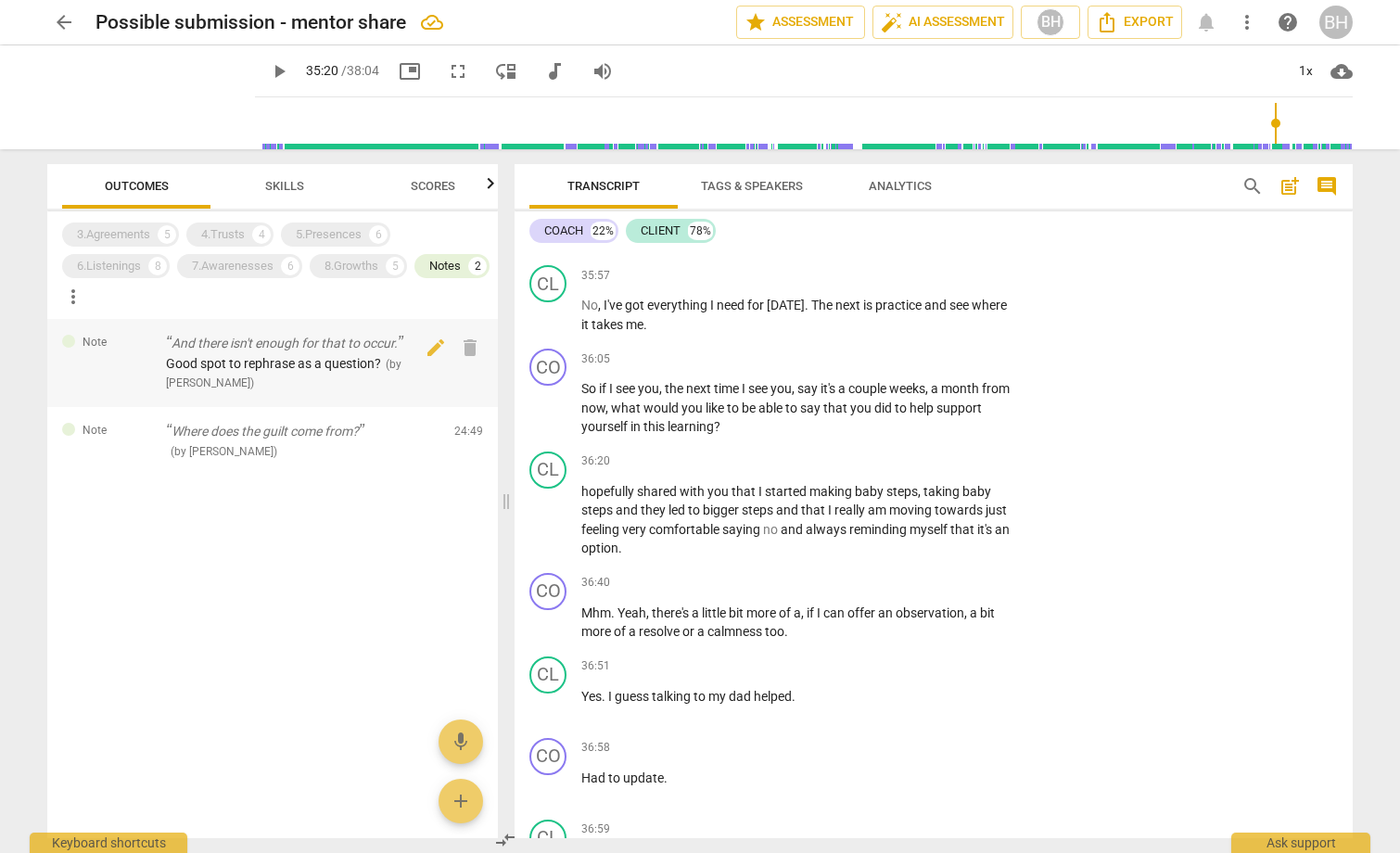
click at [119, 361] on div at bounding box center [115, 357] width 73 height 16
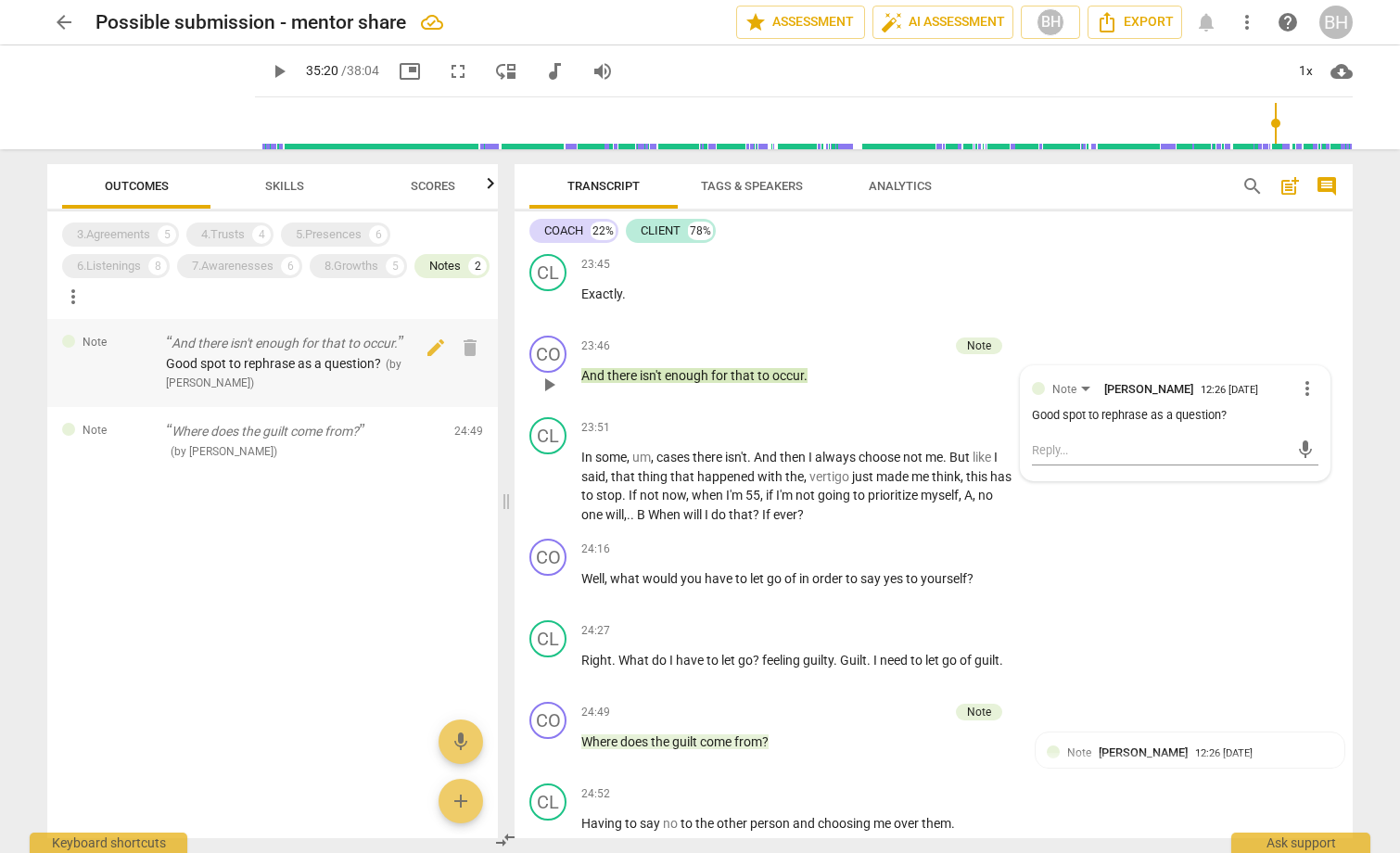
scroll to position [7163, 0]
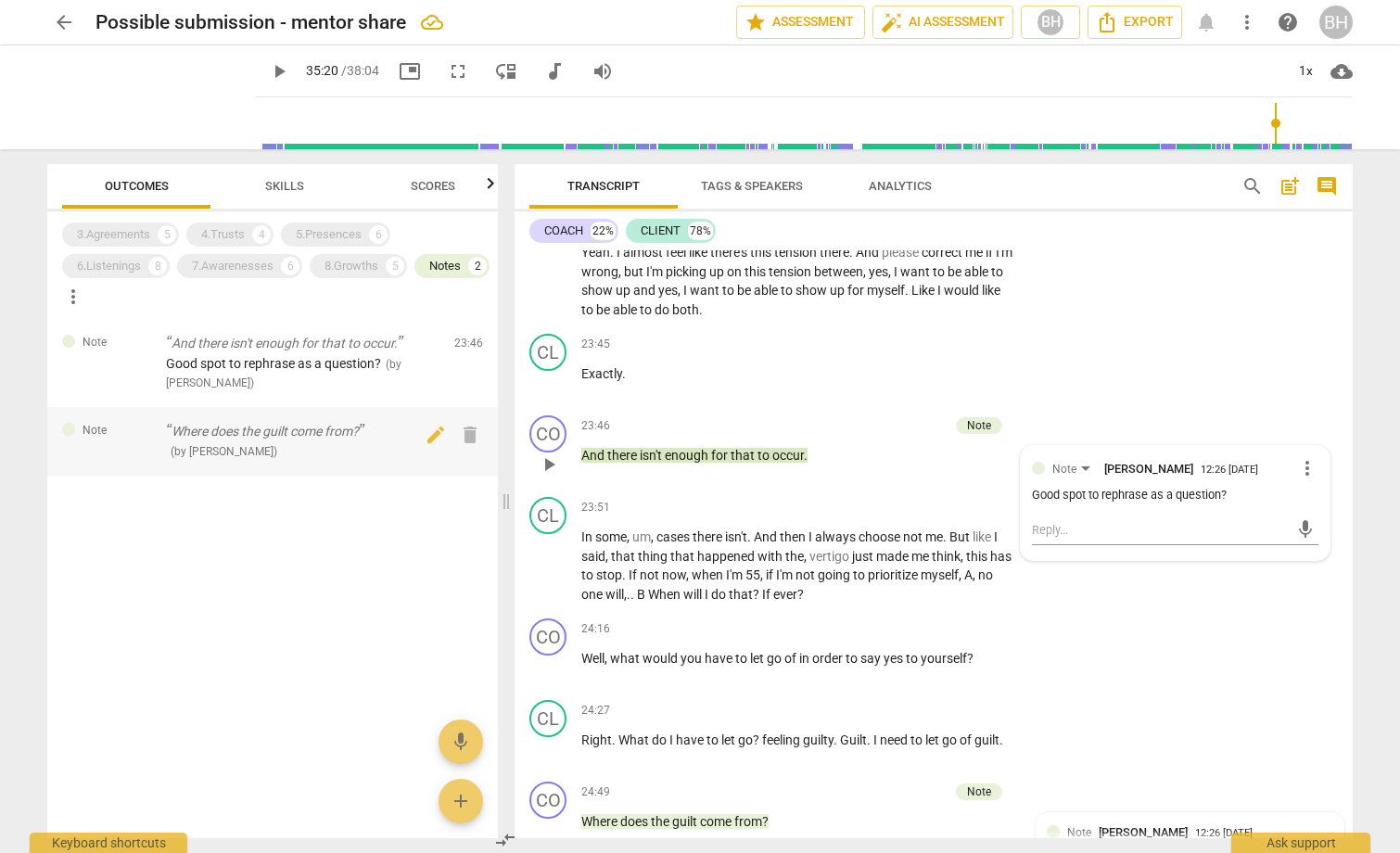
click at [132, 419] on div "Note Where does the guilt come from? ( by [PERSON_NAME] ) 24:49 edit delete" at bounding box center [272, 441] width 451 height 69
click at [132, 432] on div "Note" at bounding box center [106, 430] width 89 height 16
click at [153, 382] on div "Note And there isn't enough for that to occur. Good spot to rephrase as a quest…" at bounding box center [272, 363] width 451 height 88
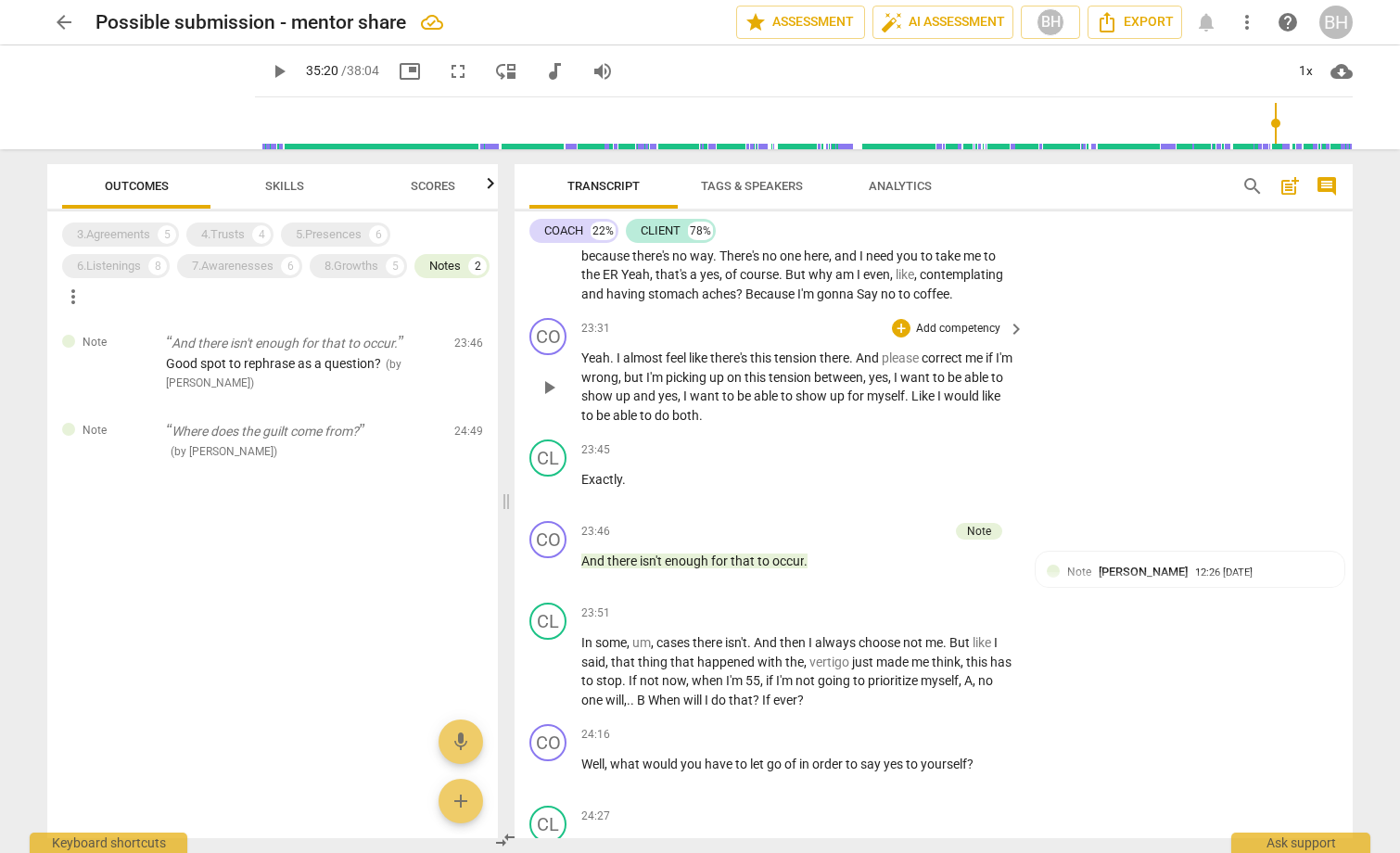
scroll to position [7069, 0]
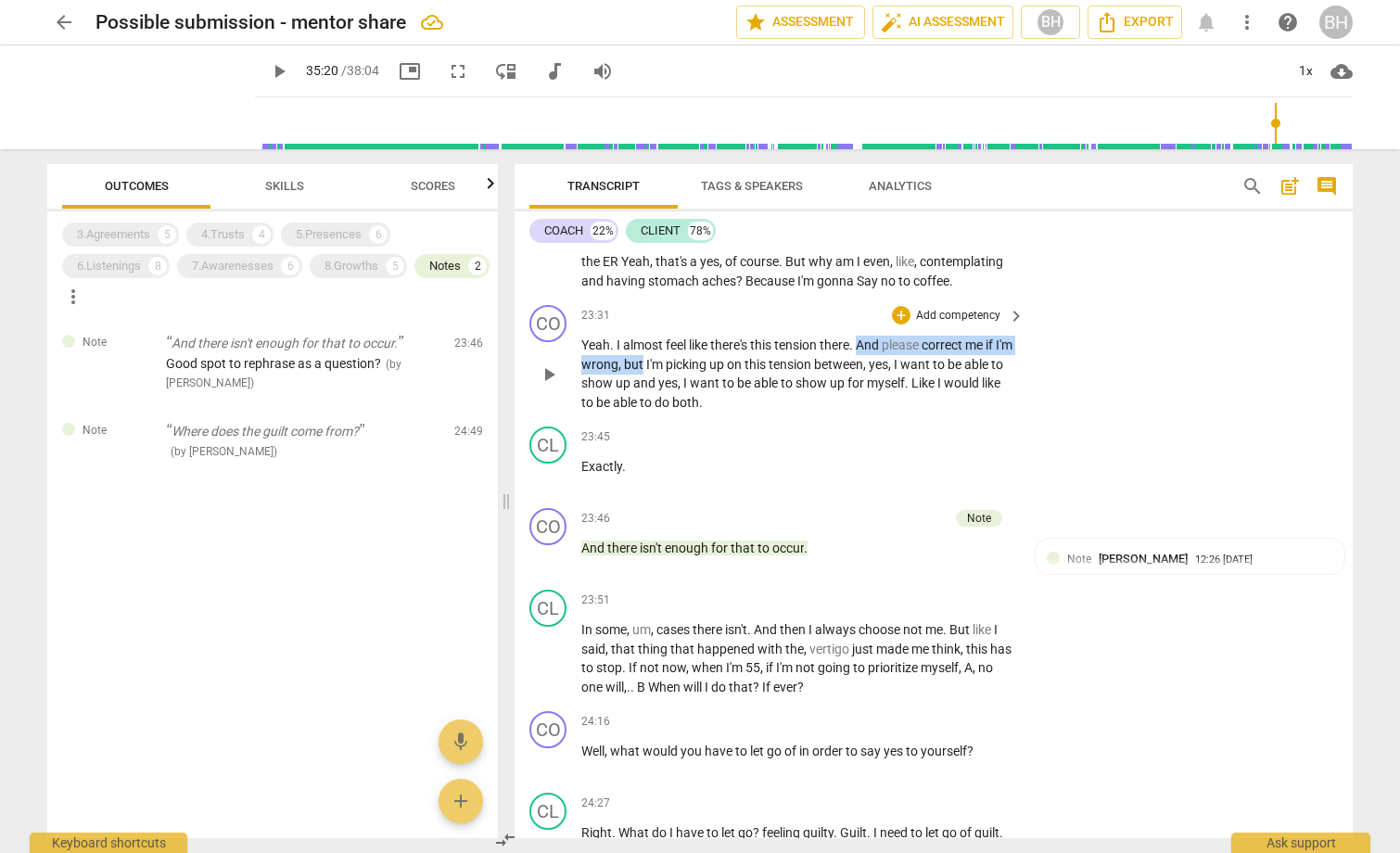
drag, startPoint x: 865, startPoint y: 435, endPoint x: 663, endPoint y: 456, distance: 203.1
click at [663, 411] on p "Yeah . I almost feel like there's this tension there . And please correct me if…" at bounding box center [798, 373] width 434 height 76
click at [679, 433] on div "+" at bounding box center [682, 434] width 19 height 19
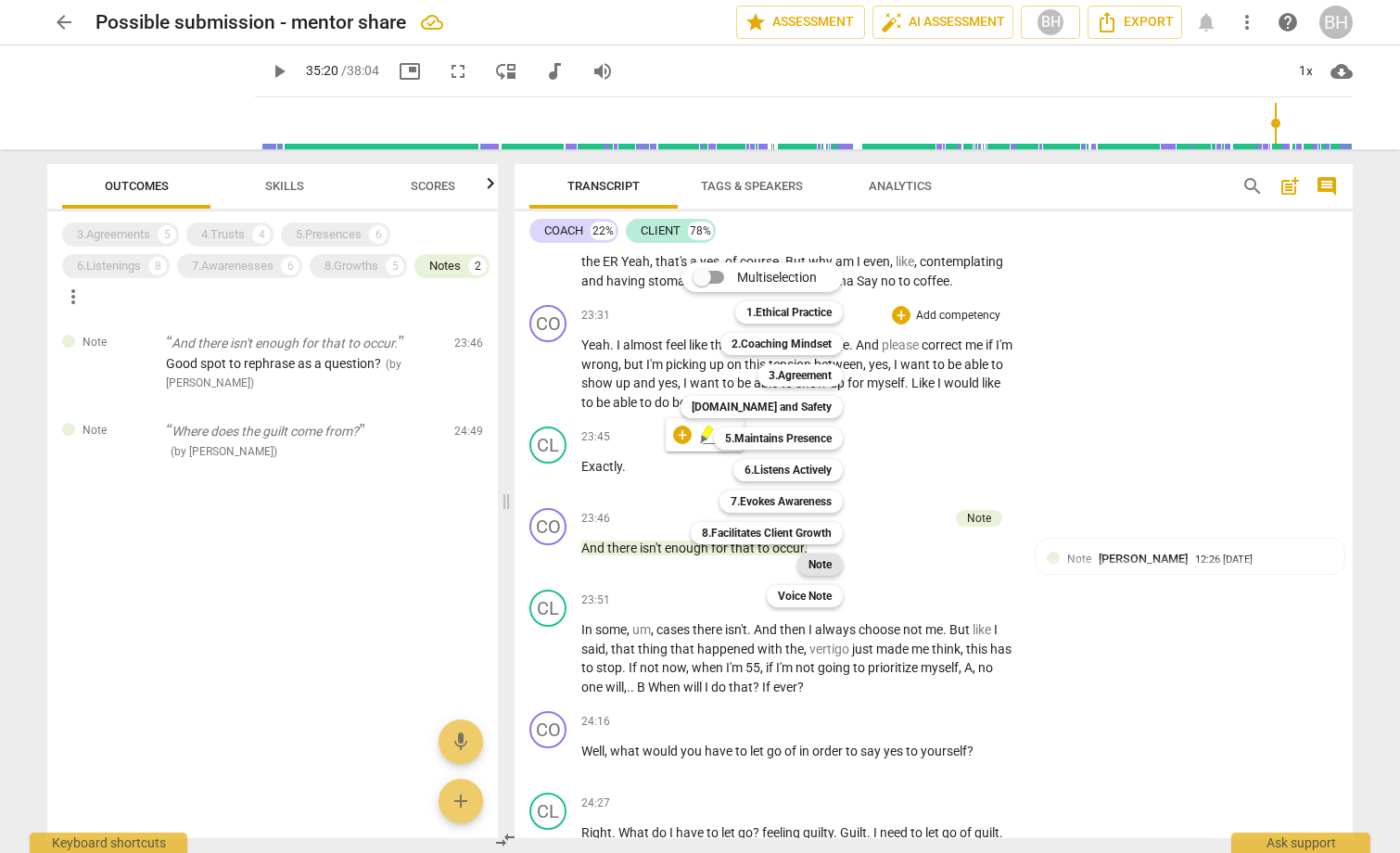
click at [821, 561] on b "Note" at bounding box center [819, 564] width 24 height 23
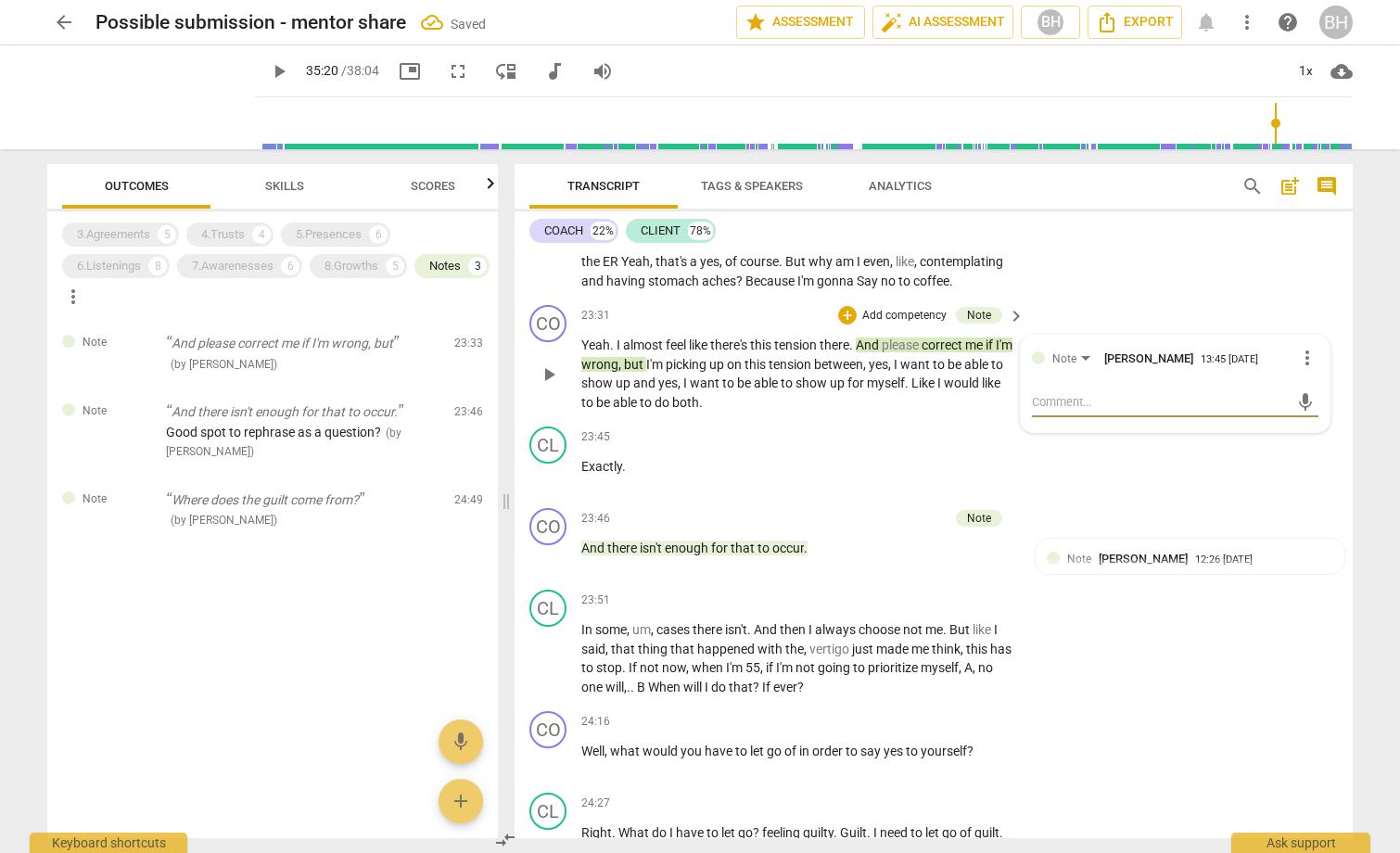
type textarea "A"
type textarea "AC"
type textarea "ACT"
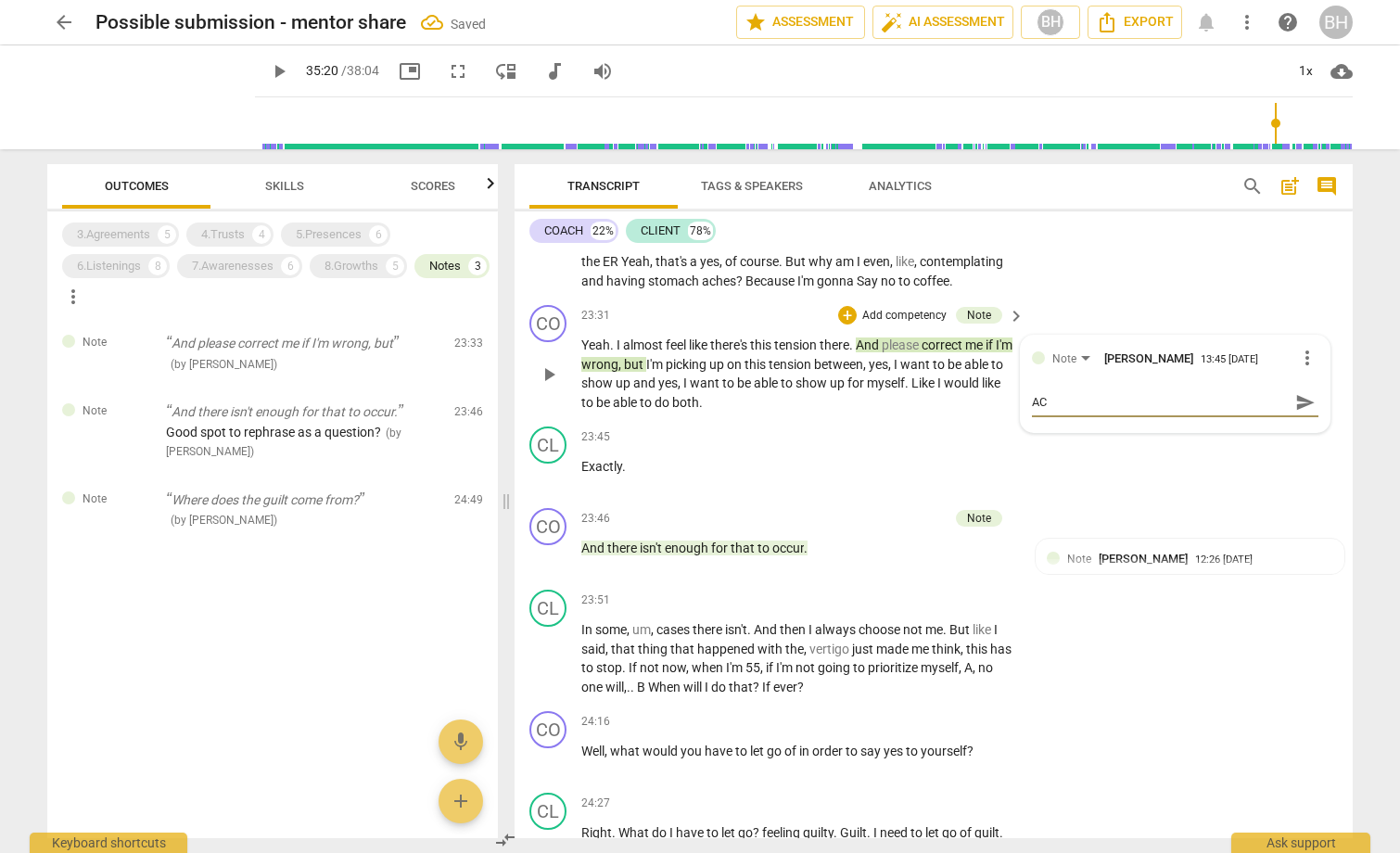
type textarea "ACT"
type textarea "ACTI"
type textarea "ACTIO"
type textarea "ACTION"
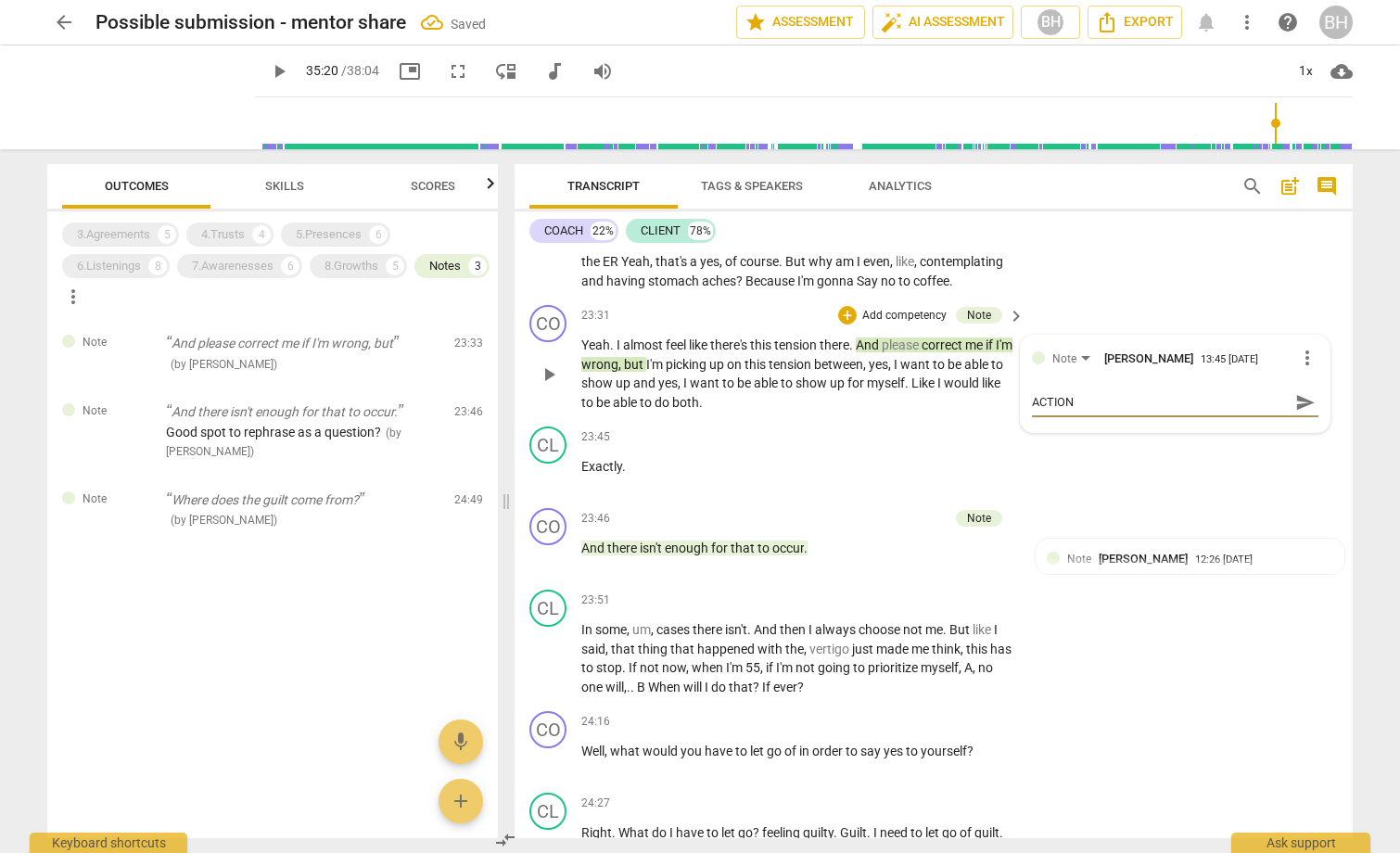
type textarea "ACTION"
type textarea "ACTION I"
type textarea "ACTION IT"
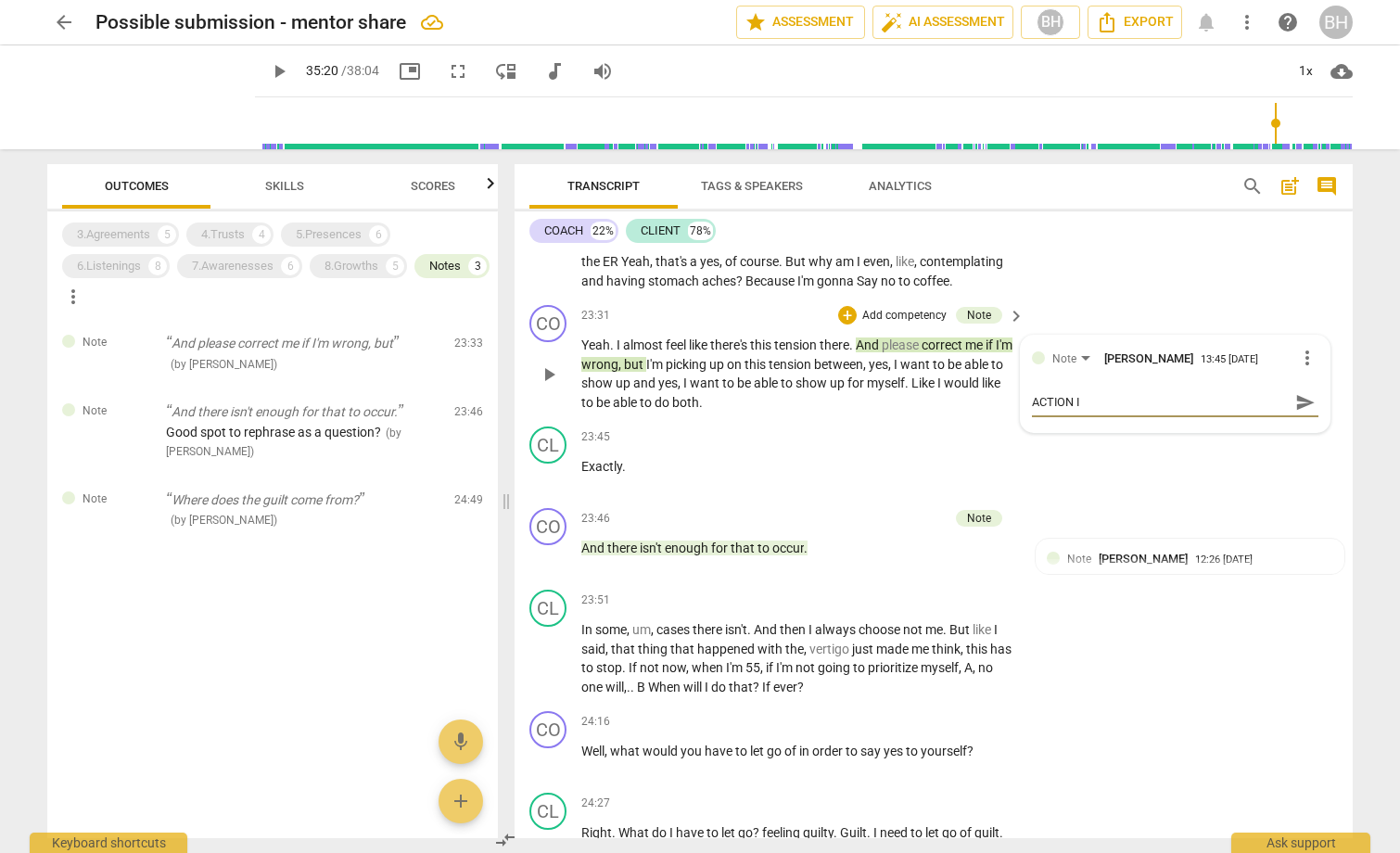
type textarea "ACTION IT"
type textarea "ACTION ITE"
type textarea "ACTION ITEM"
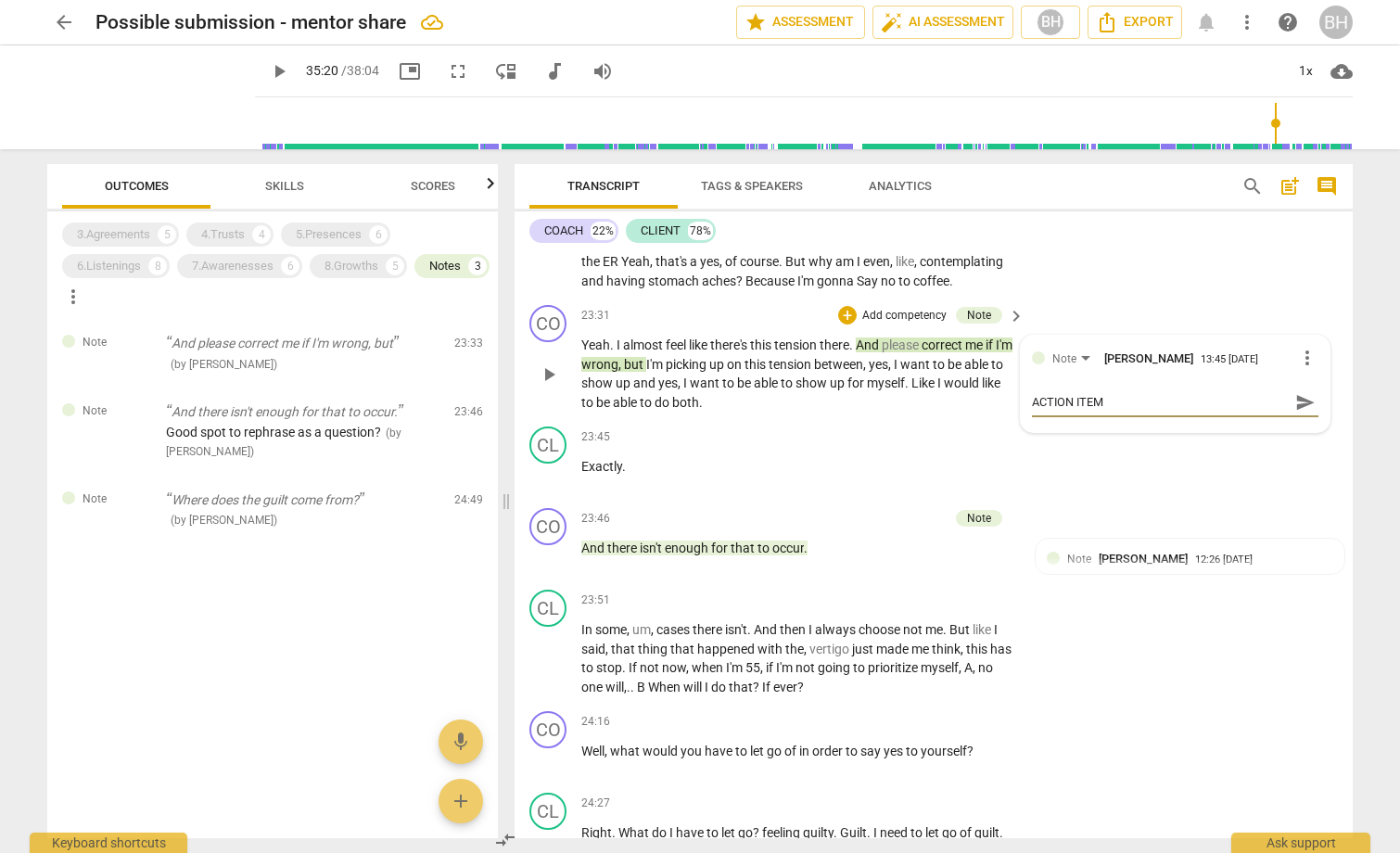
type textarea "ACTION ITEM:"
type textarea "ACTION ITEM: C"
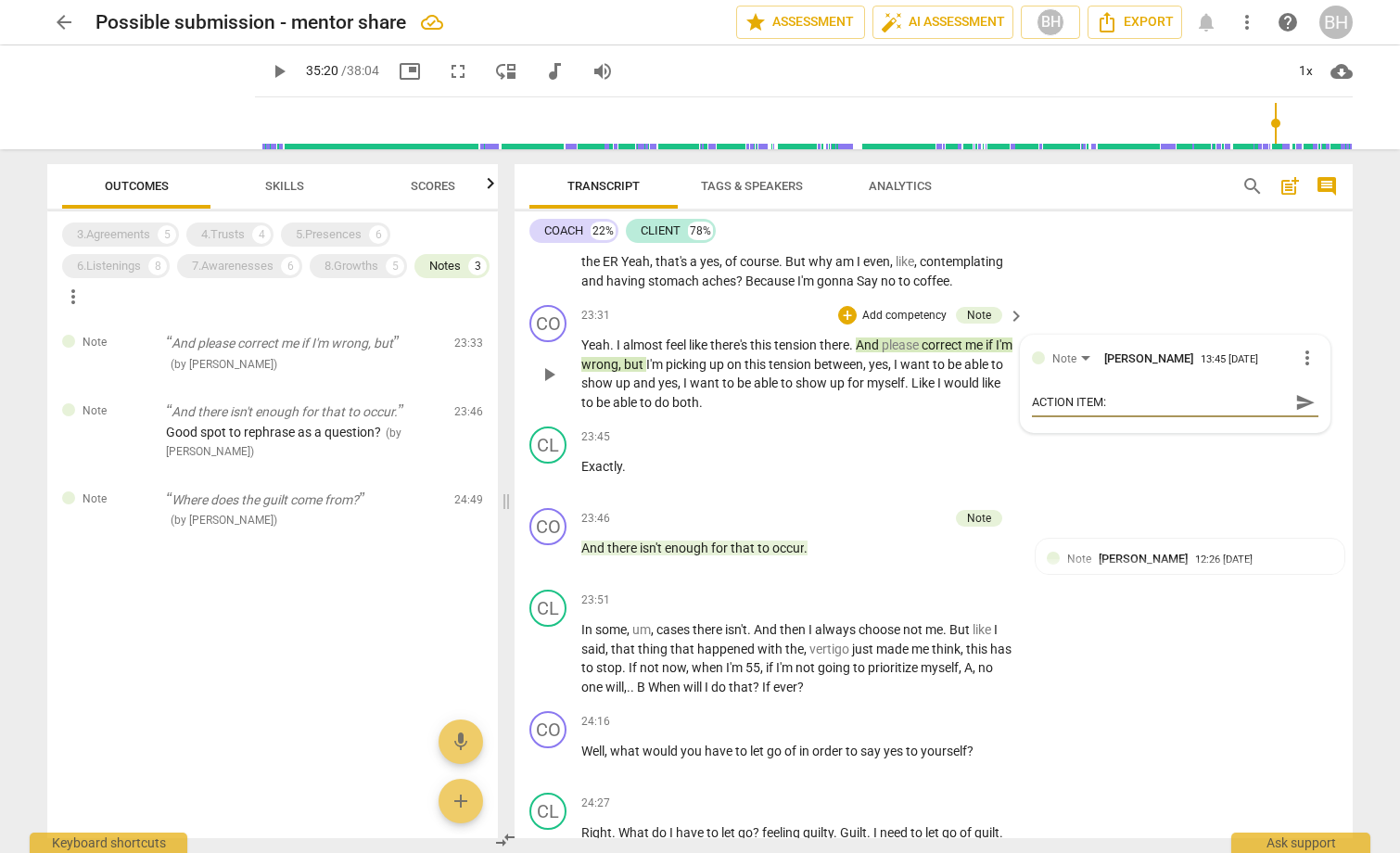
type textarea "ACTION ITEM: C"
type textarea "ACTION ITEM: Co"
type textarea "ACTION ITEM: Con"
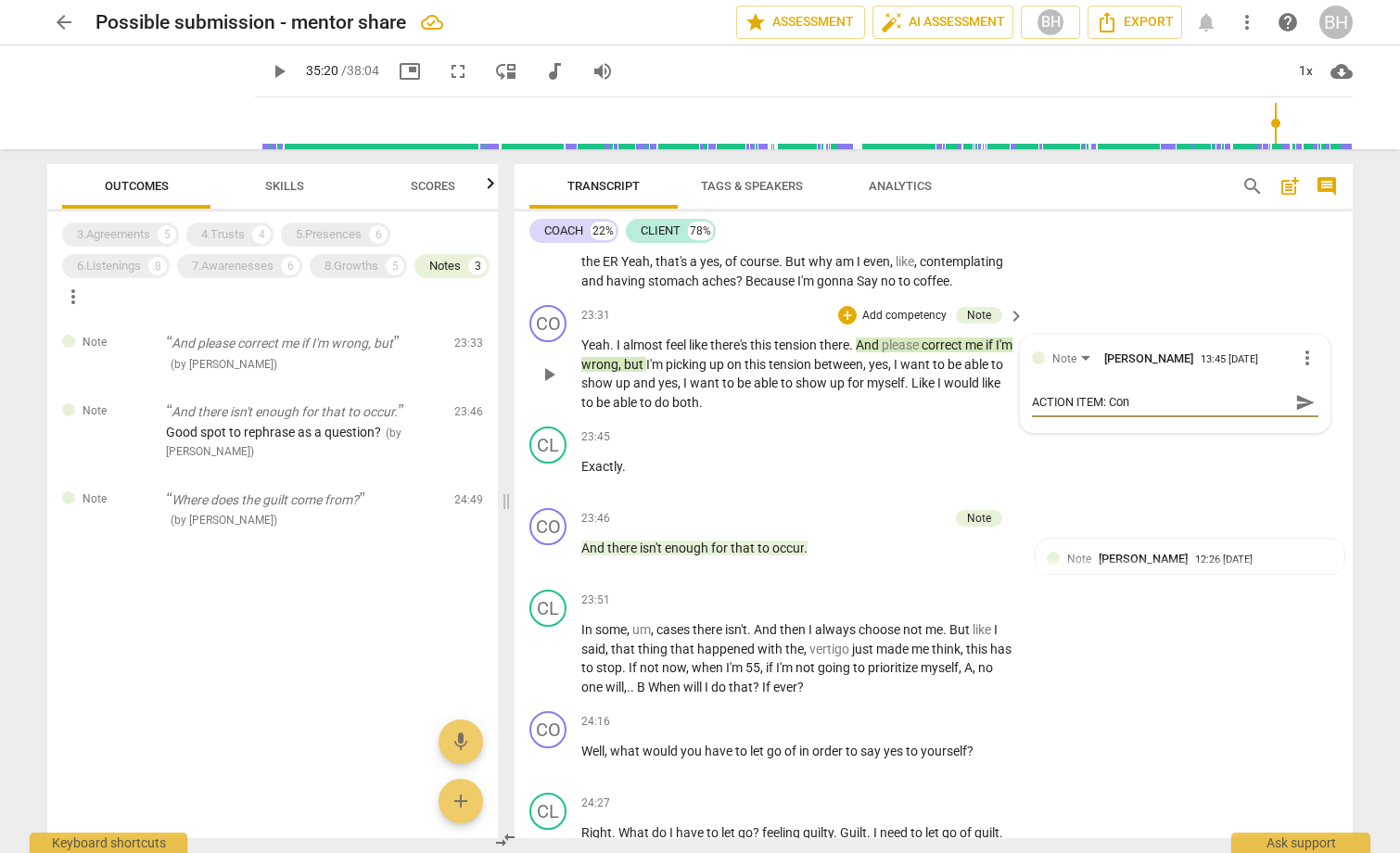
type textarea "ACTION ITEM: Cons"
type textarea "ACTION ITEM: Consi"
type textarea "ACTION ITEM: Consid"
type textarea "ACTION ITEM: Conside"
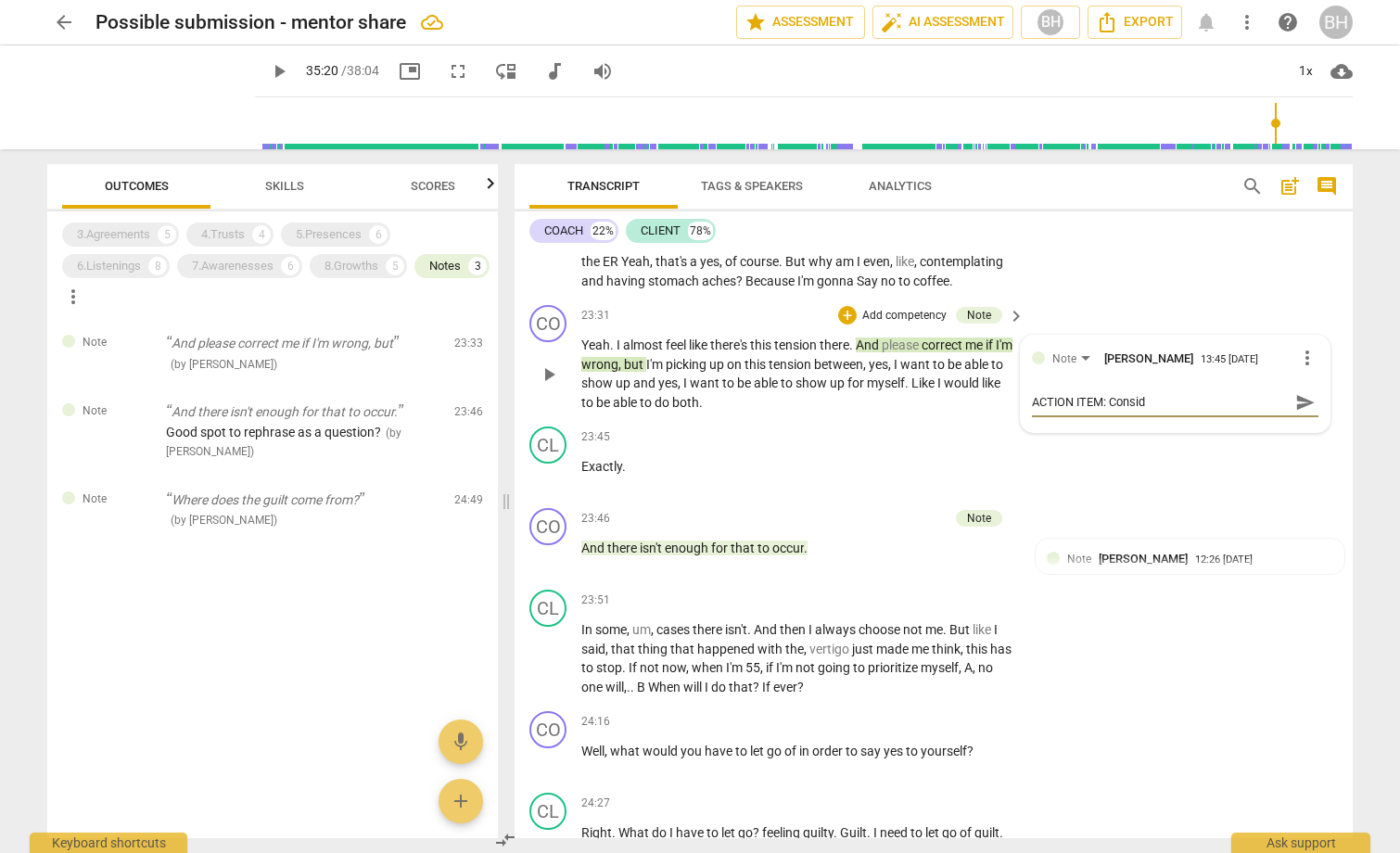
type textarea "ACTION ITEM: Conside"
type textarea "ACTION ITEM: Consider"
type textarea "ACTION ITEM: Consider o"
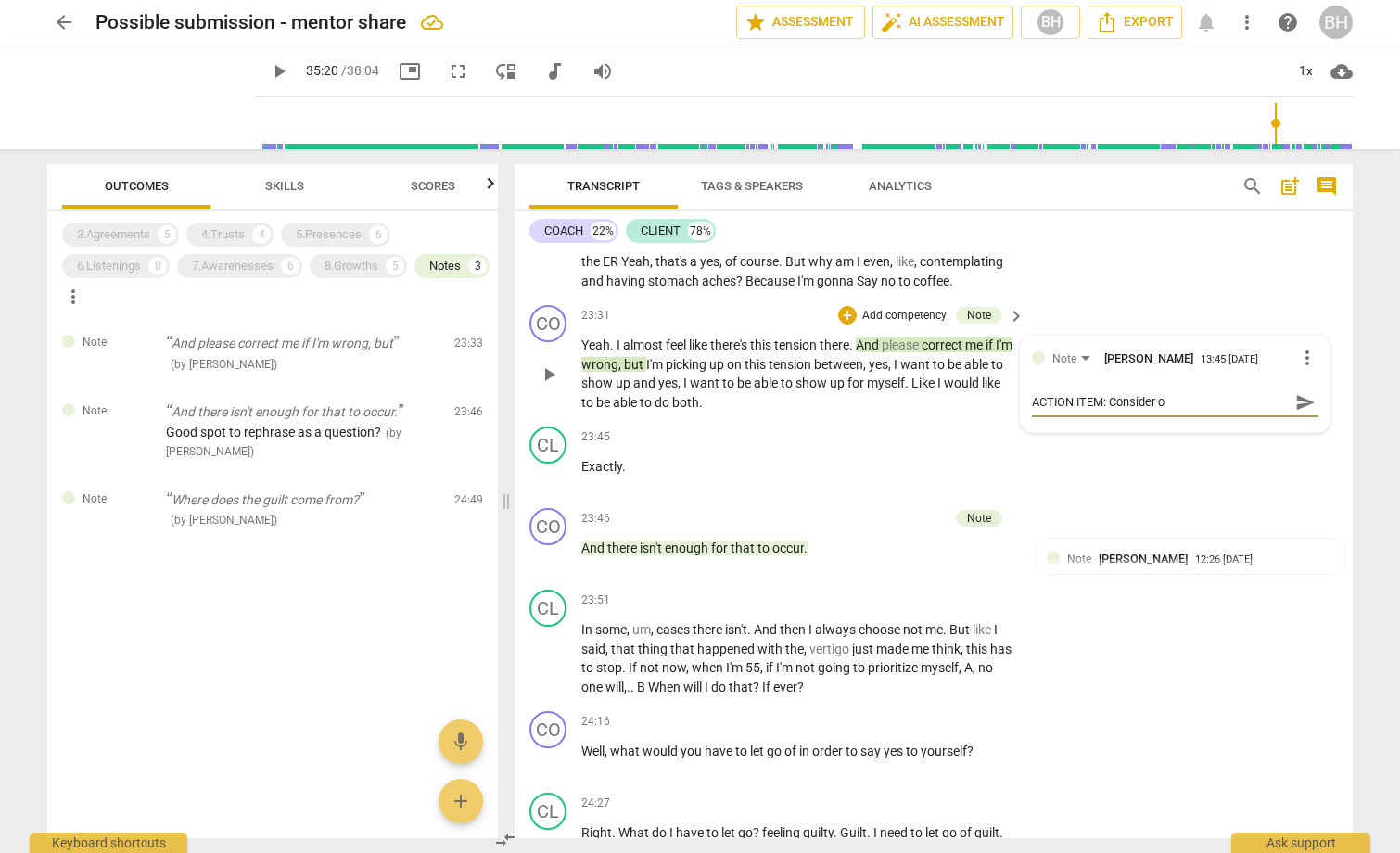
type textarea "ACTION ITEM: Consider of"
type textarea "ACTION ITEM: Consider off"
type textarea "ACTION ITEM: Consider offe"
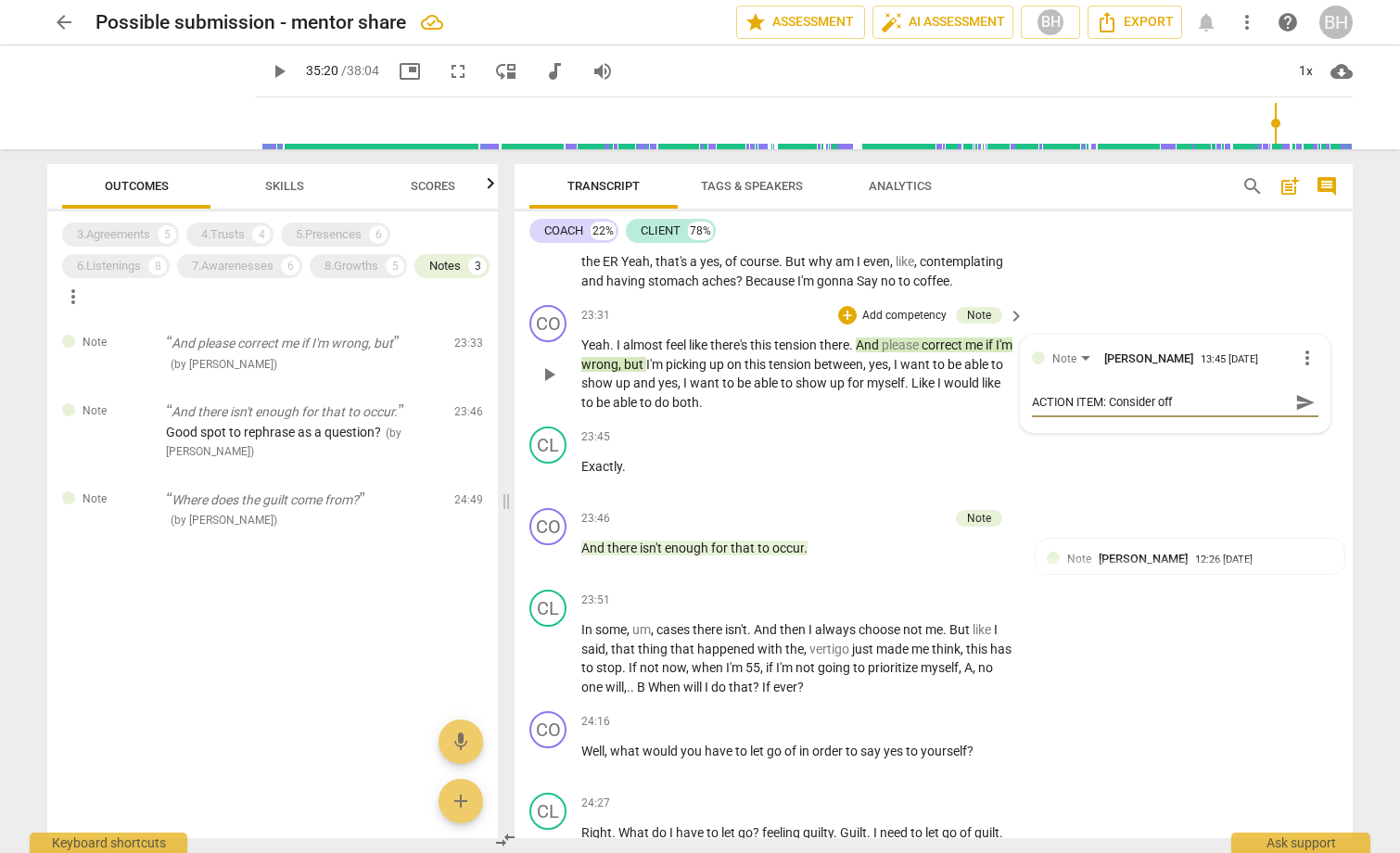
type textarea "ACTION ITEM: Consider offe"
type textarea "ACTION ITEM: Consider offer"
type textarea "ACTION ITEM: Consider offeri"
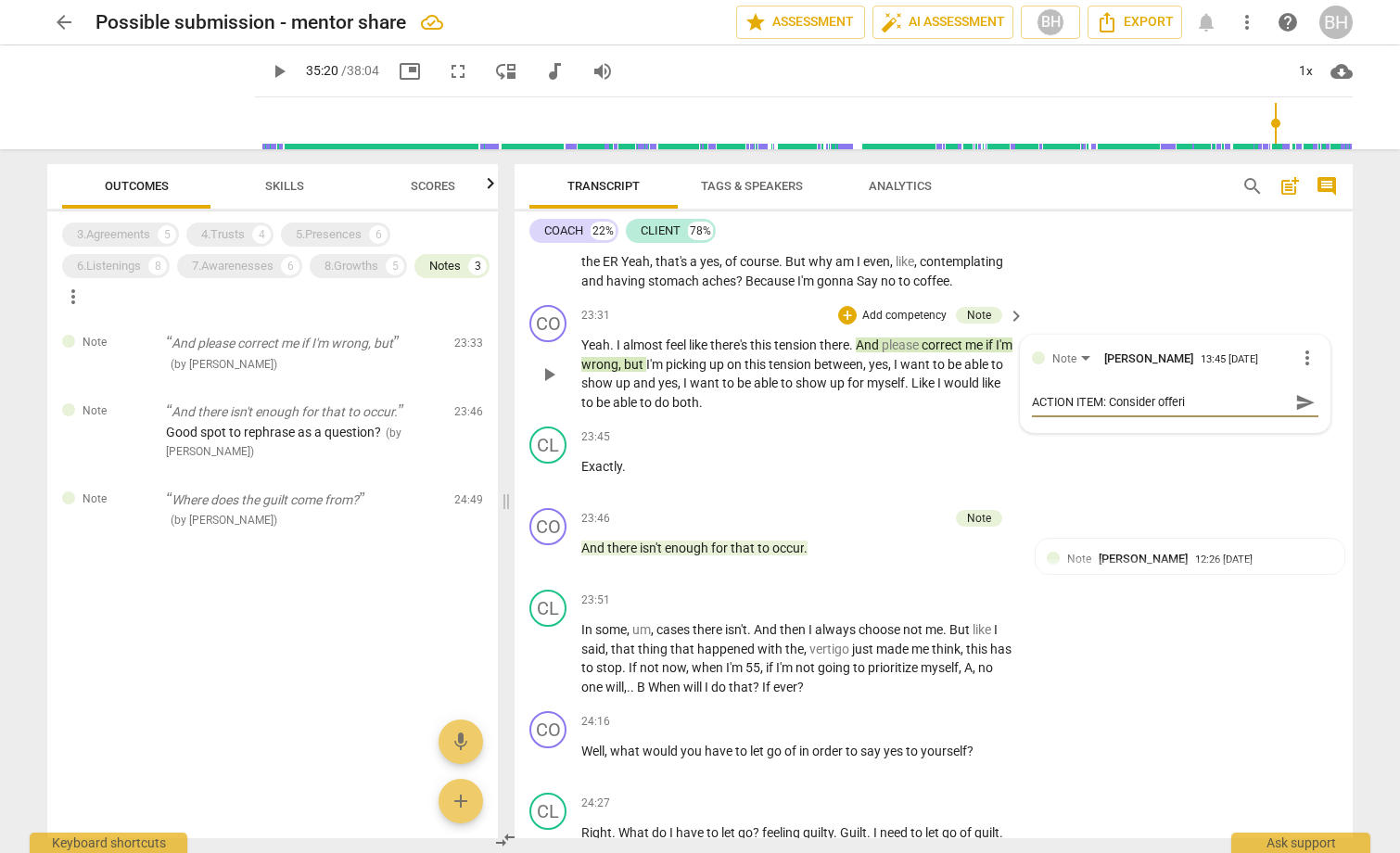
type textarea "ACTION ITEM: Consider offerin"
type textarea "ACTION ITEM: Consider offering"
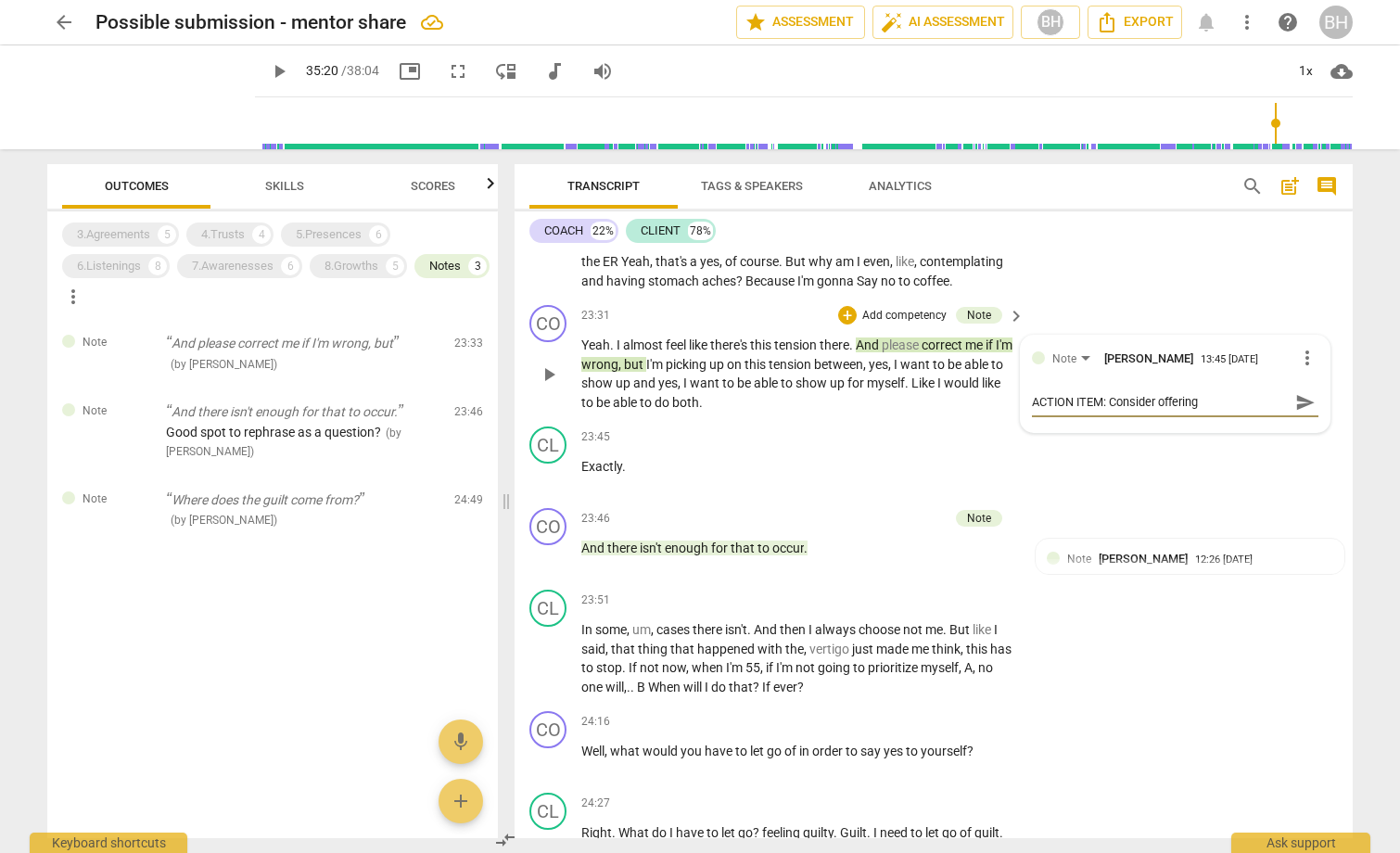
type textarea "ACTION ITEM: Consider offering"
type textarea "ACTION ITEM: Consider offering s"
type textarea "ACTION ITEM: Consider offering so"
type textarea "ACTION ITEM: Consider offering som"
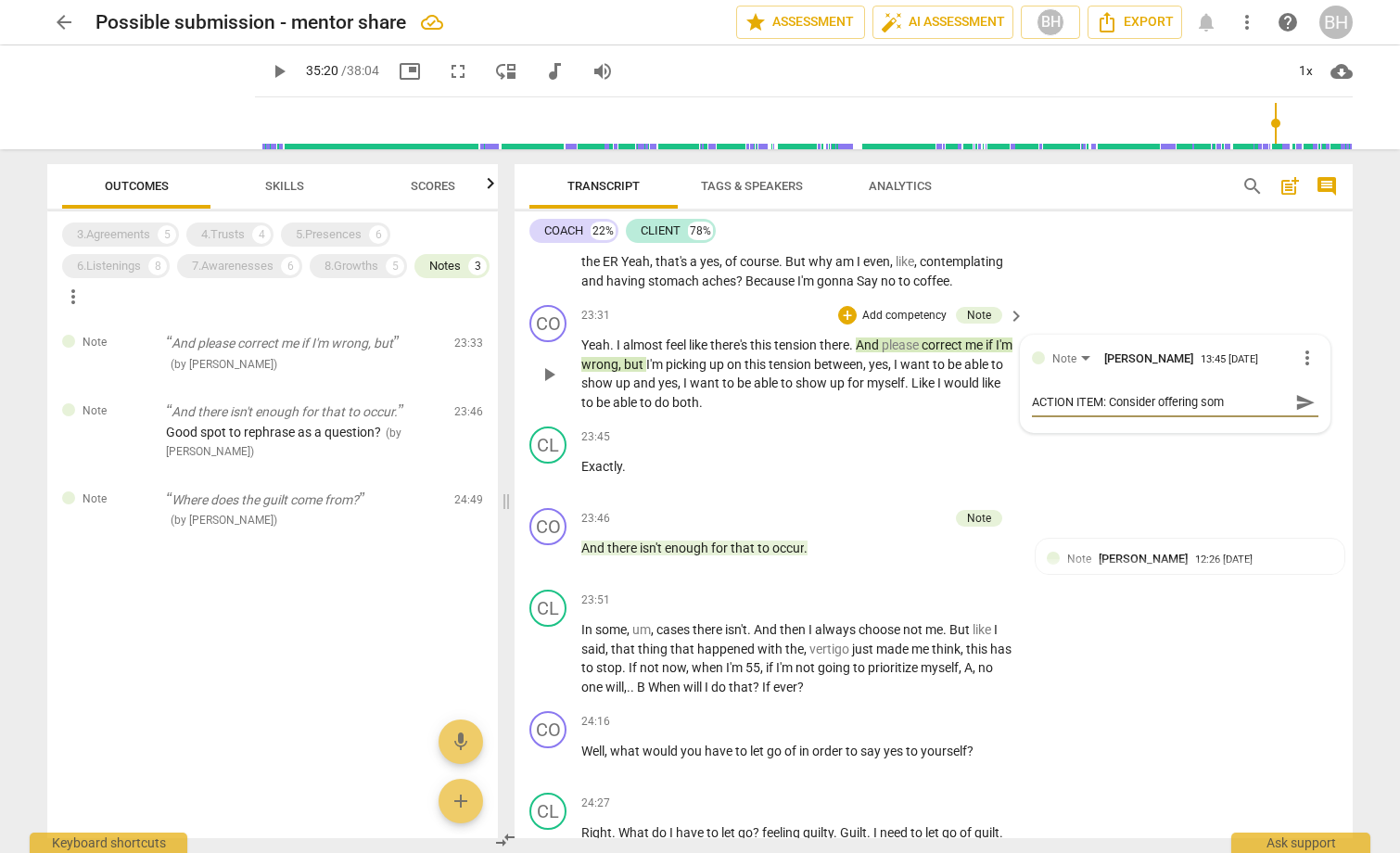
type textarea "ACTION ITEM: Consider offering some"
type textarea "ACTION ITEM: Consider offering somet"
type textarea "ACTION ITEM: Consider offering someth"
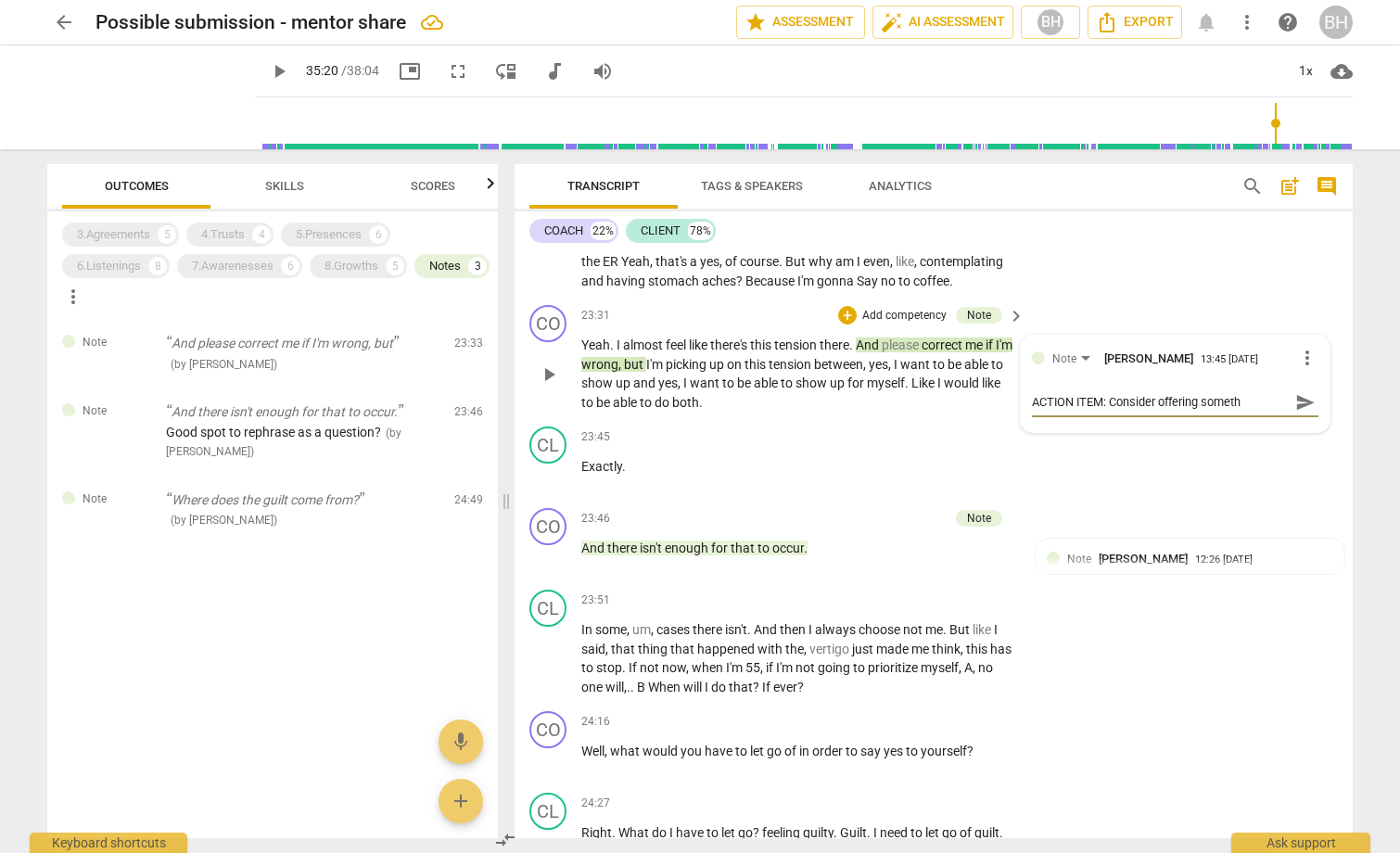
type textarea "ACTION ITEM: Consider offering somethi"
type textarea "ACTION ITEM: Consider offering somethin"
type textarea "ACTION ITEM: Consider offering something"
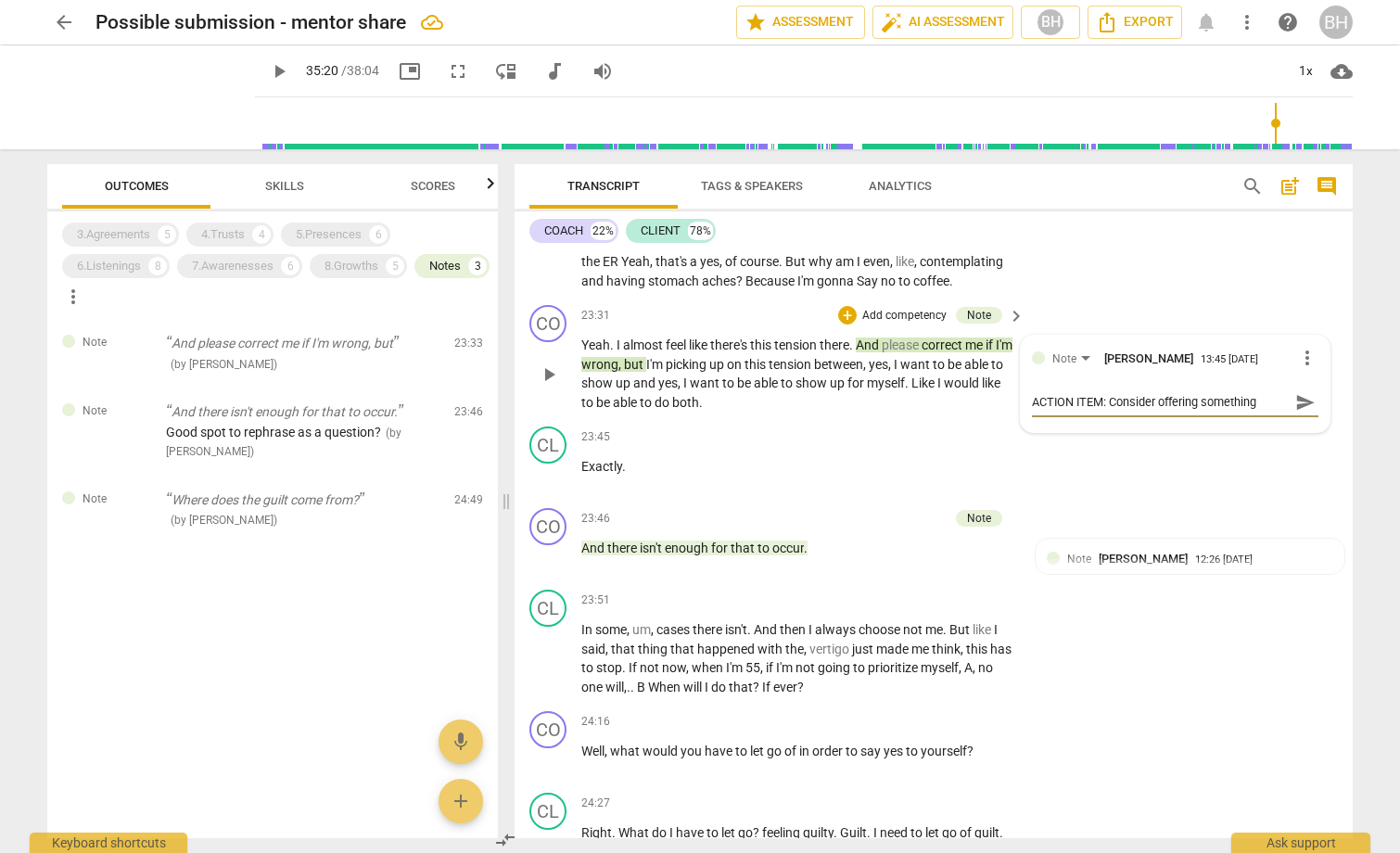
type textarea "ACTION ITEM: Consider offering something"
type textarea "ACTION ITEM: Consider offering something w"
type textarea "ACTION ITEM: Consider offering something wi"
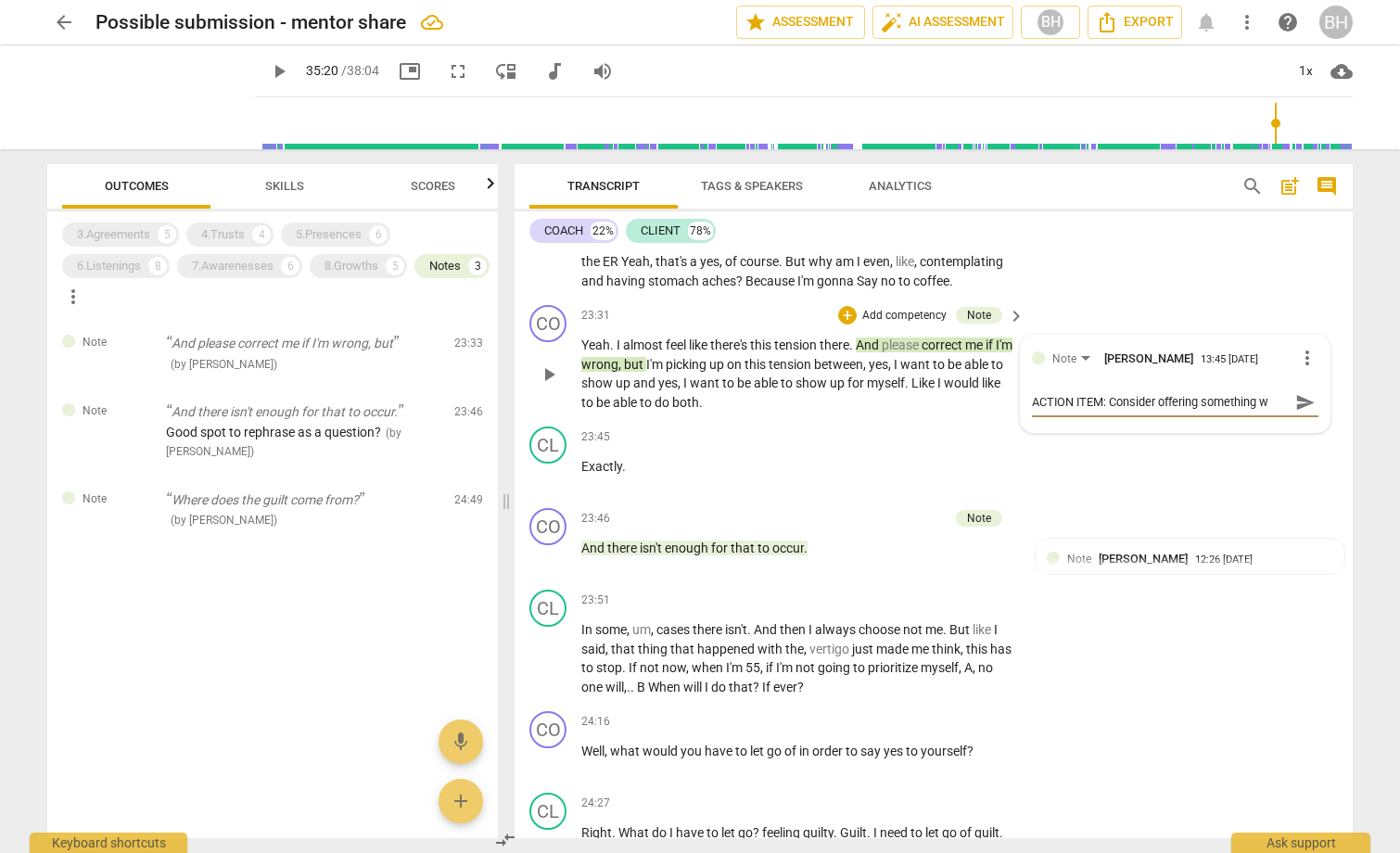
type textarea "ACTION ITEM: Consider offering something wi"
type textarea "ACTION ITEM: Consider offering something wit"
type textarea "ACTION ITEM: Consider offering something with"
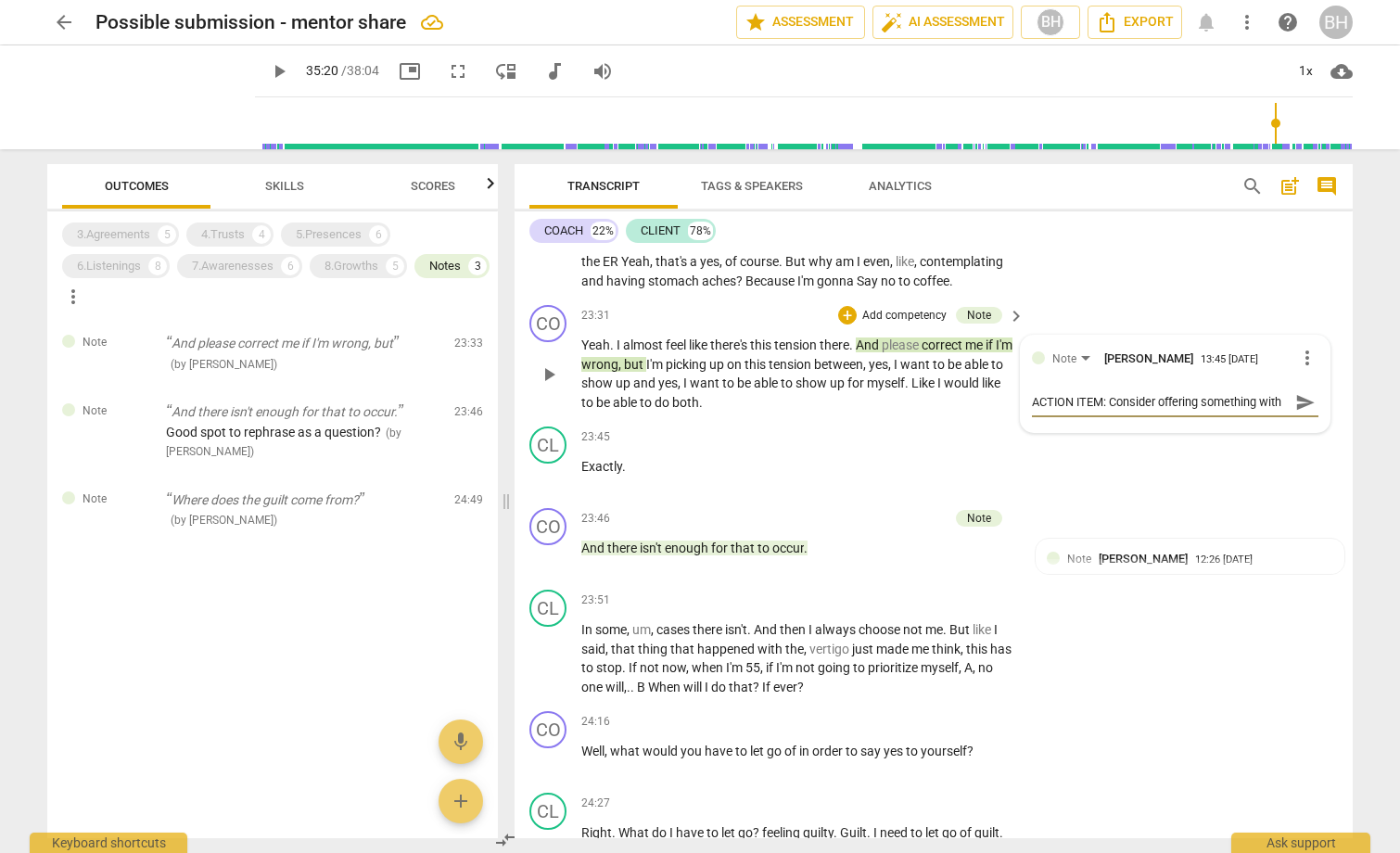
type textarea "ACTION ITEM: Consider offering something with"
type textarea "ACTION ITEM: Consider offering something with a"
type textarea "ACTION ITEM: Consider offering something with an"
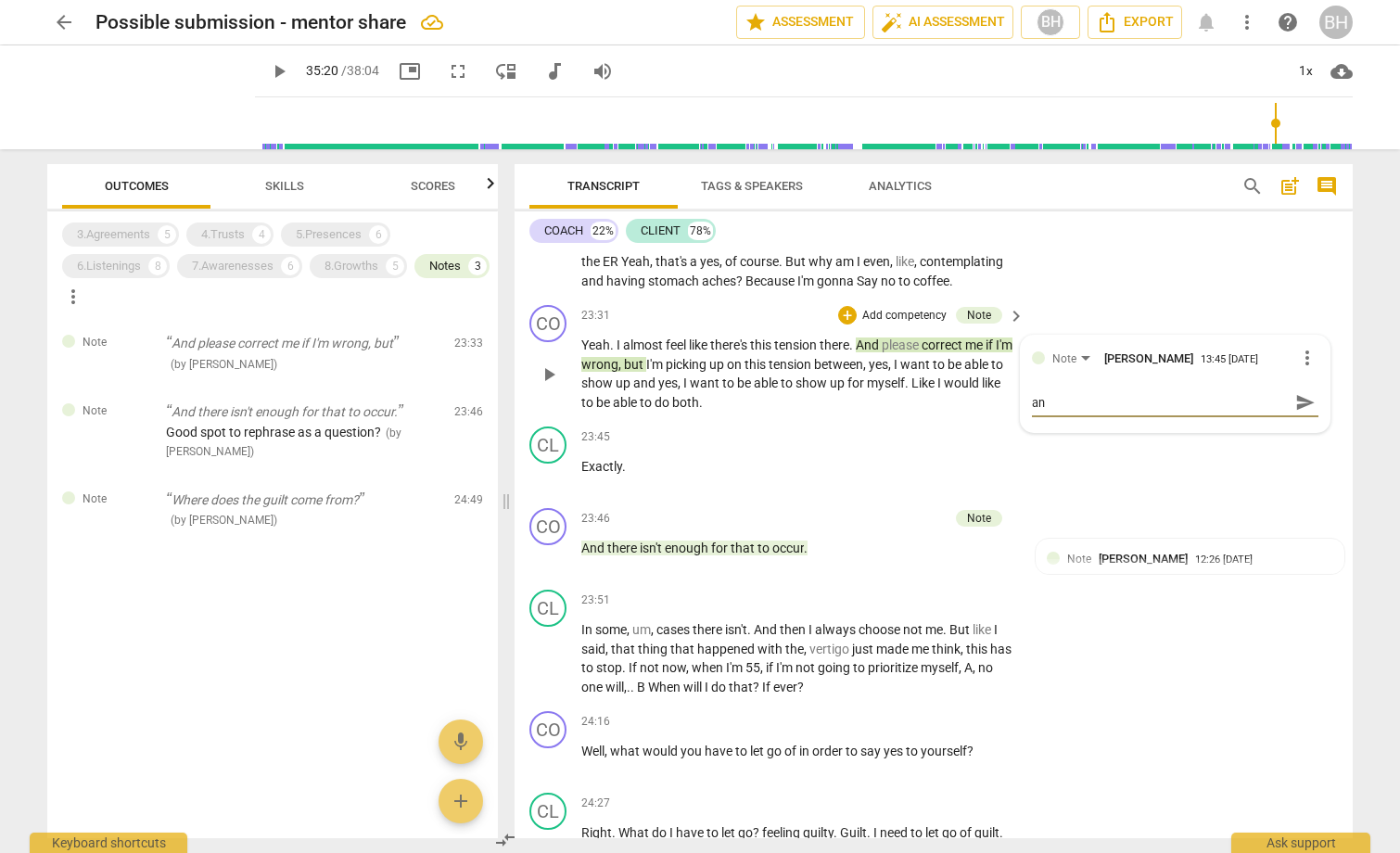
type textarea "ACTION ITEM: Consider offering something with an"
type textarea "ACTION ITEM: Consider offering something with an ""
type textarea "ACTION ITEM: Consider offering something with an "o"
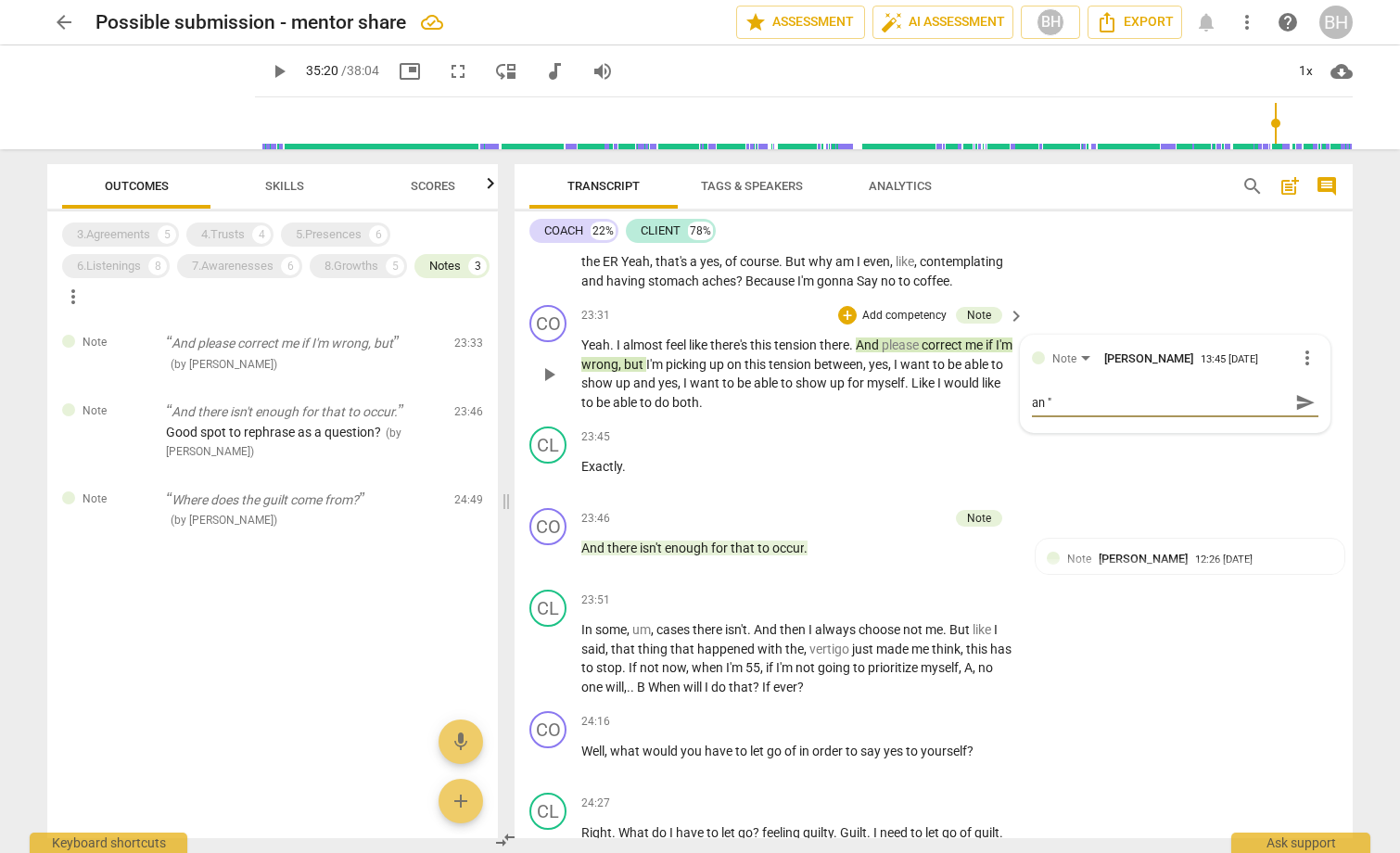
type textarea "ACTION ITEM: Consider offering something with an "o"
type textarea "ACTION ITEM: Consider offering something with an "op"
type textarea "ACTION ITEM: Consider offering something with an "ope"
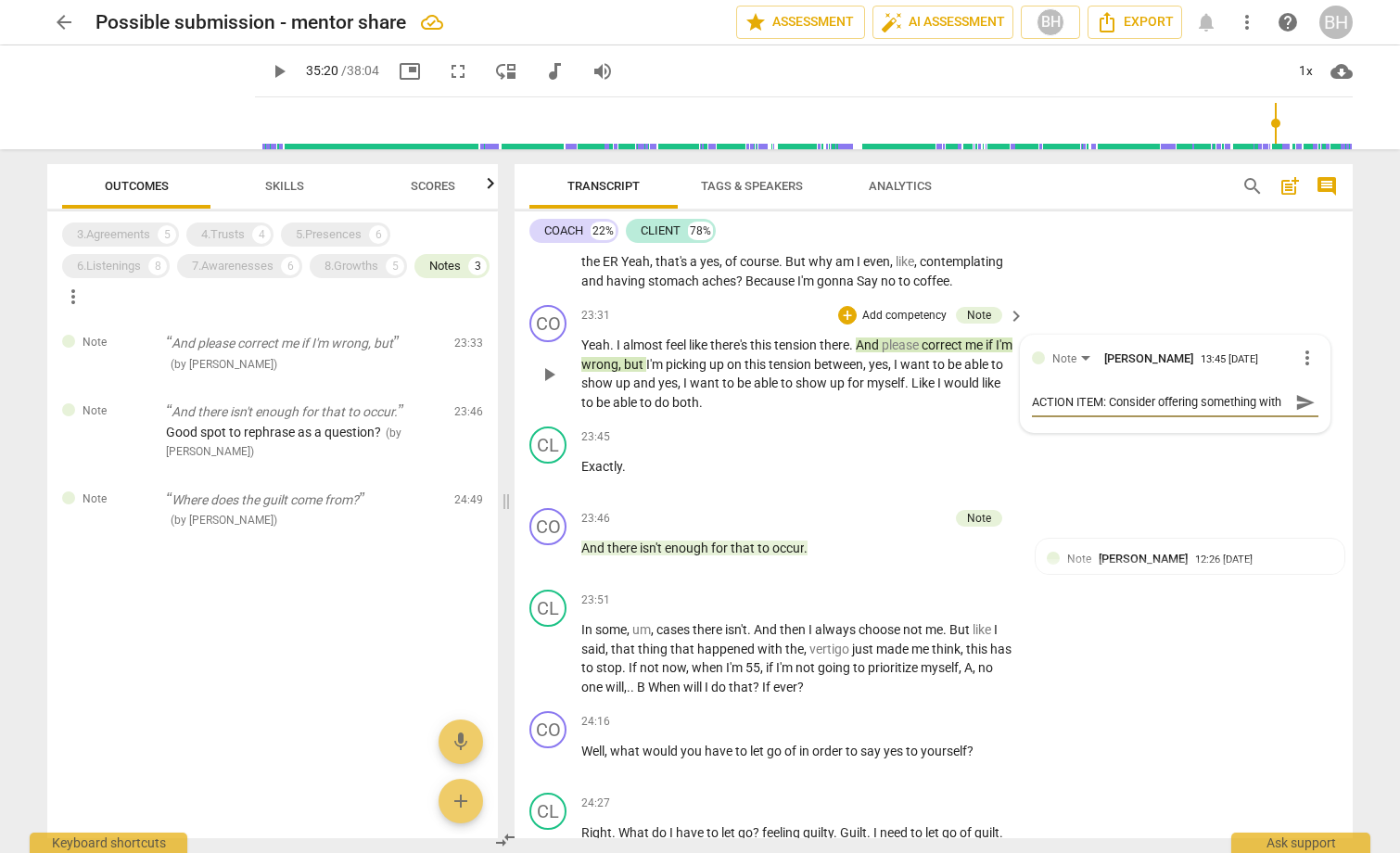
type textarea "ACTION ITEM: Consider offering something with an "ope"
type textarea "ACTION ITEM: Consider offering something with an "open"
type textarea "ACTION ITEM: Consider offering something with an "open h"
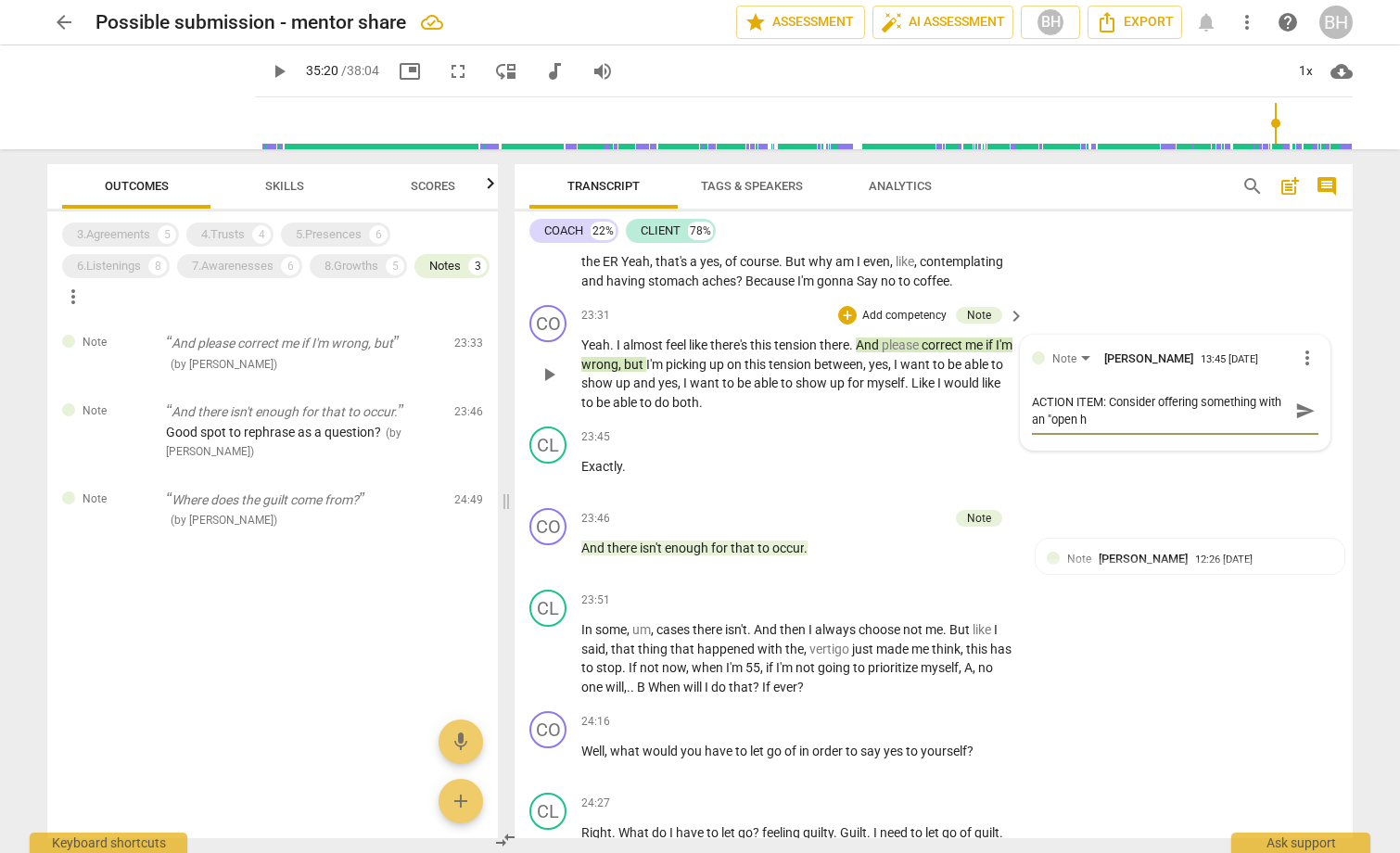
type textarea "ACTION ITEM: Consider offering something with an "open ha"
type textarea "ACTION ITEM: Consider offering something with an "open han"
type textarea "ACTION ITEM: Consider offering something with an "open hand"
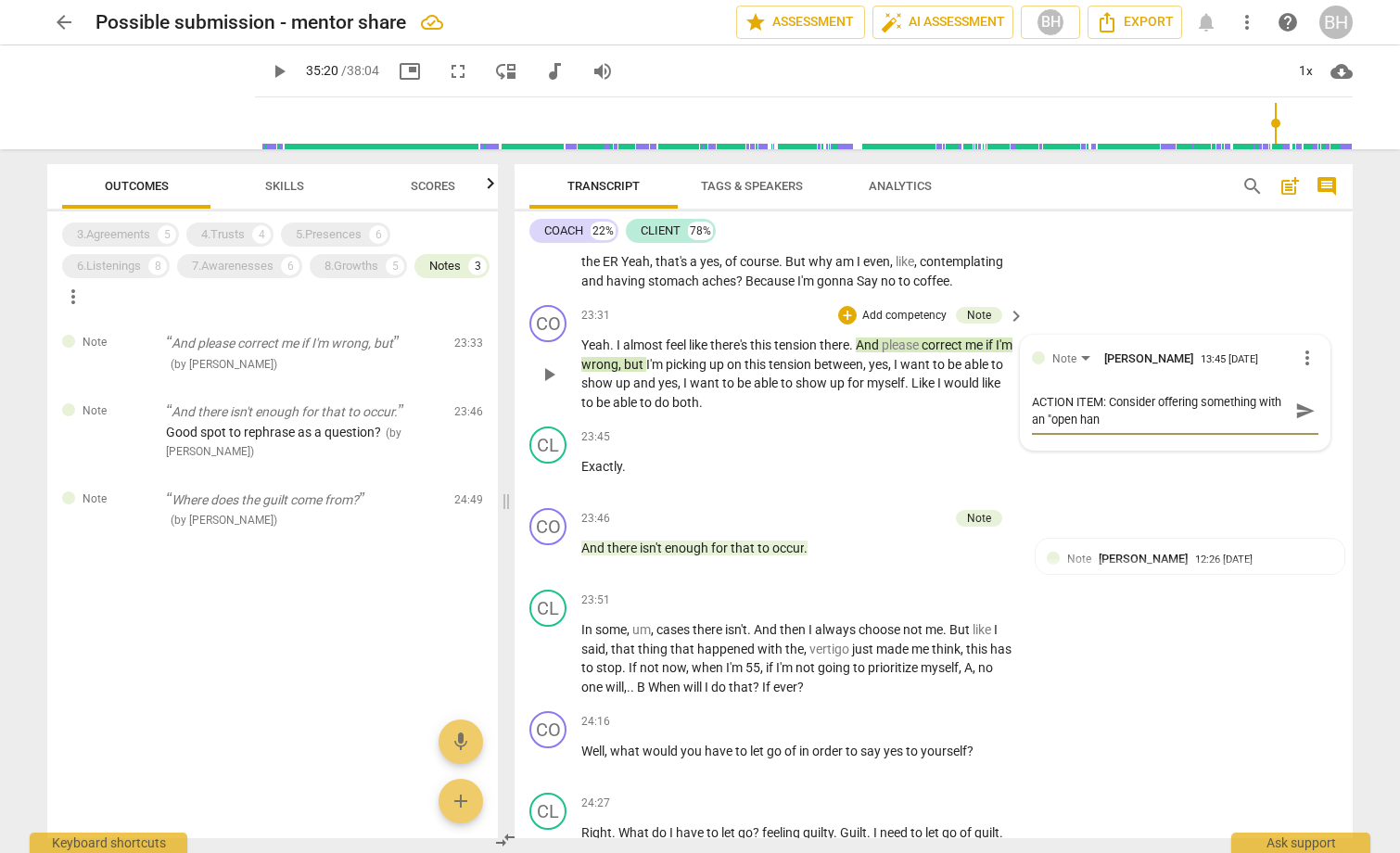
type textarea "ACTION ITEM: Consider offering something with an "open hand"
type textarea "ACTION ITEM: Consider offering something with an "open hand,"
type textarea "ACTION ITEM: Consider offering something with an "open hand,""
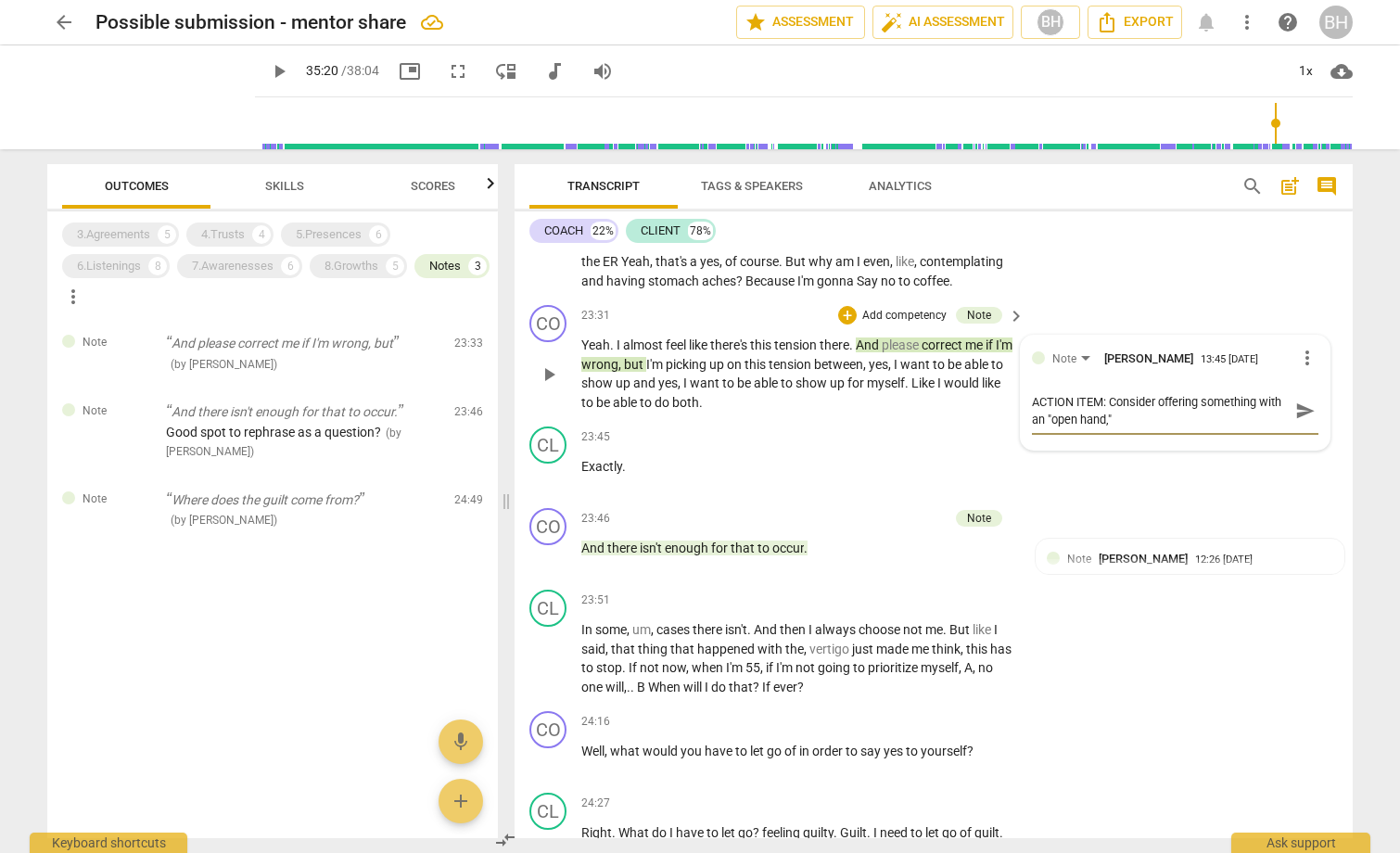
type textarea "ACTION ITEM: Consider offering something with an "open hand,""
type textarea "ACTION ITEM: Consider offering something with an "open hand," a"
type textarea "ACTION ITEM: Consider offering something with an "open hand," an"
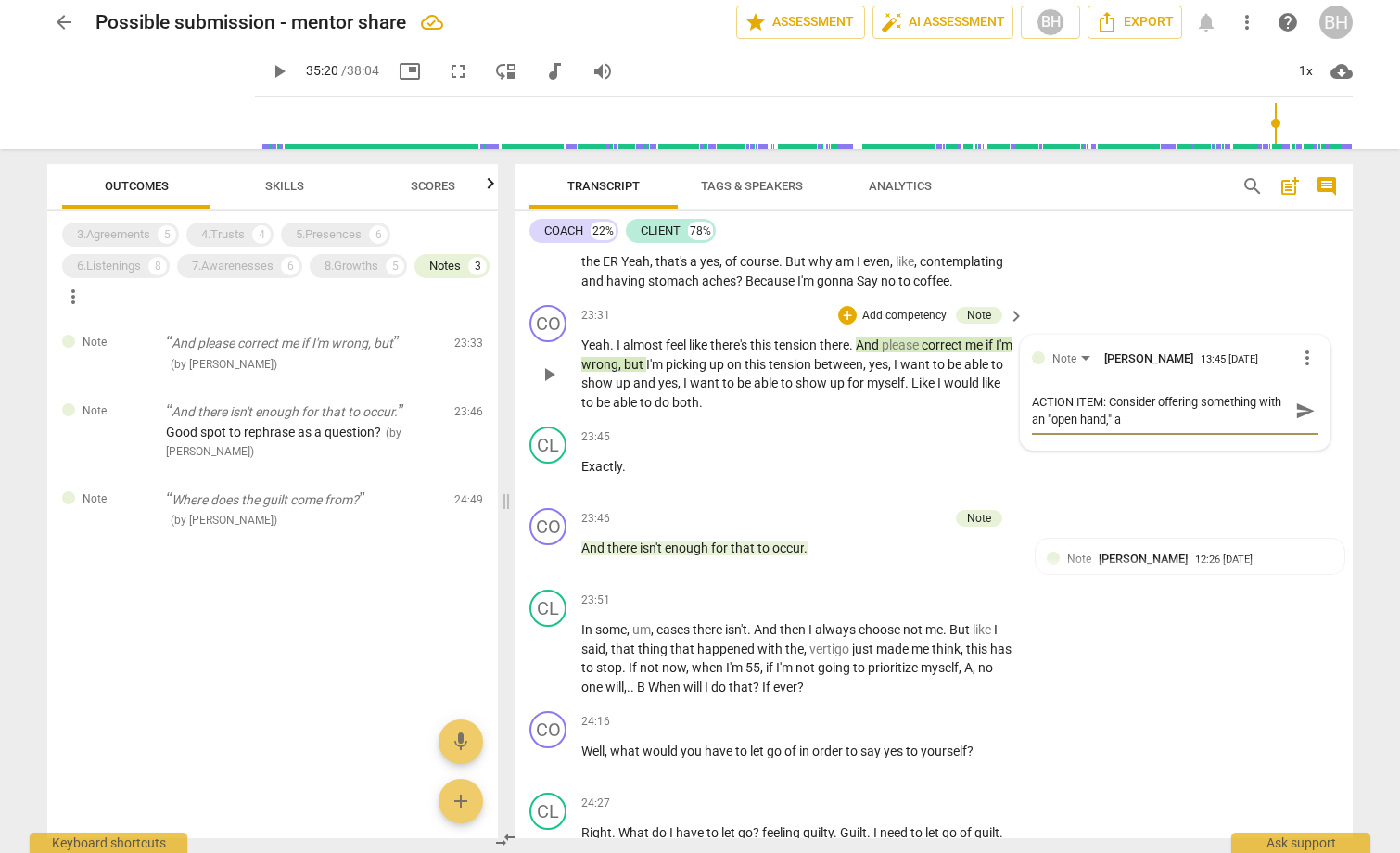
type textarea "ACTION ITEM: Consider offering something with an "open hand," an"
type textarea "ACTION ITEM: Consider offering something with an "open hand," and"
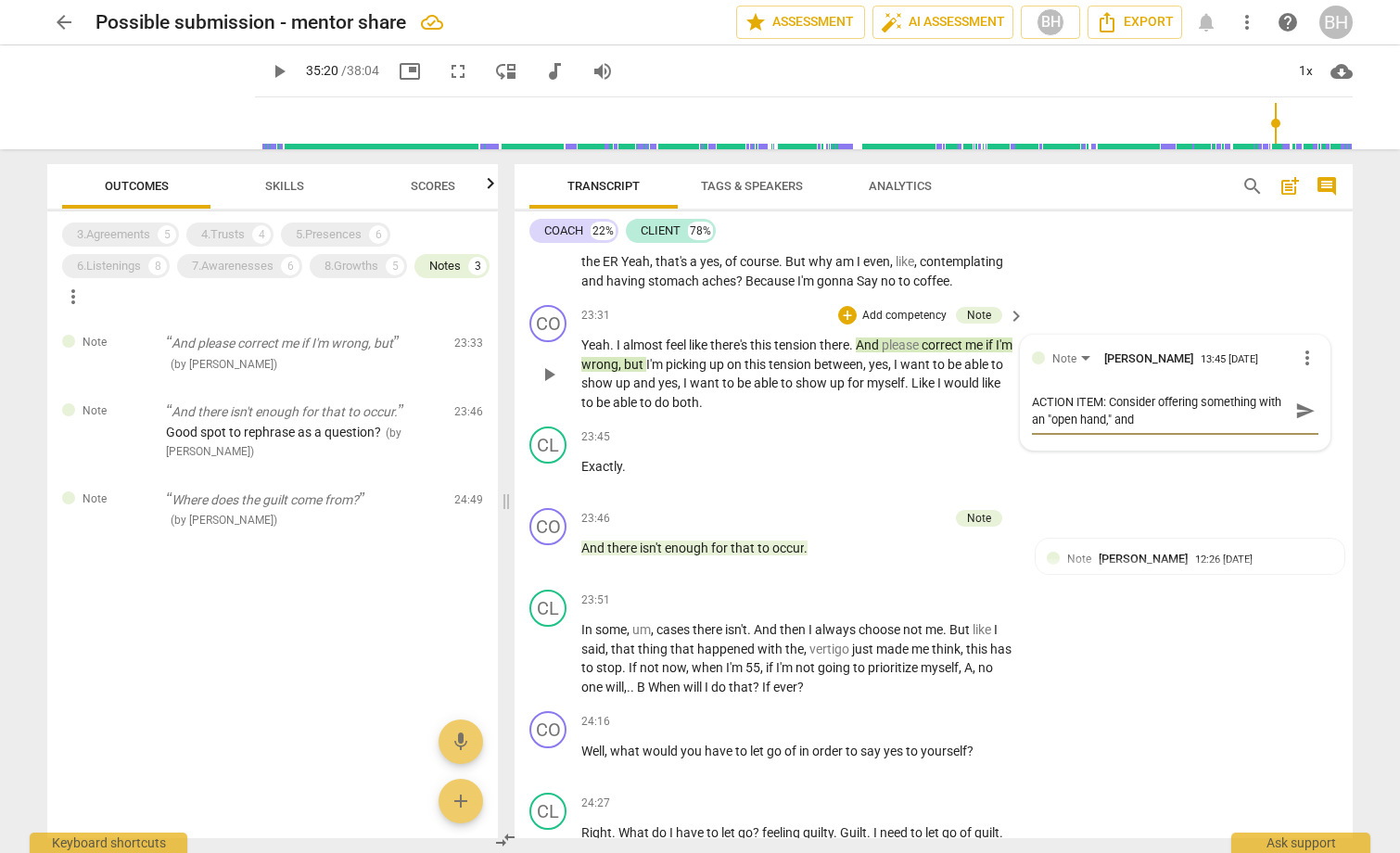
type textarea "ACTION ITEM: Consider offering something with an "open hand," and w"
type textarea "ACTION ITEM: Consider offering something with an "open hand," and wh"
type textarea "ACTION ITEM: Consider offering something with an "open hand," and whe"
type textarea "ACTION ITEM: Consider offering something with an "open hand," and whet"
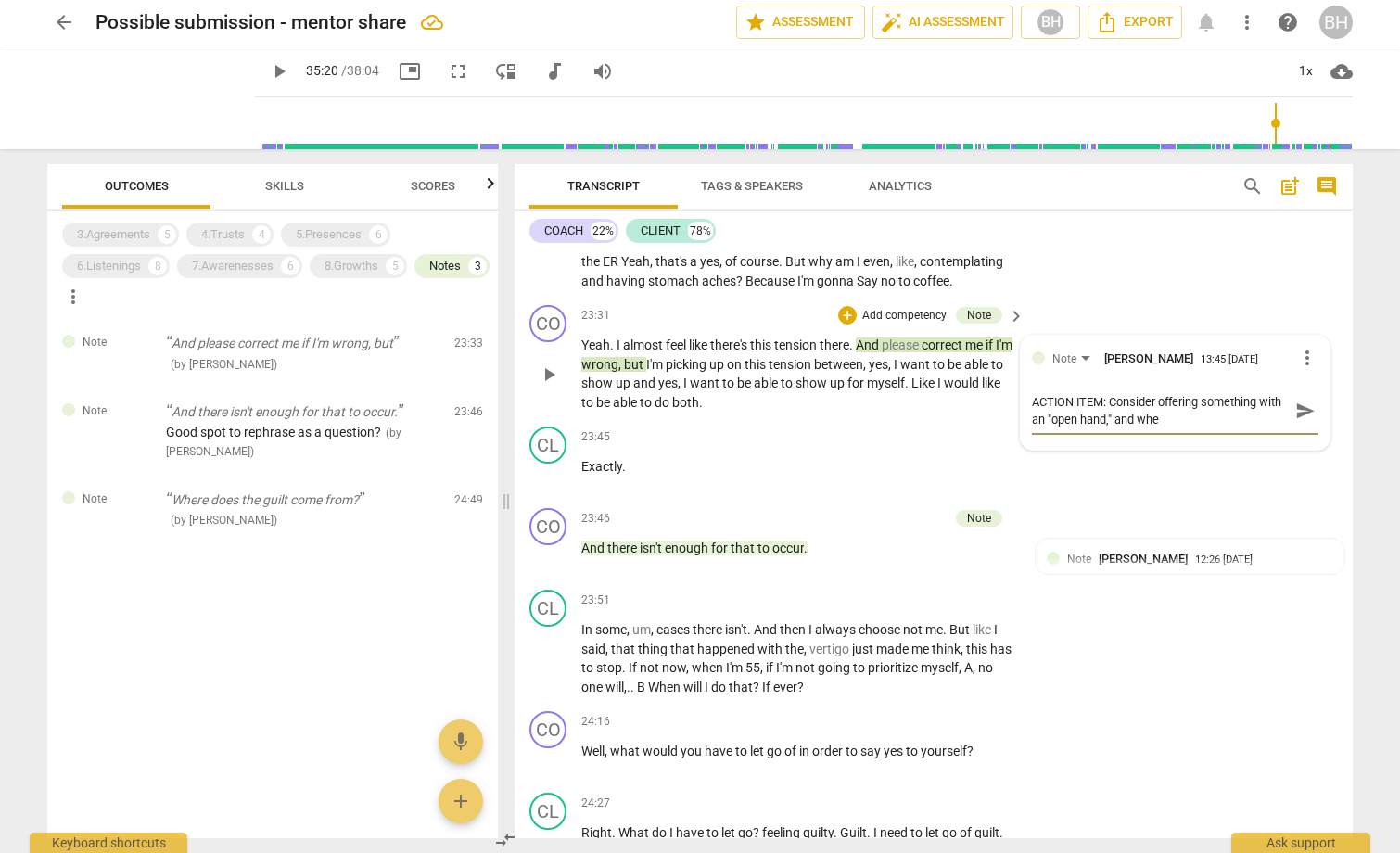
type textarea "ACTION ITEM: Consider offering something with an "open hand," and whet"
type textarea "ACTION ITEM: Consider offering something with an "open hand," and wheth"
type textarea "ACTION ITEM: Consider offering something with an "open hand," and whethe"
type textarea "ACTION ITEM: Consider offering something with an "open hand," and whether"
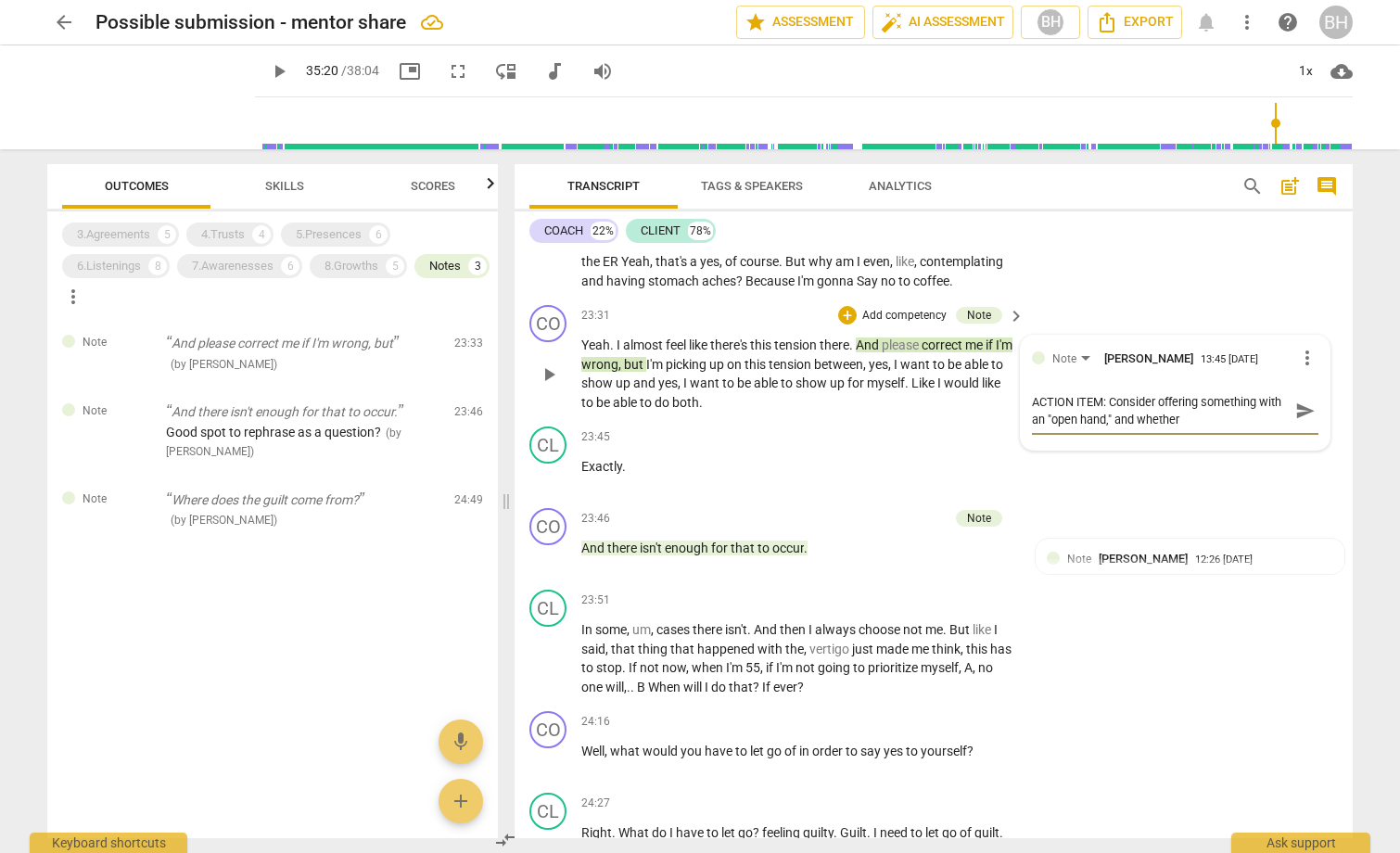
type textarea "ACTION ITEM: Consider offering something with an "open hand," and whether"
type textarea "ACTION ITEM: Consider offering something with an "open hand," and whether i"
type textarea "ACTION ITEM: Consider offering something with an "open hand," and whether it"
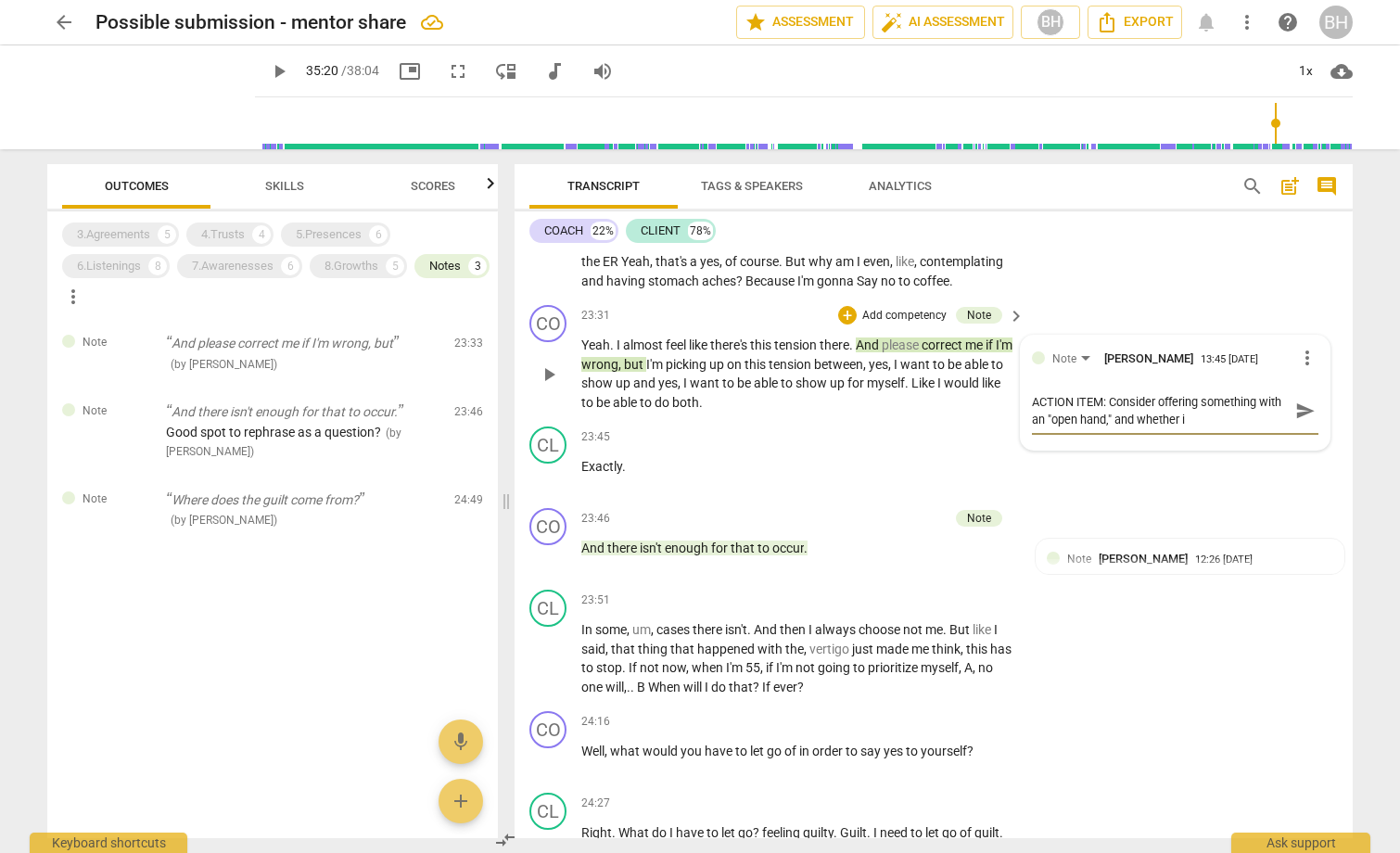
type textarea "ACTION ITEM: Consider offering something with an "open hand," and whether it"
type textarea "ACTION ITEM: Consider offering something with an "open hand," and whether it c"
type textarea "ACTION ITEM: Consider offering something with an "open hand," and whether it co"
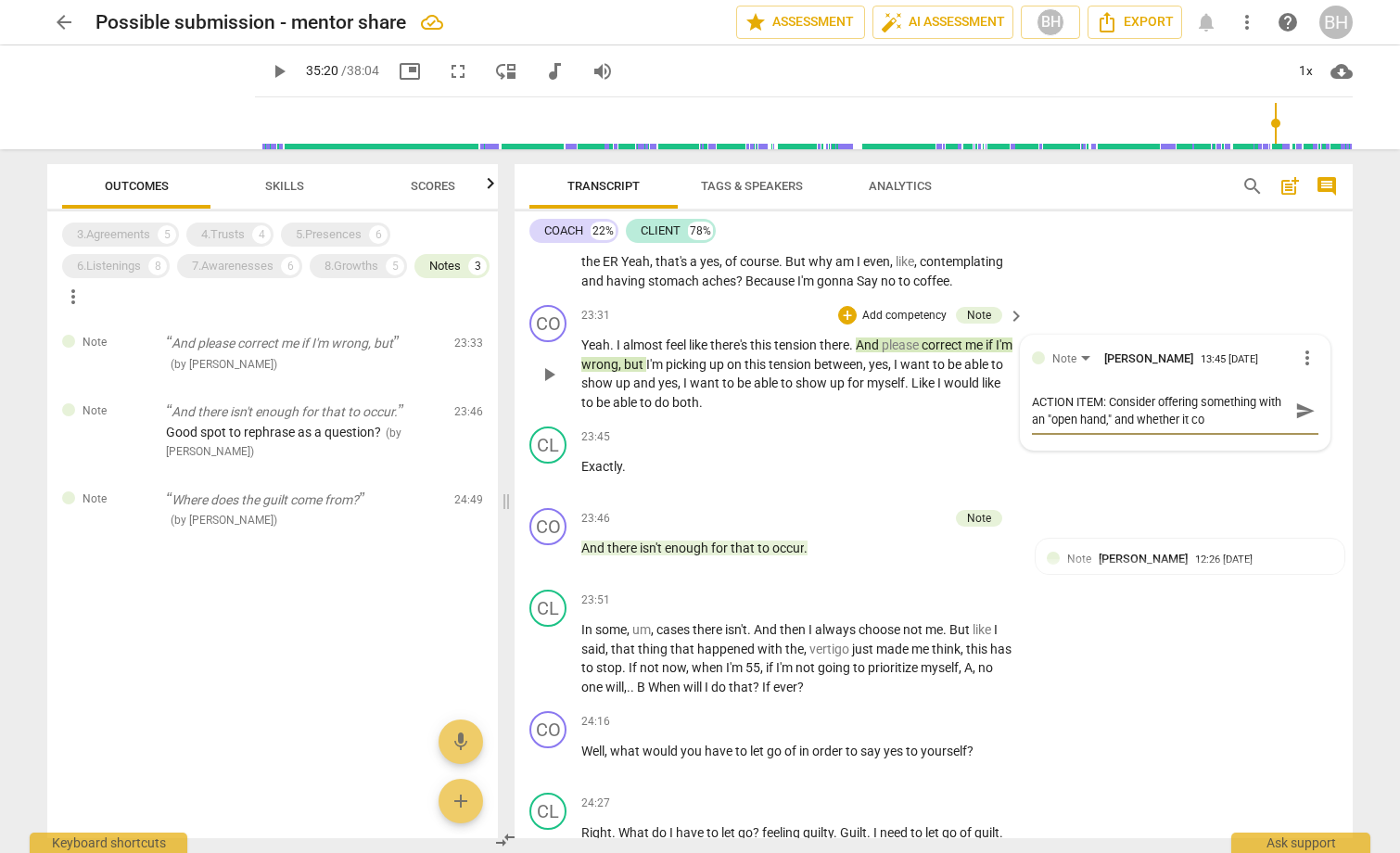
type textarea "ACTION ITEM: Consider offering something with an "open hand," and whether it cou"
type textarea "ACTION ITEM: Consider offering something with an "open hand," and whether it co…"
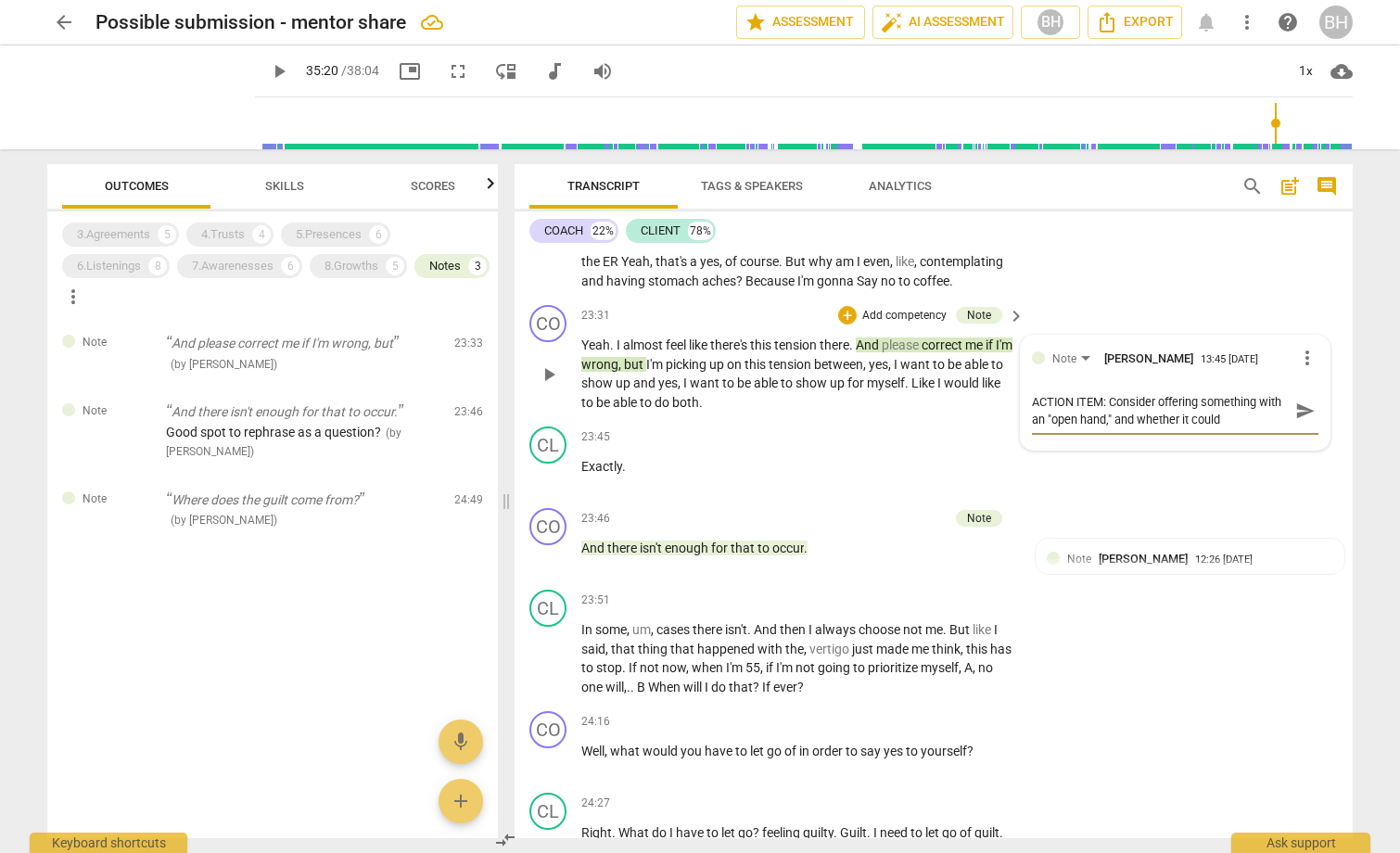
type textarea "ACTION ITEM: Consider offering something with an "open hand," and whether it co…"
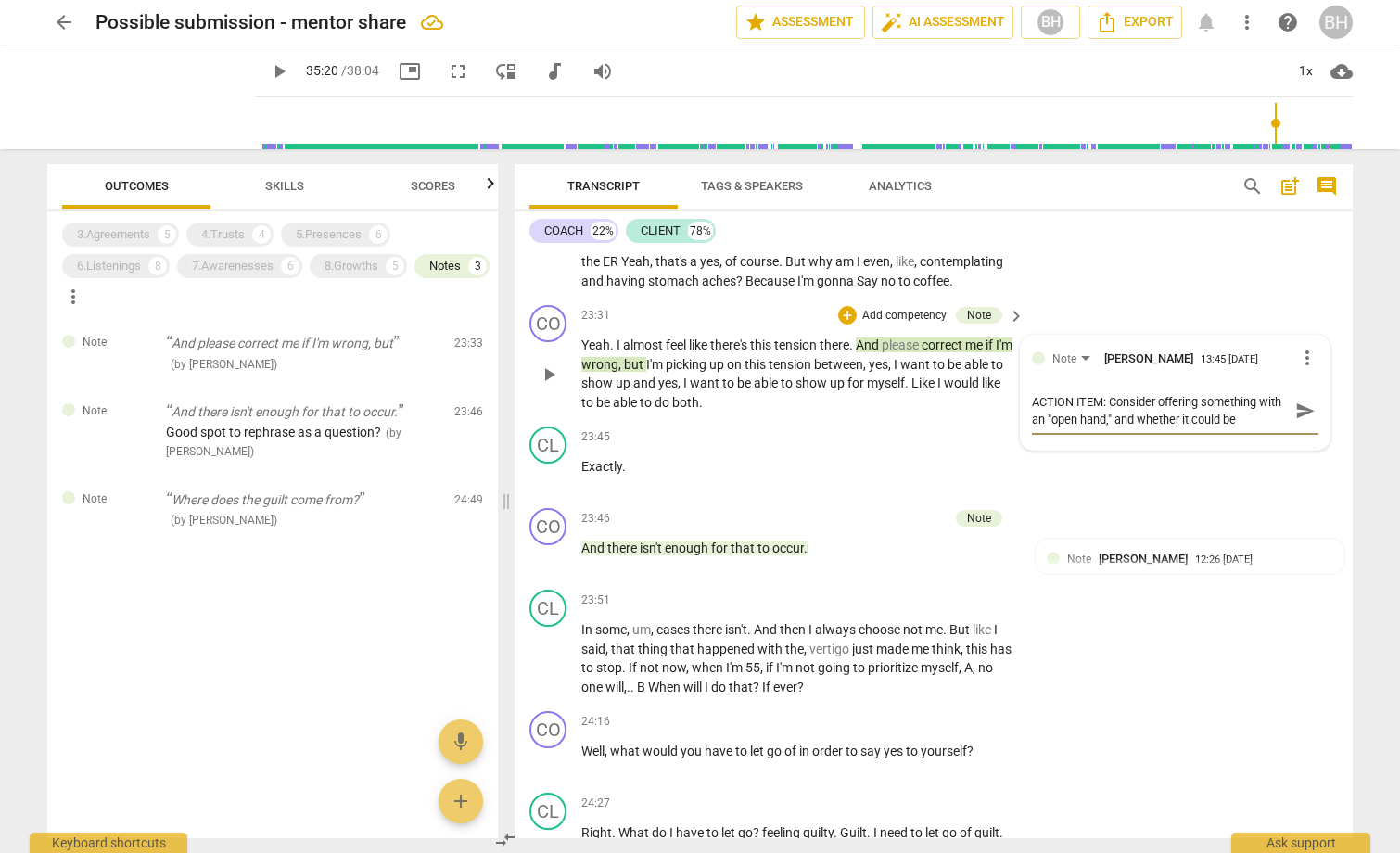
type textarea "ACTION ITEM: Consider offering something with an "open hand," and whether it co…"
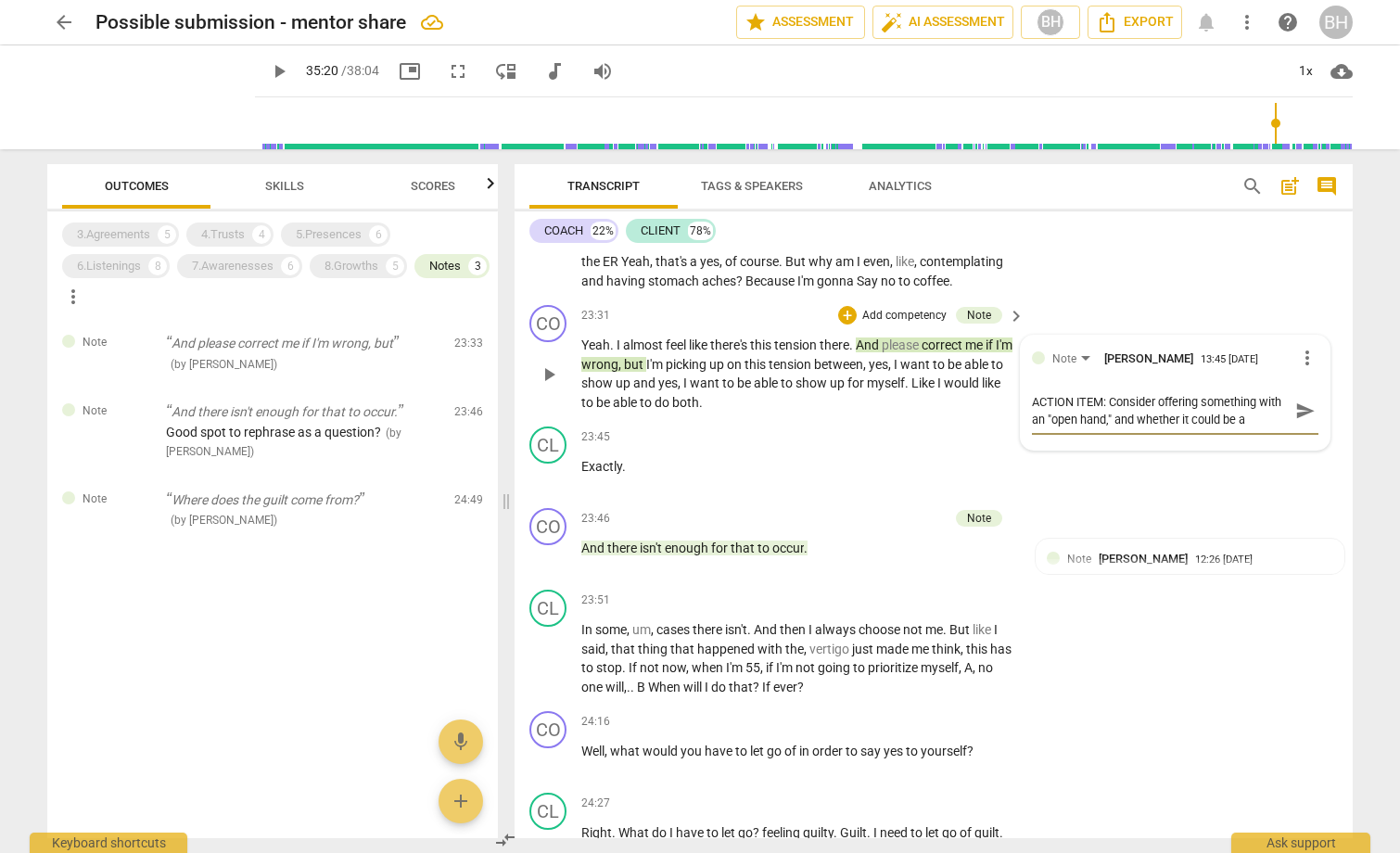
type textarea "ACTION ITEM: Consider offering something with an "open hand," and whether it co…"
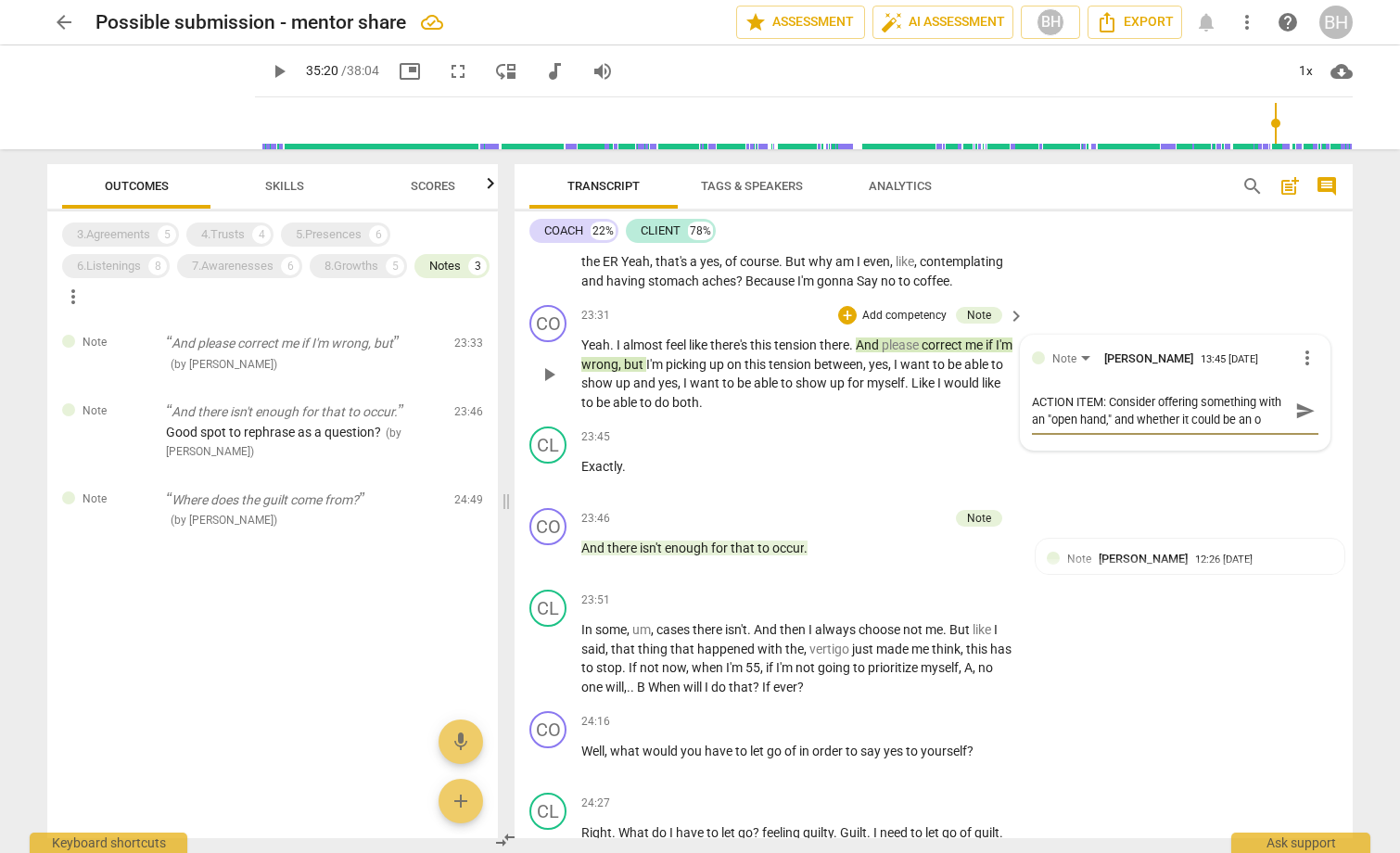
type textarea "ACTION ITEM: Consider offering something with an "open hand," and whether it co…"
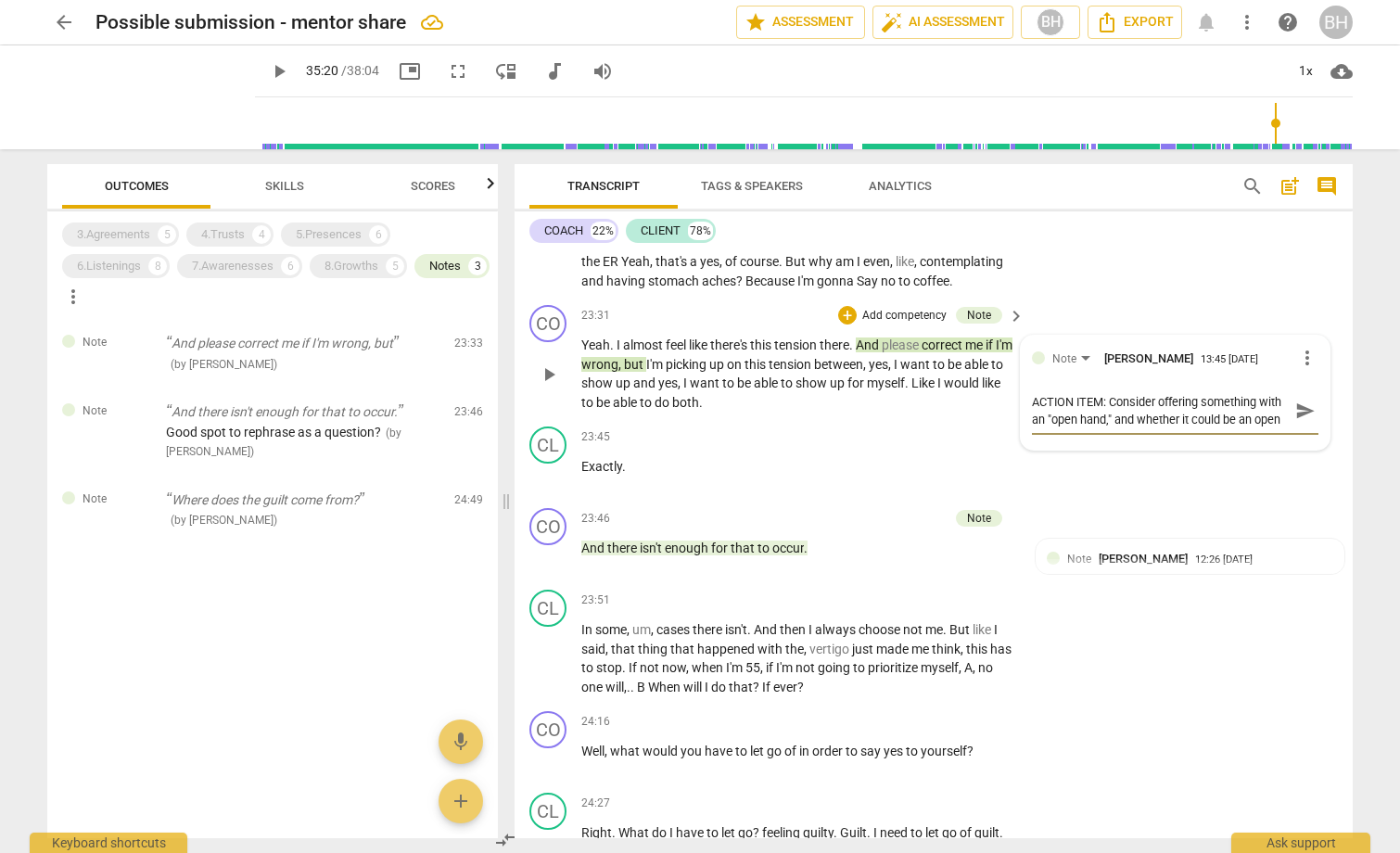
type textarea "ACTION ITEM: Consider offering something with an "open hand," and whether it co…"
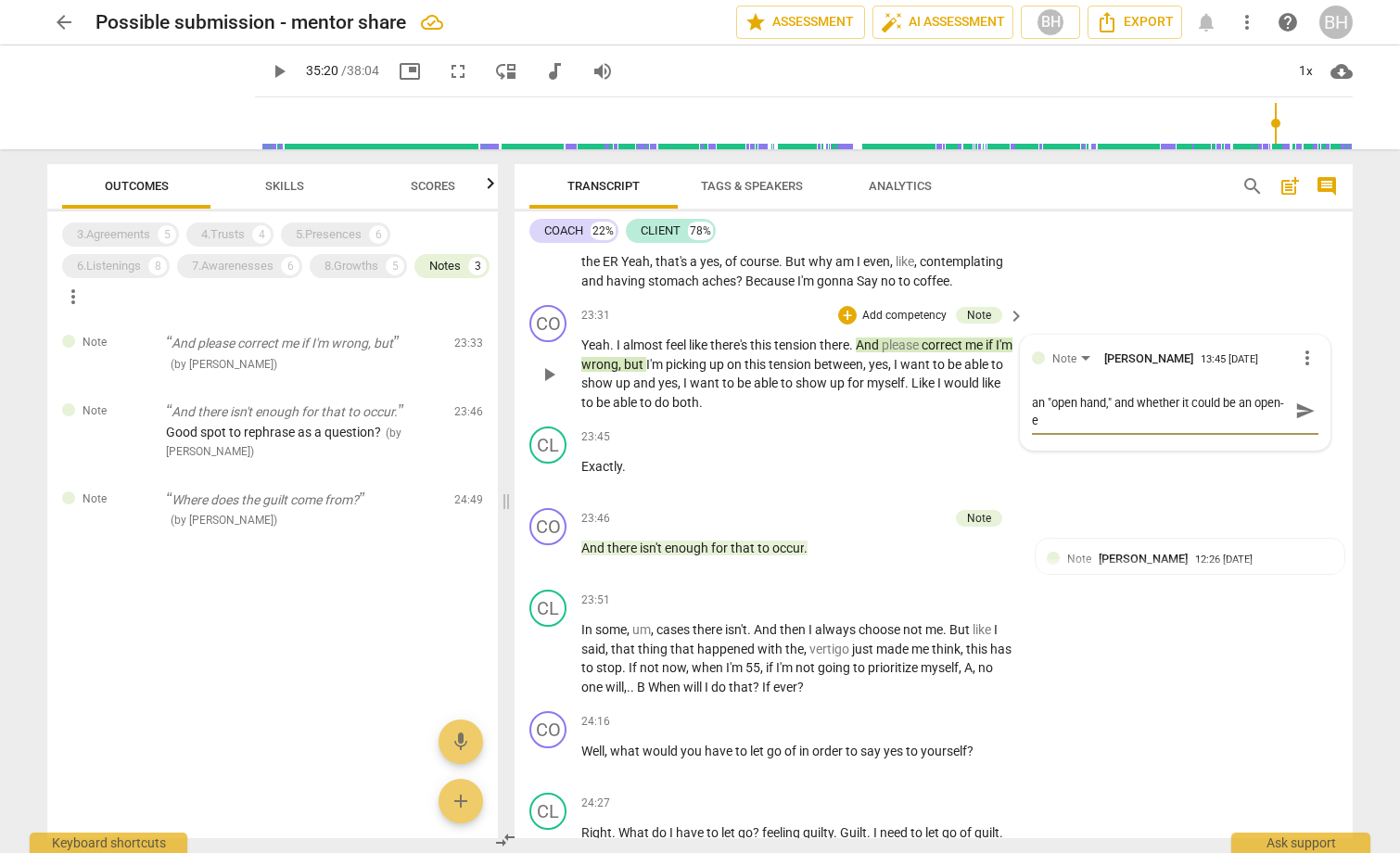
type textarea "ACTION ITEM: Consider offering something with an "open hand," and whether it co…"
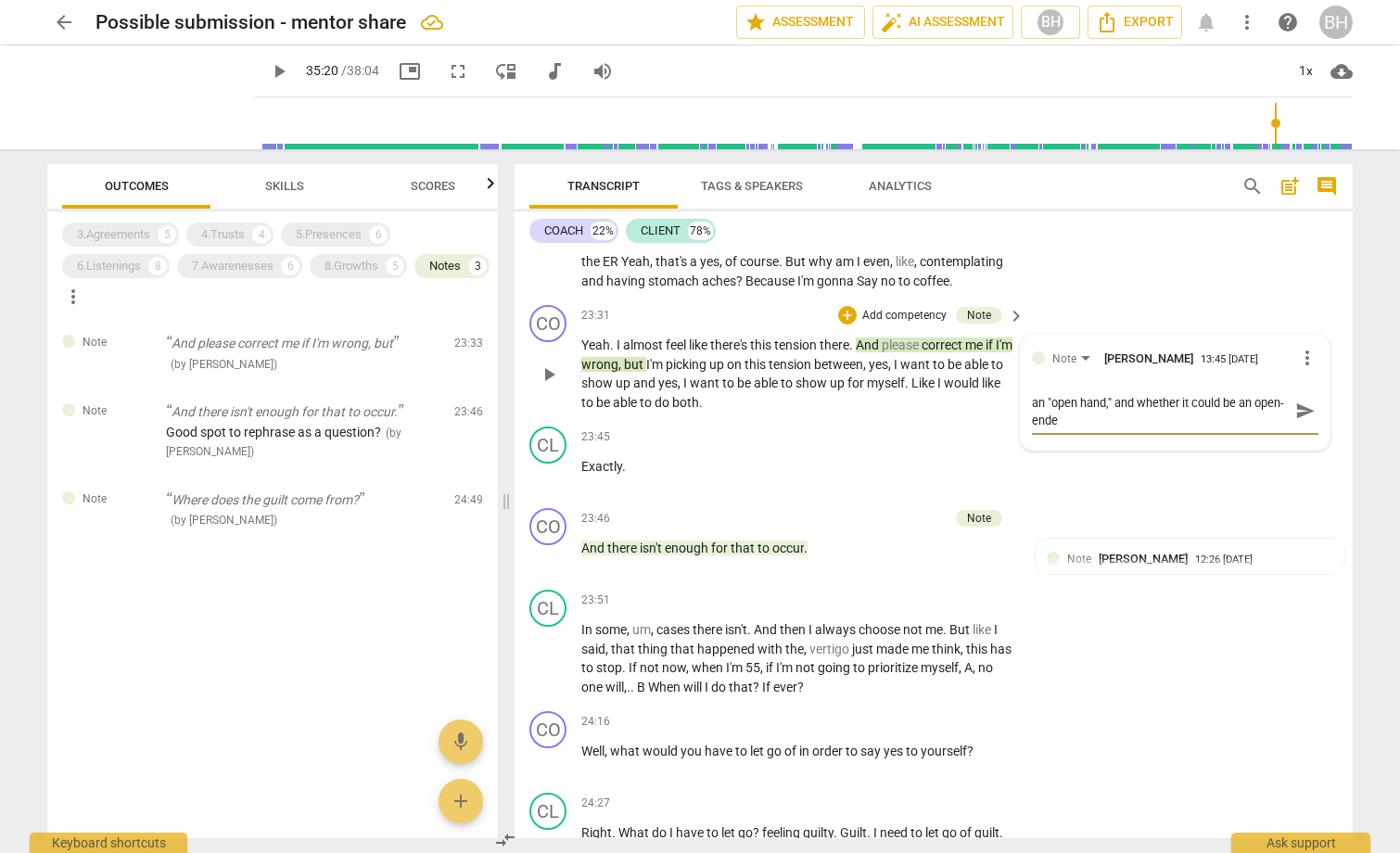
type textarea "ACTION ITEM: Consider offering something with an "open hand," and whether it co…"
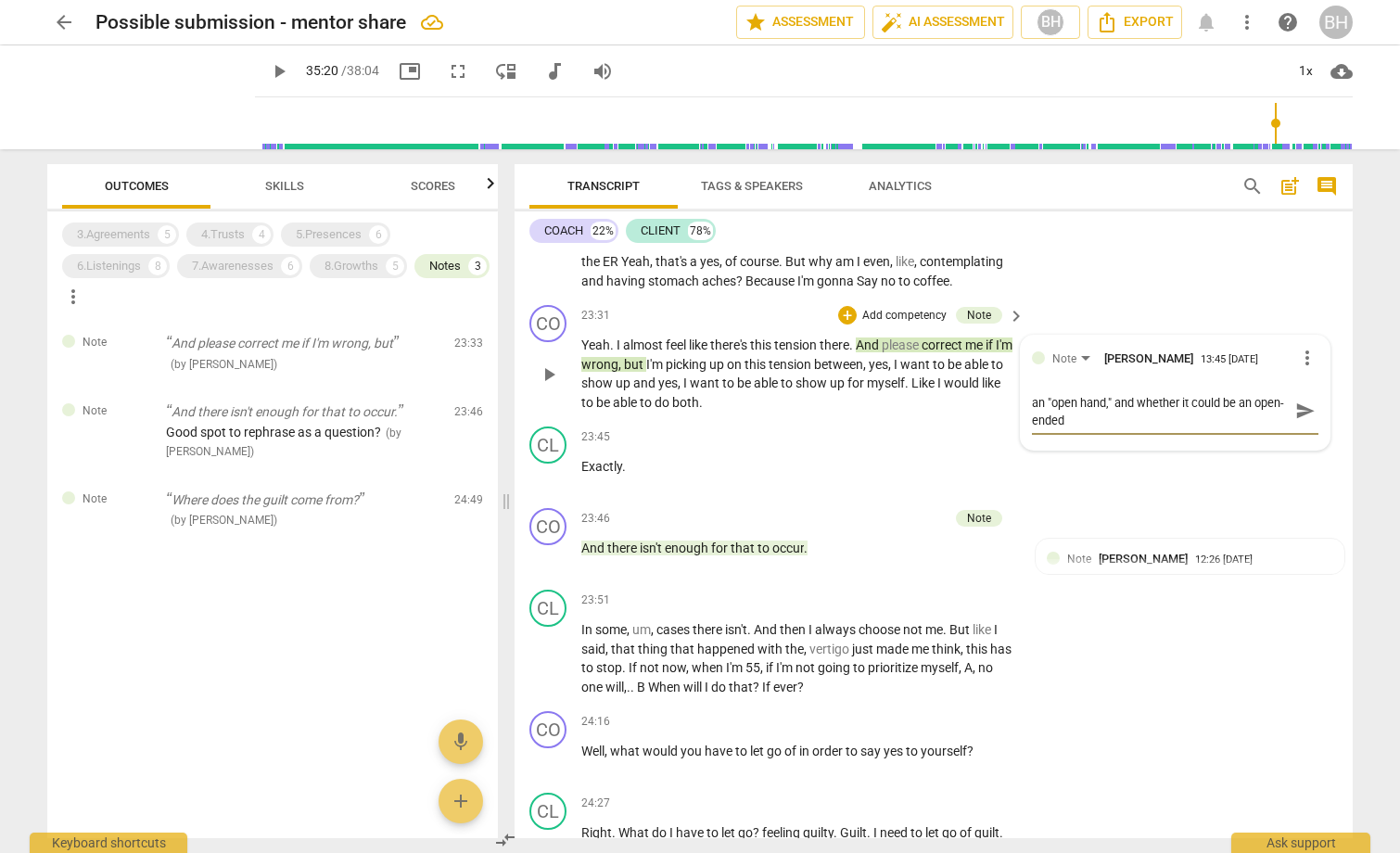
type textarea "ACTION ITEM: Consider offering something with an "open hand," and whether it co…"
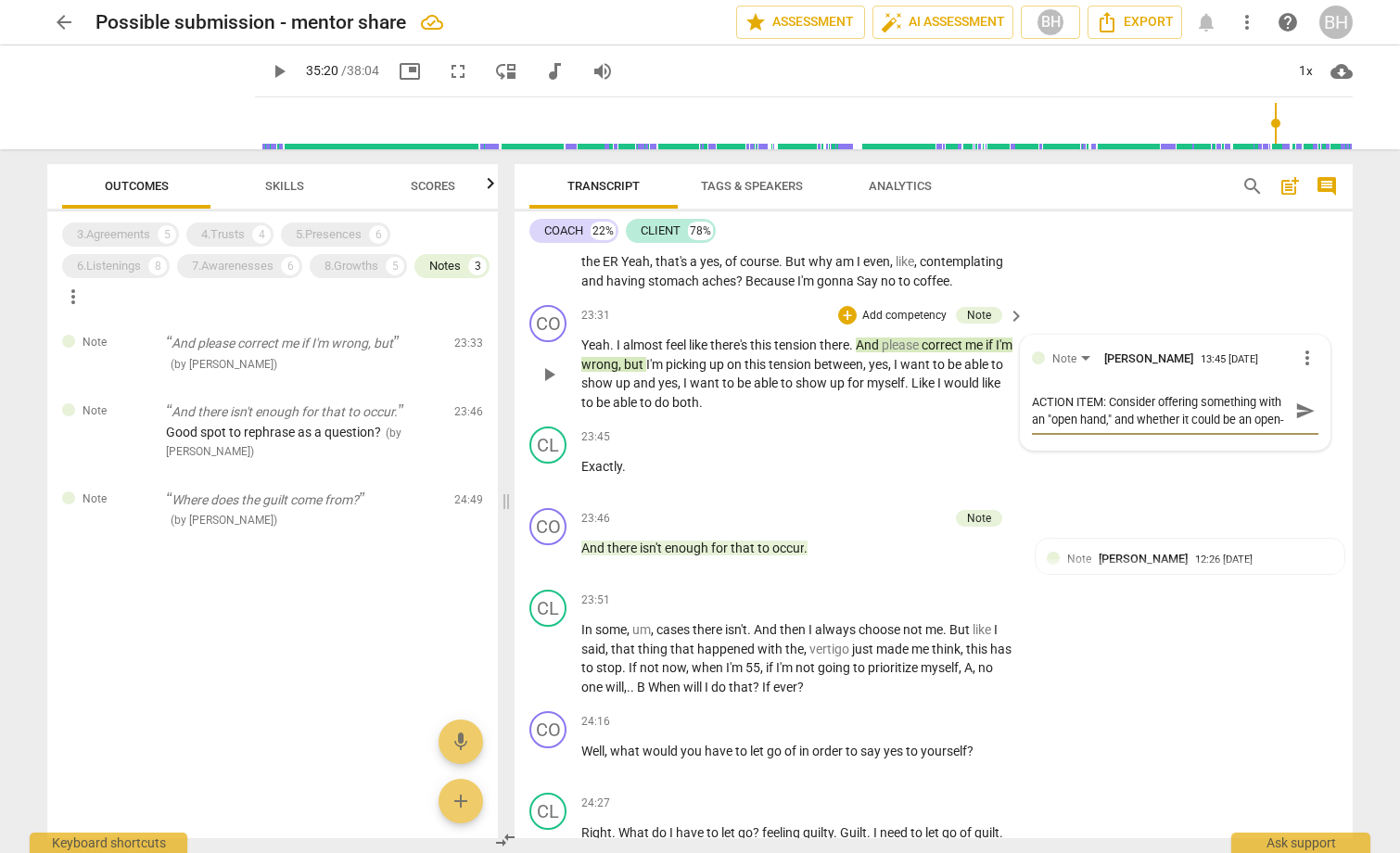
type textarea "ACTION ITEM: Consider offering something with an "open hand," and whether it co…"
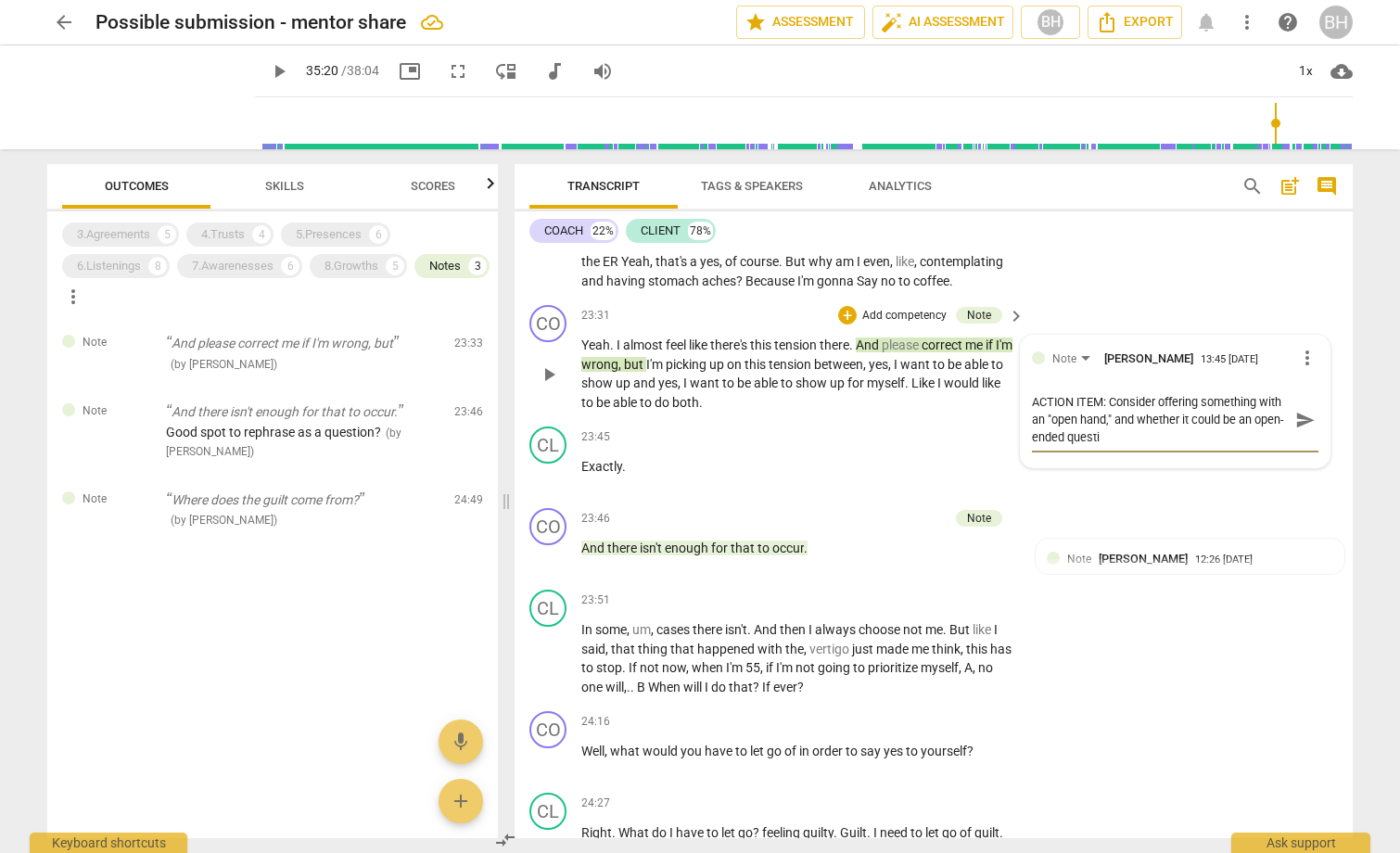
type textarea "ACTION ITEM: Consider offering something with an "open hand," and whether it co…"
drag, startPoint x: 1294, startPoint y: 511, endPoint x: 1137, endPoint y: 822, distance: 348.4
click at [1296, 430] on span "send" at bounding box center [1306, 420] width 21 height 21
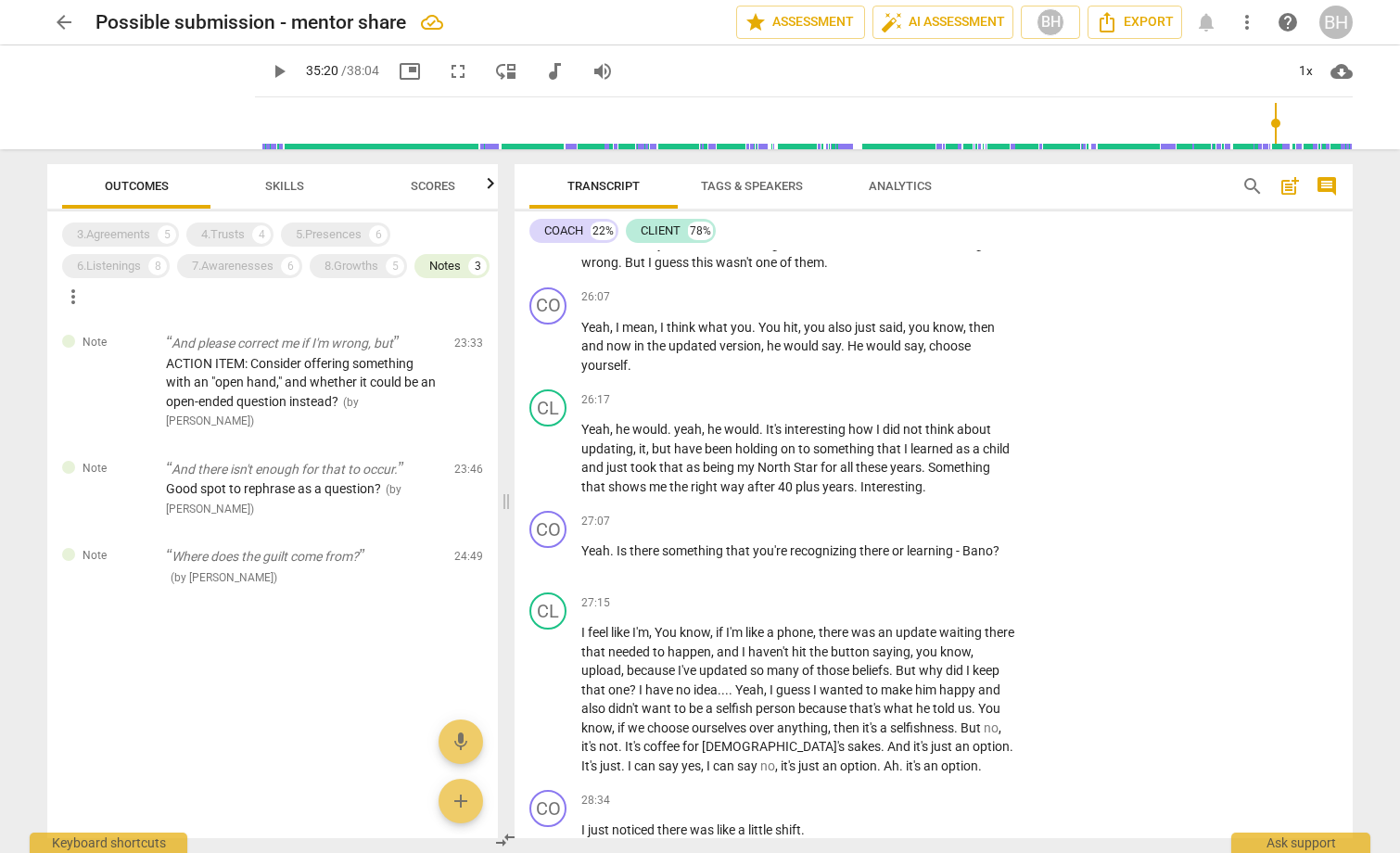
scroll to position [8274, 0]
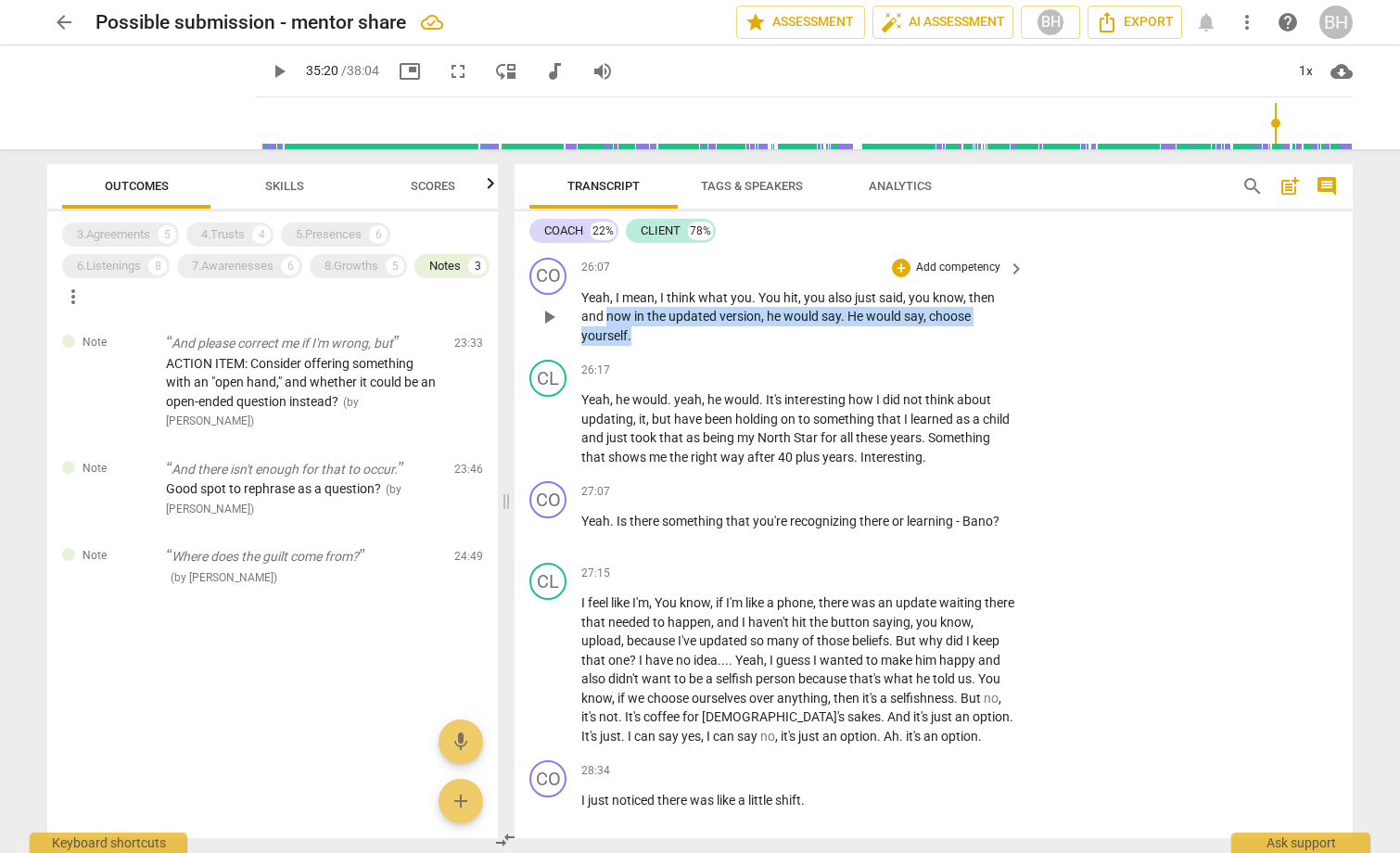
drag, startPoint x: 608, startPoint y: 410, endPoint x: 649, endPoint y: 439, distance: 50.2
click at [649, 346] on p "Yeah , I mean , I think what you . You hit , you also just said , you know , th…" at bounding box center [798, 316] width 434 height 57
click at [676, 401] on icon "button" at bounding box center [673, 403] width 11 height 13
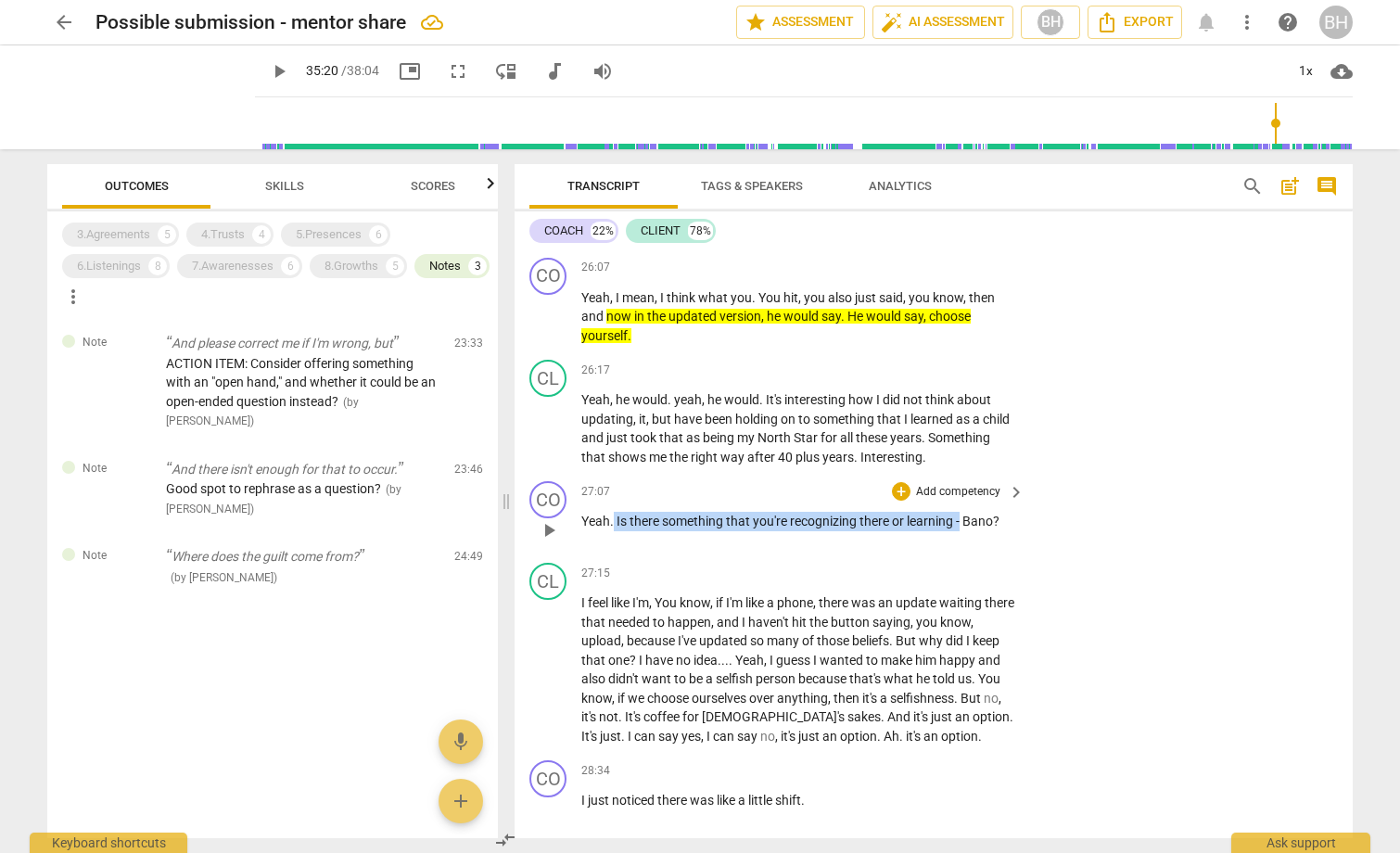
drag, startPoint x: 614, startPoint y: 611, endPoint x: 964, endPoint y: 610, distance: 350.0
click at [963, 531] on p "Yeah . Is there something that you're recognizing there or learning - Bano ?" at bounding box center [798, 521] width 434 height 20
click at [941, 500] on p "Add competency" at bounding box center [959, 492] width 88 height 17
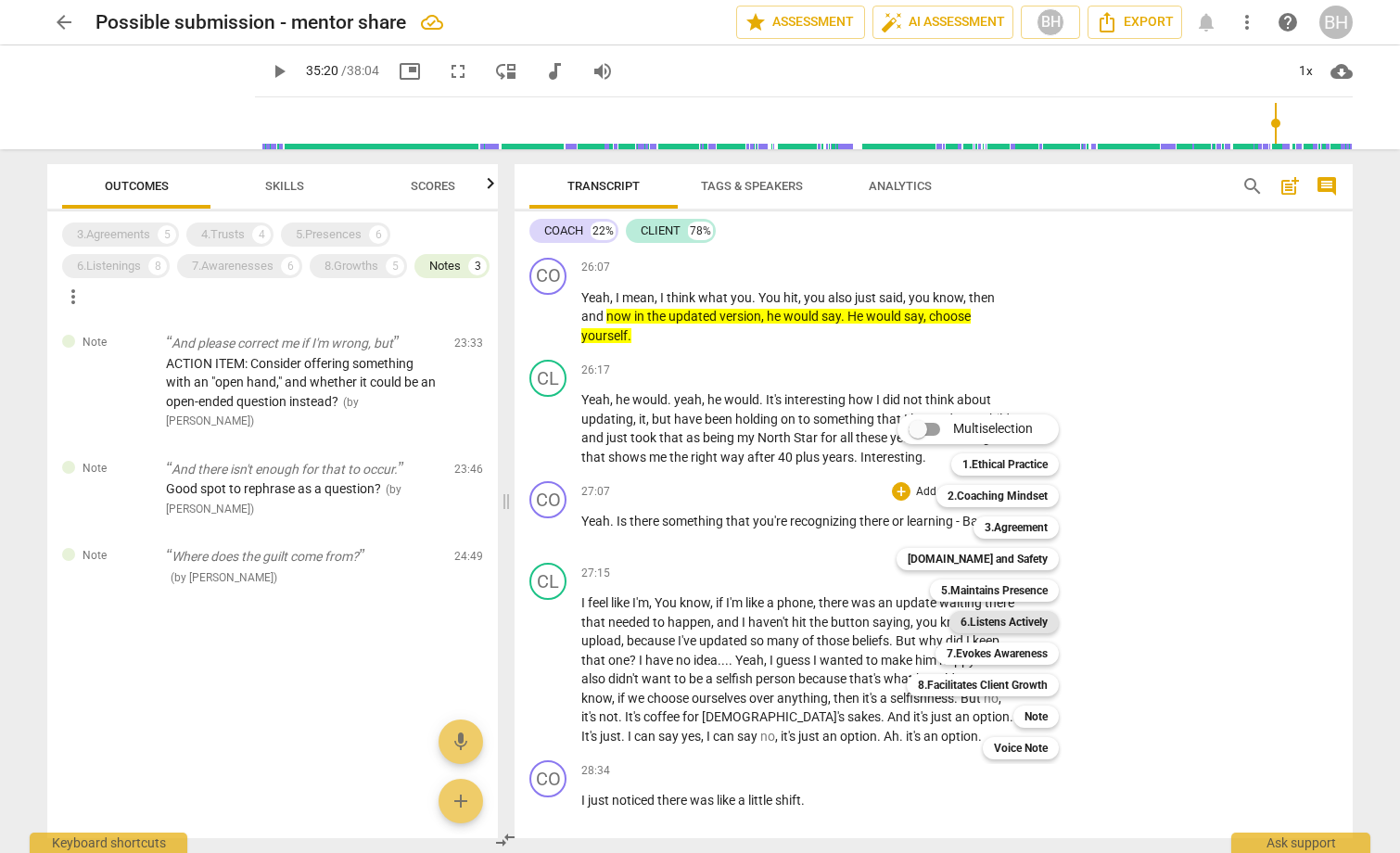
click at [1025, 623] on b "6.Listens Actively" at bounding box center [1004, 622] width 88 height 23
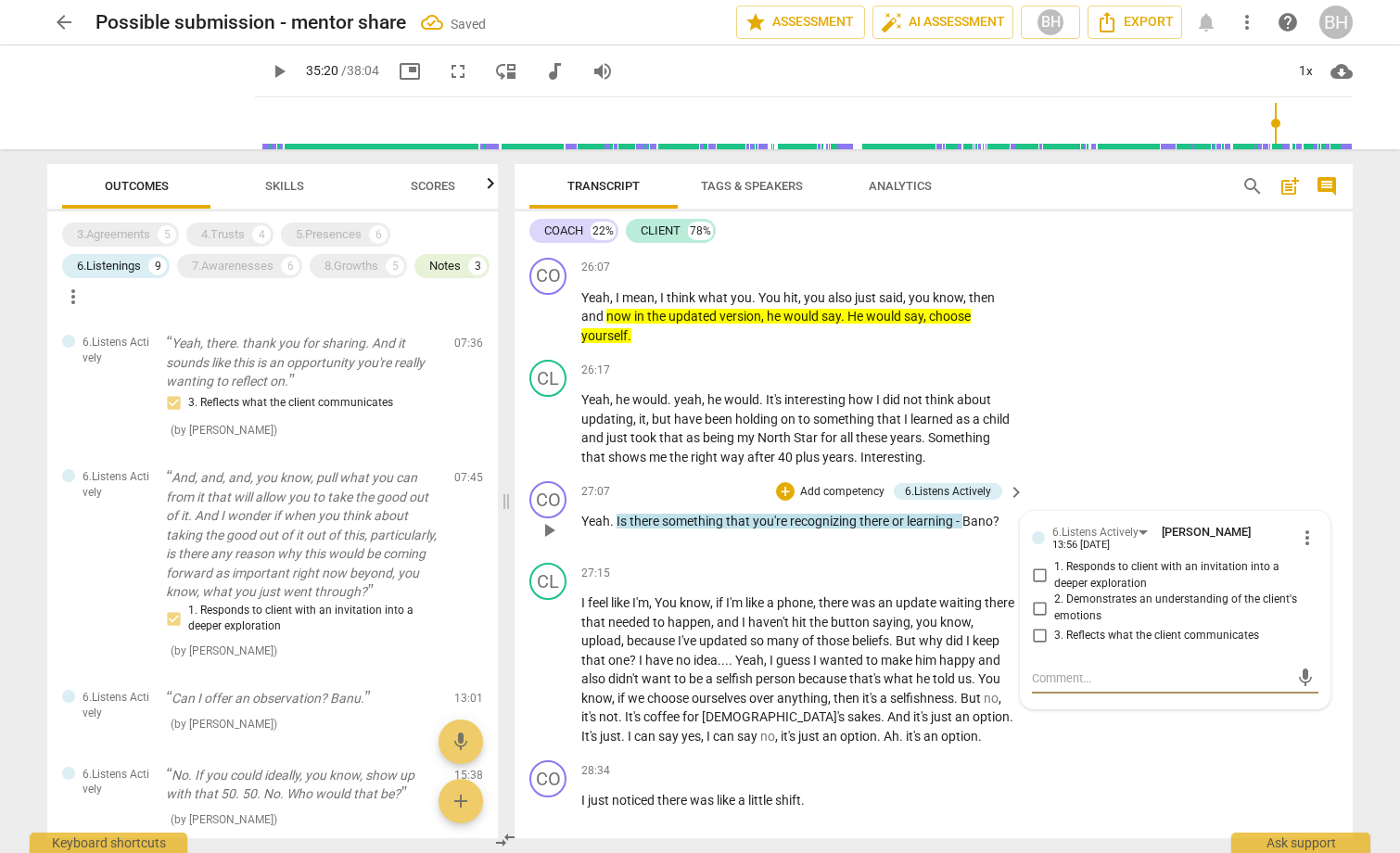
scroll to position [856, 0]
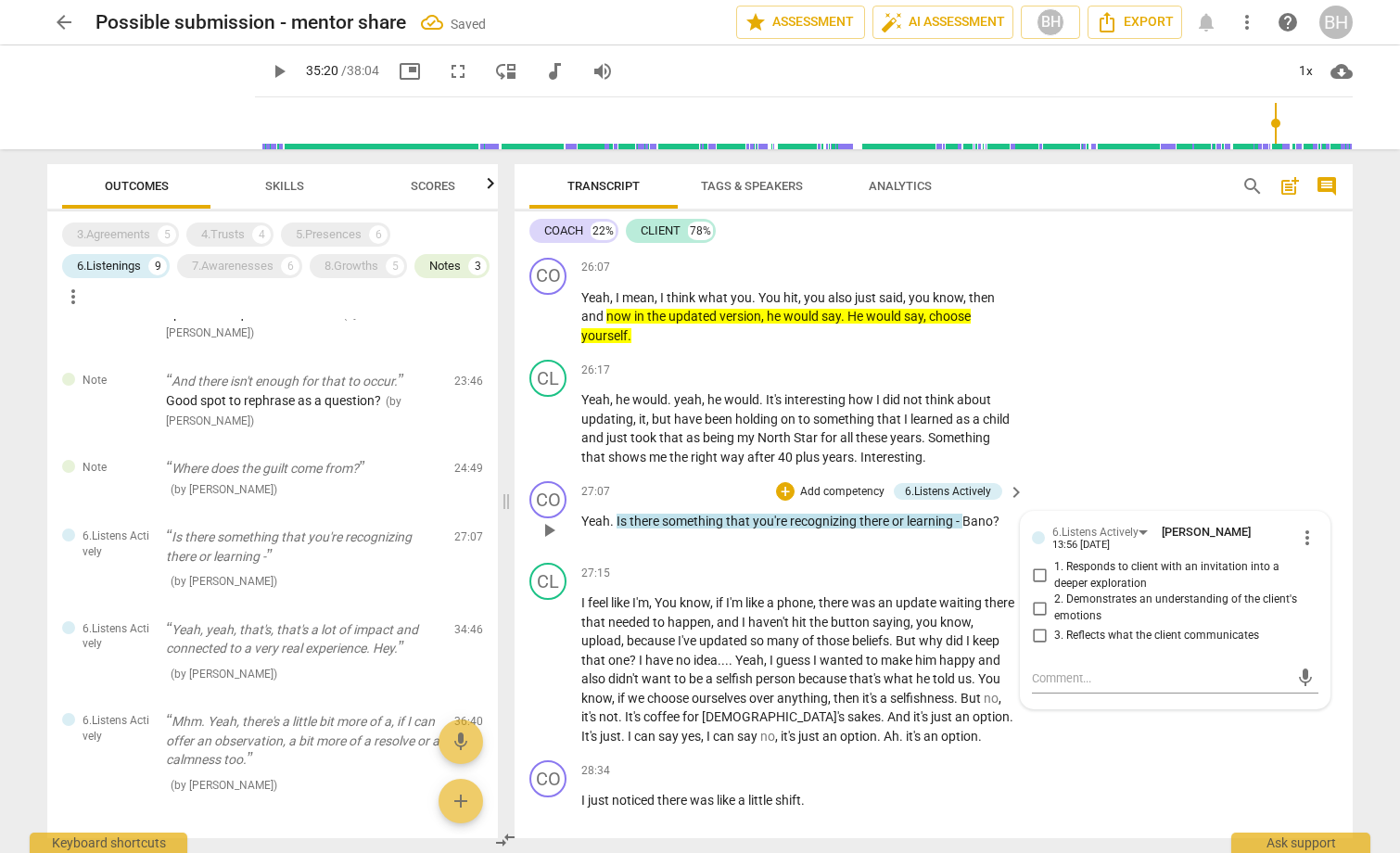
click at [819, 500] on p "Add competency" at bounding box center [842, 492] width 88 height 17
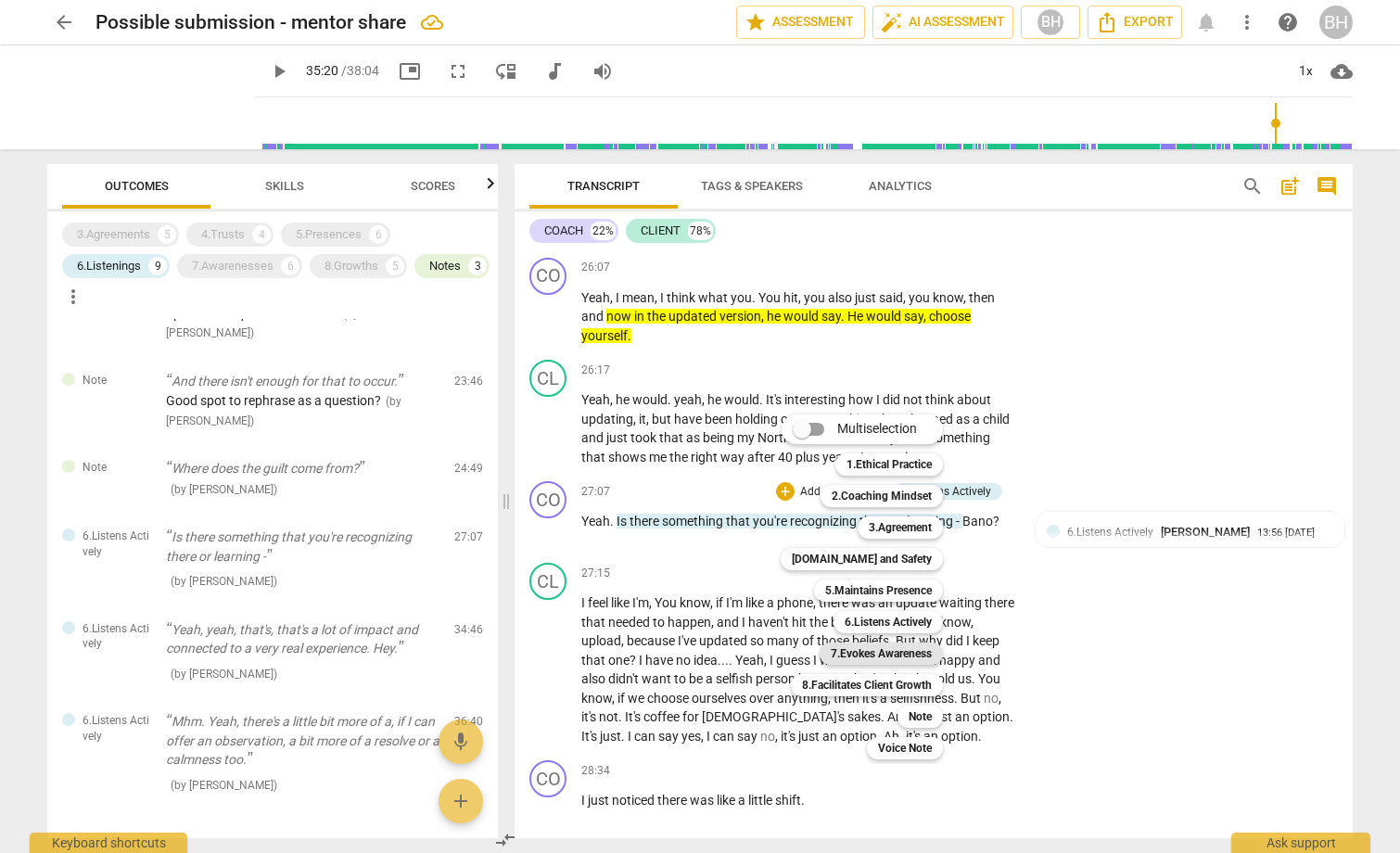
click at [894, 653] on b "7.Evokes Awareness" at bounding box center [881, 654] width 101 height 23
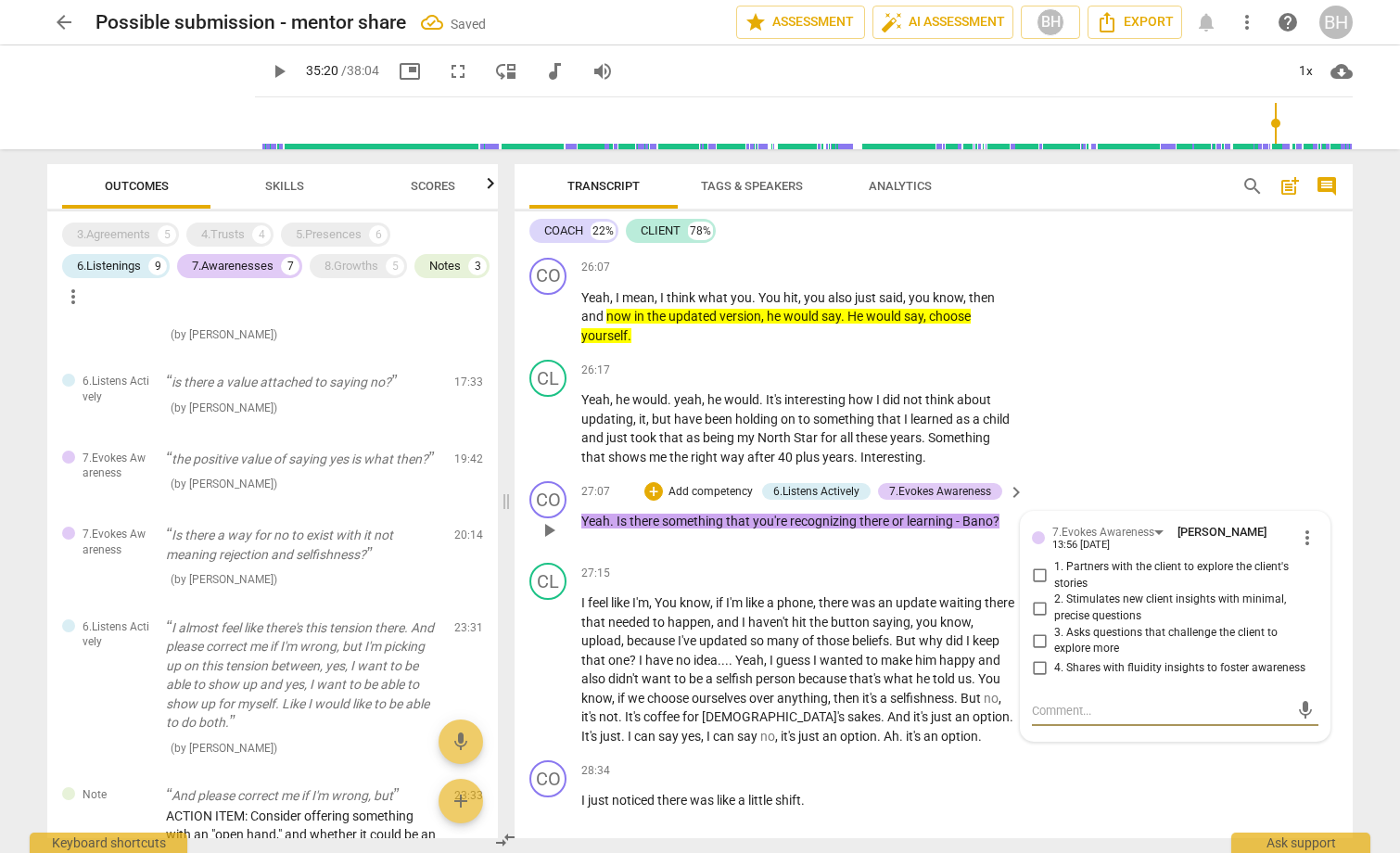
scroll to position [1505, 0]
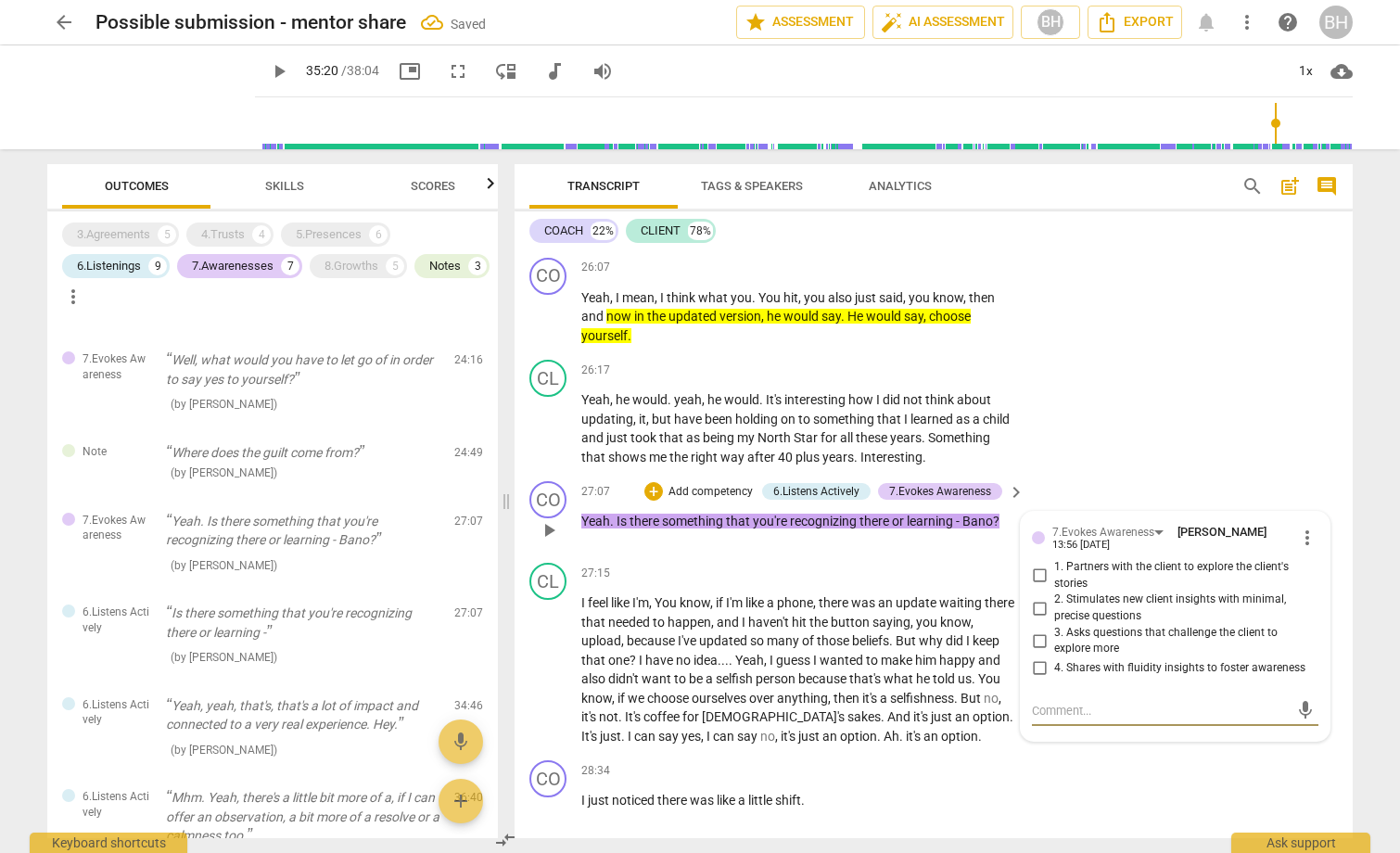
click at [695, 500] on p "Add competency" at bounding box center [710, 492] width 88 height 17
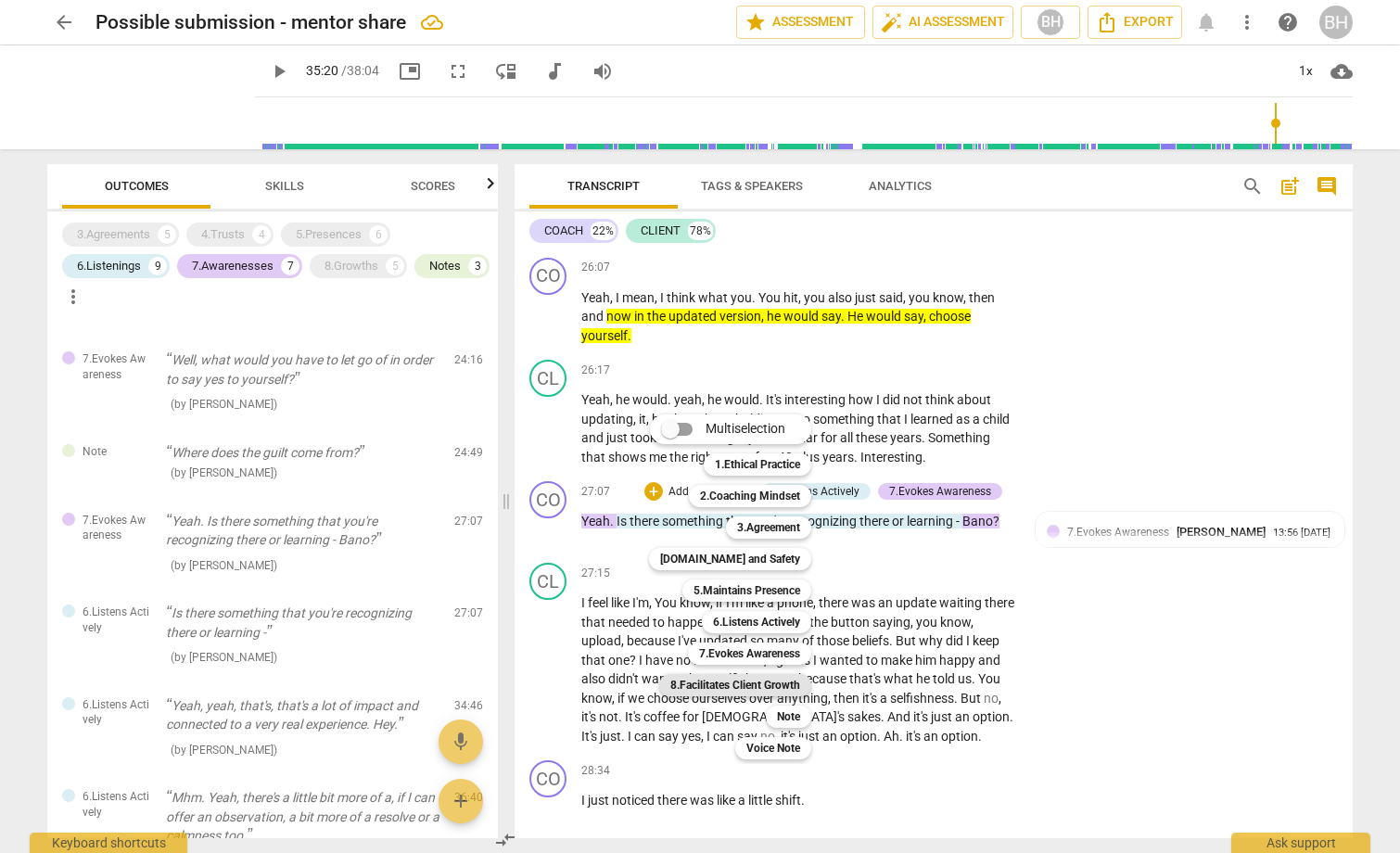
click at [755, 684] on b "8.Facilitates Client Growth" at bounding box center [735, 685] width 130 height 23
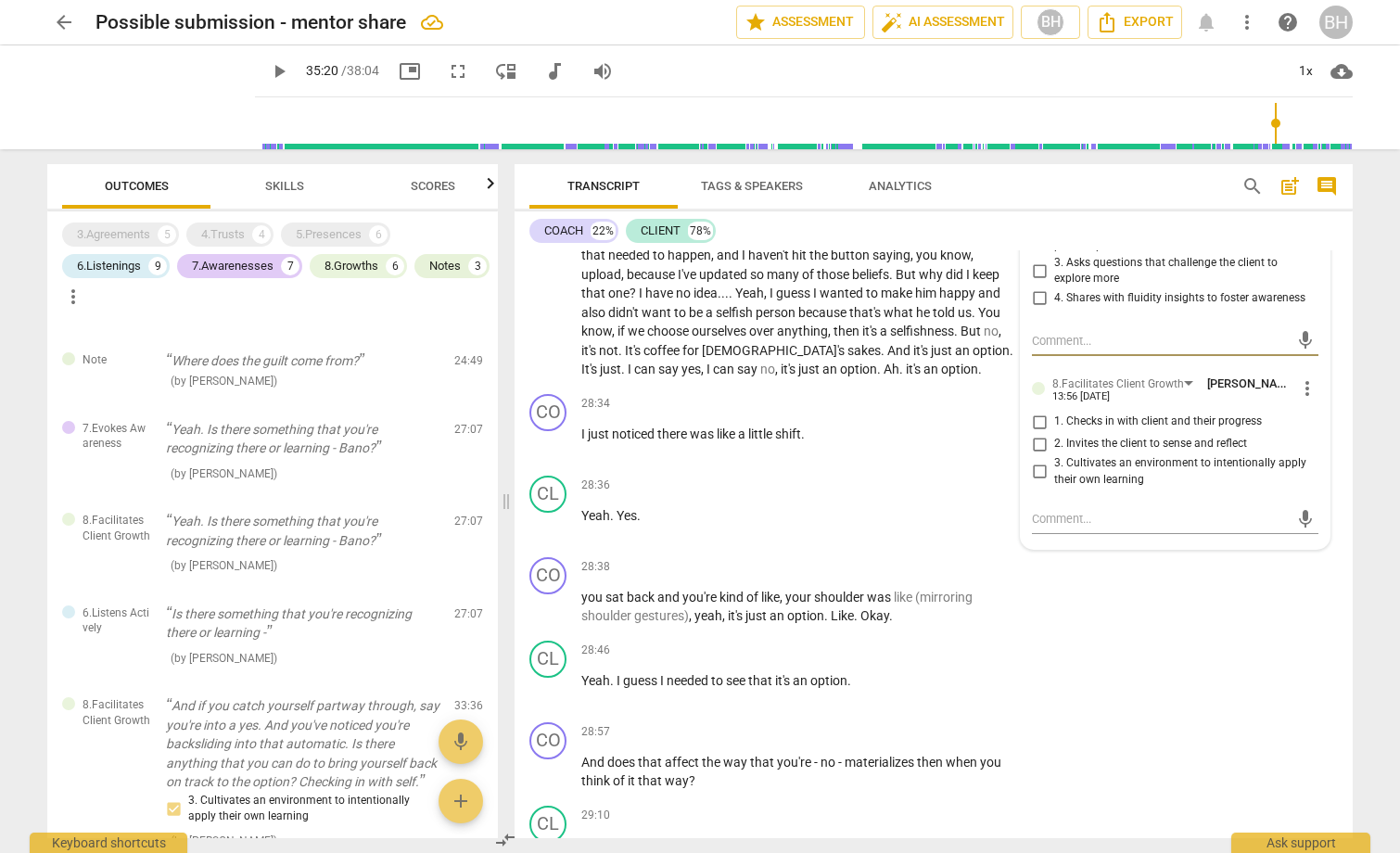
scroll to position [8645, 0]
click at [1039, 454] on input "2. Invites the client to sense and reflect" at bounding box center [1040, 443] width 30 height 23
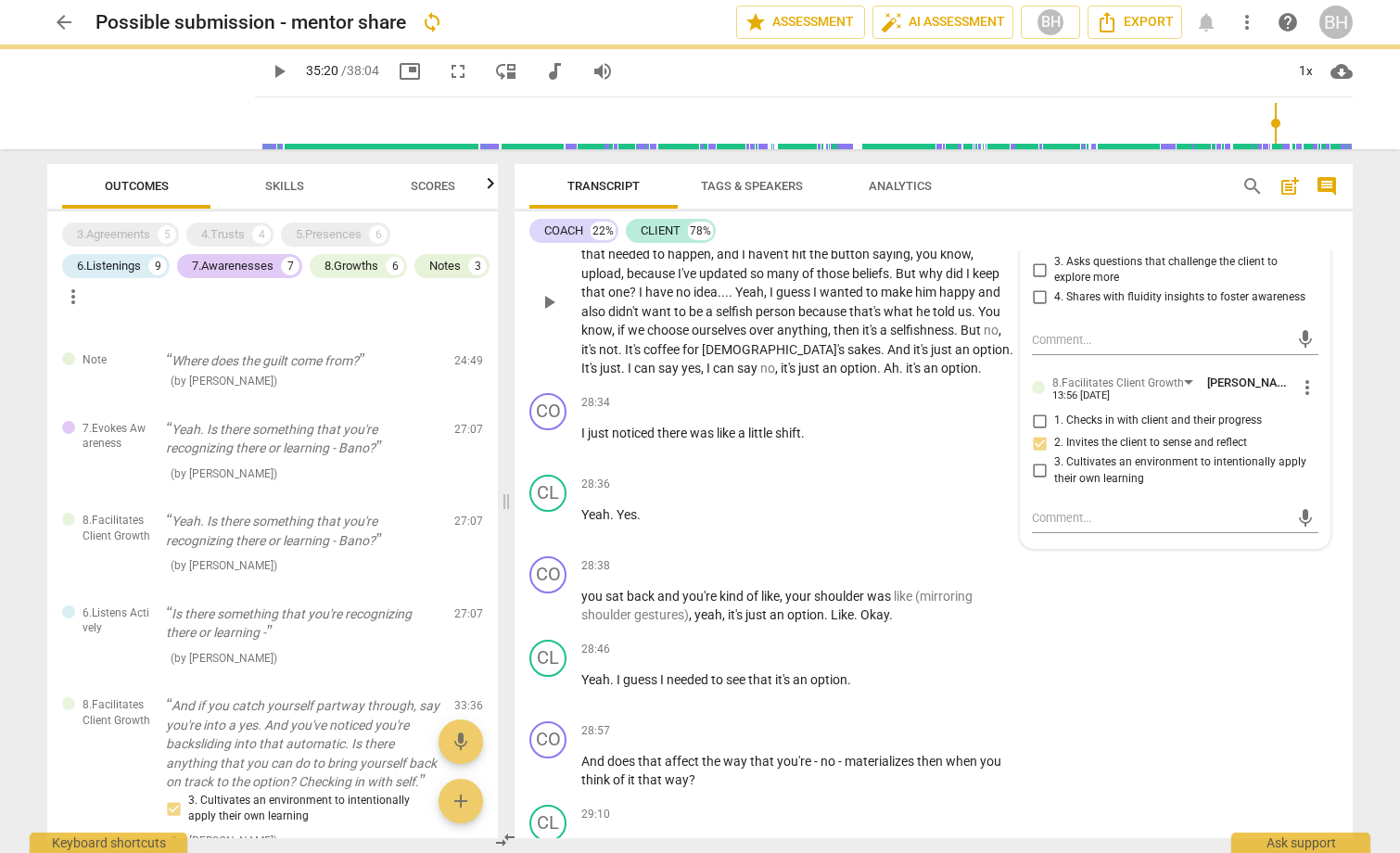
click at [793, 216] on div "27:15 + Add competency keyboard_arrow_right" at bounding box center [803, 206] width 445 height 21
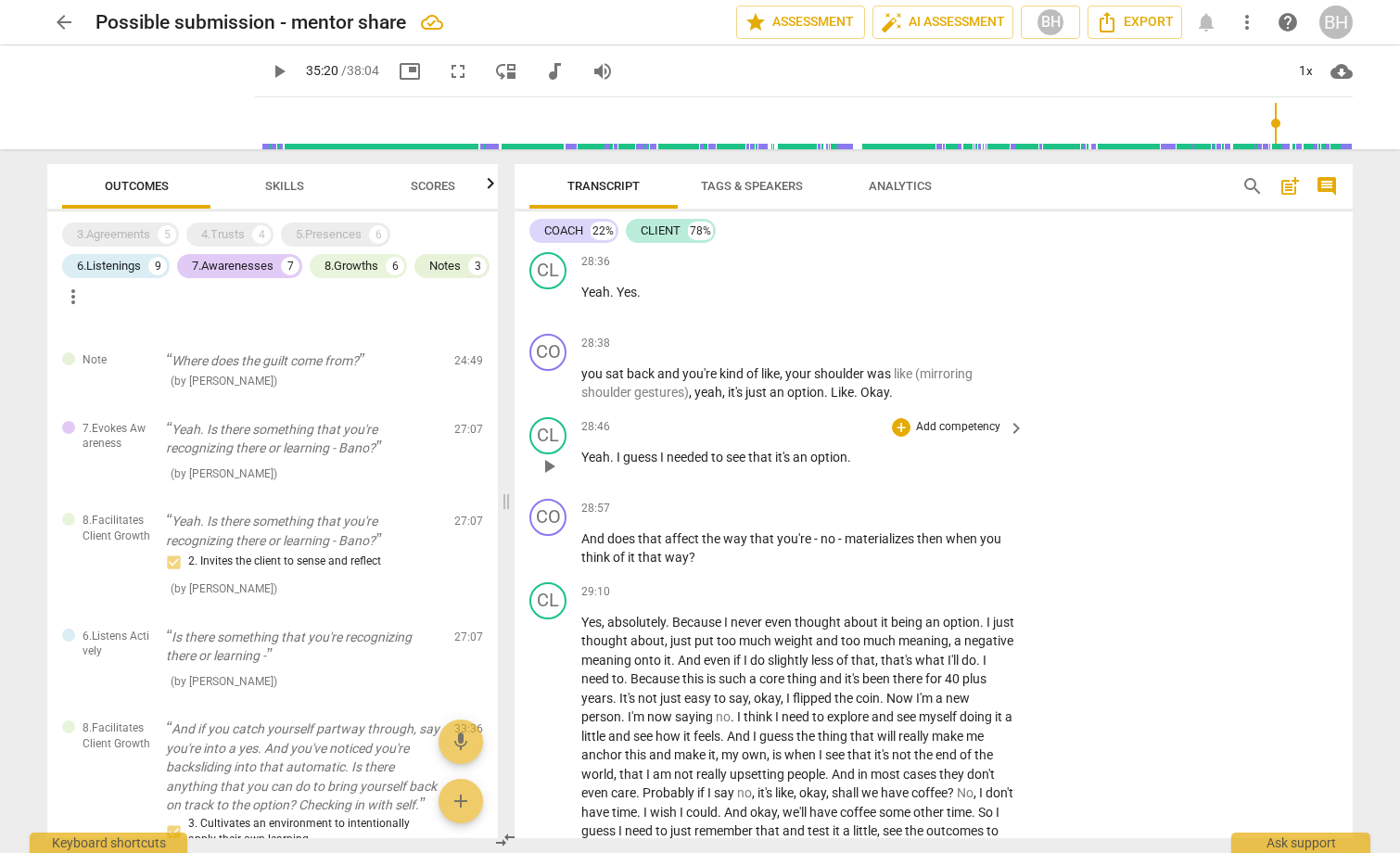
scroll to position [8923, 0]
